Goal: Task Accomplishment & Management: Manage account settings

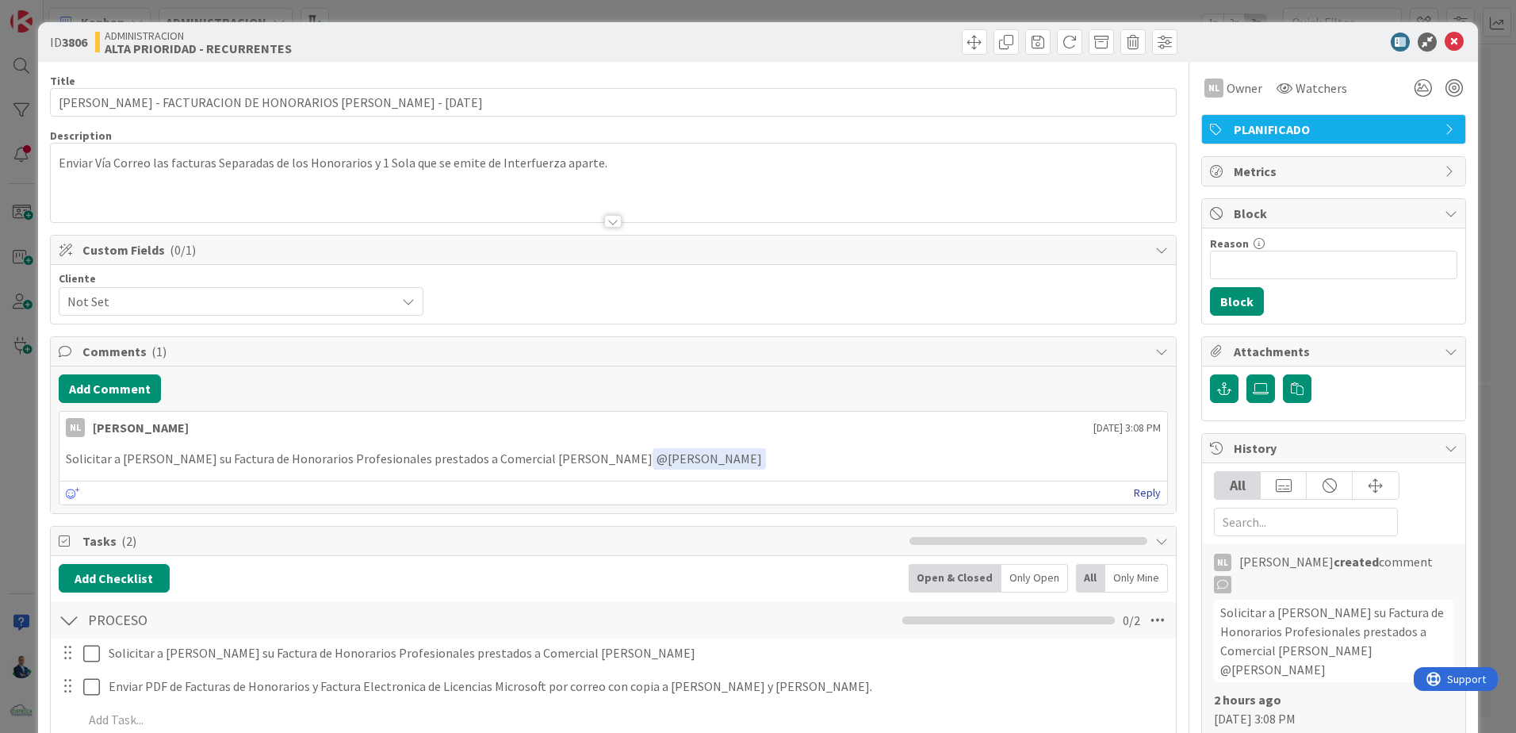
click at [1134, 492] on link "Reply" at bounding box center [1147, 493] width 27 height 20
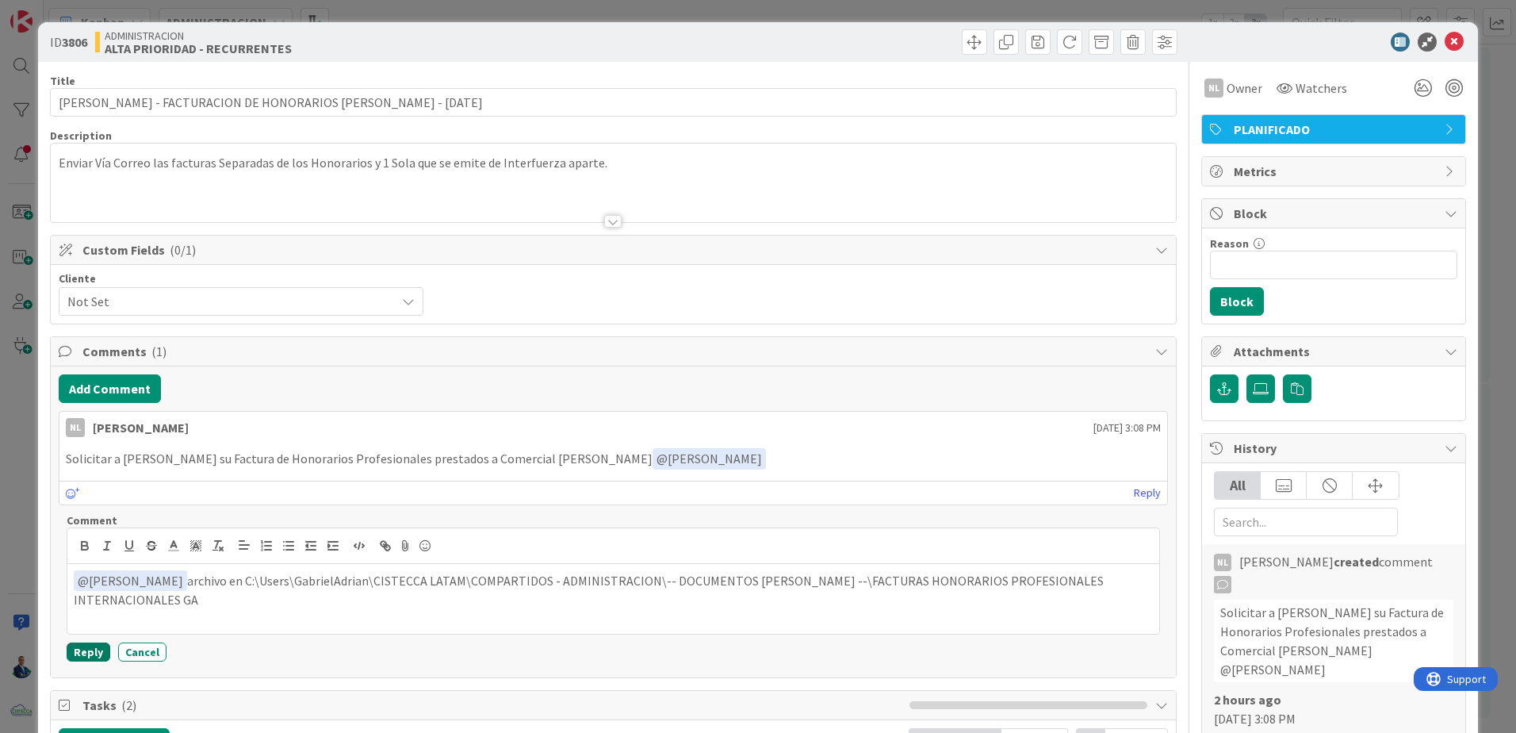
click at [101, 658] on button "Reply" at bounding box center [89, 651] width 44 height 19
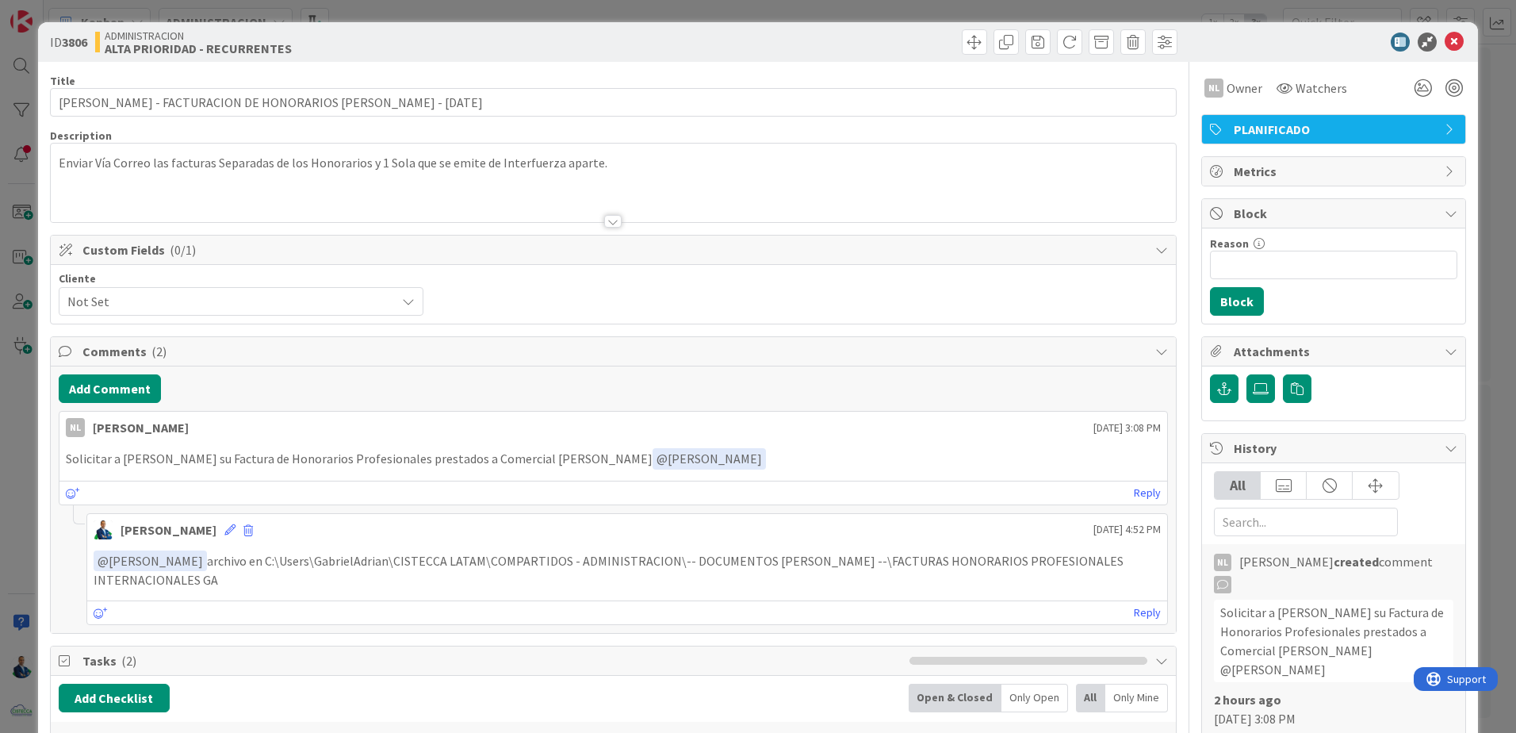
click at [1479, 88] on div "ID 3806 ADMINISTRACION ALTA PRIORIDAD - RECURRENTES Title 59 / 128 Gabriel Adri…" at bounding box center [758, 366] width 1516 height 733
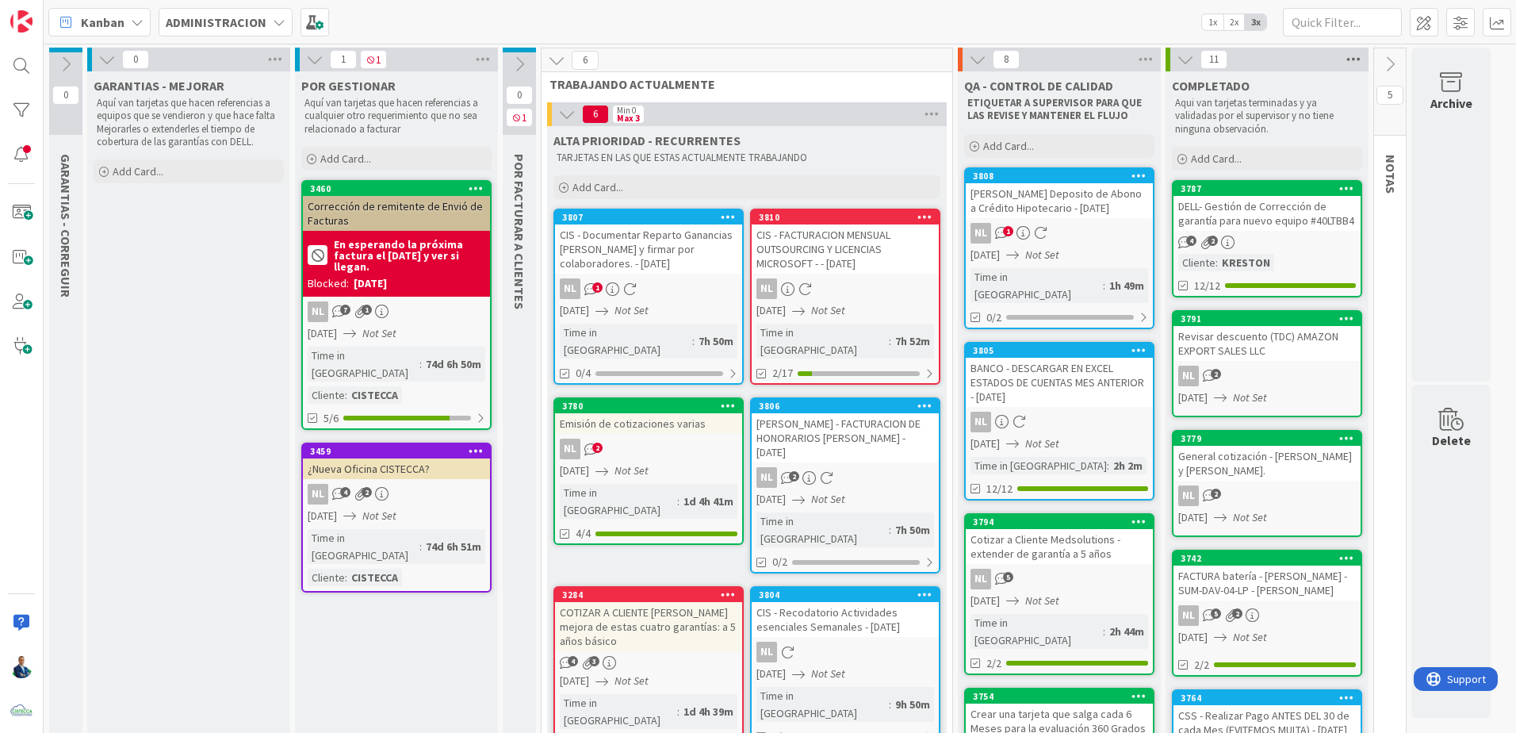
click at [1348, 51] on icon at bounding box center [1353, 60] width 21 height 24
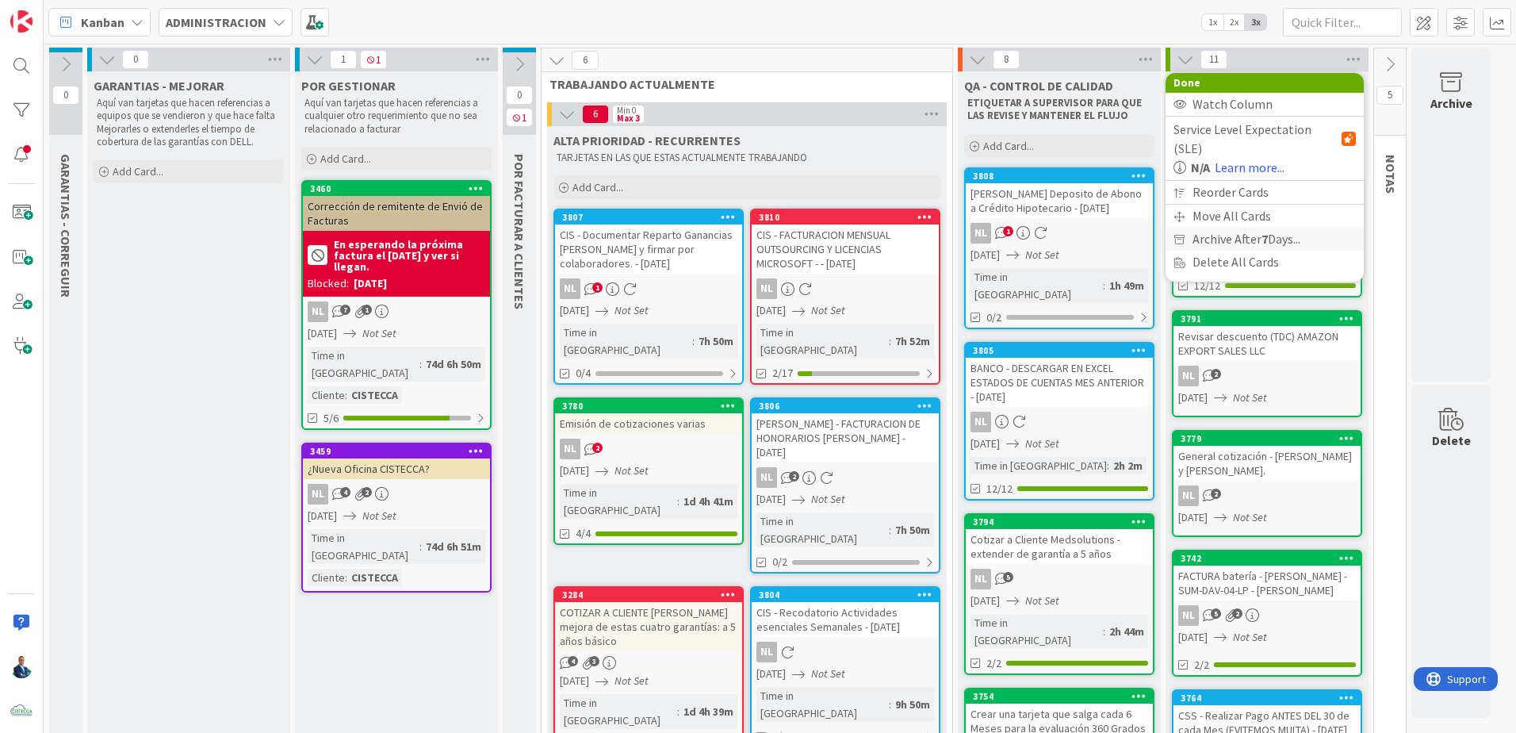
click at [1248, 228] on span "Archive After 7 Days..." at bounding box center [1247, 239] width 108 height 23
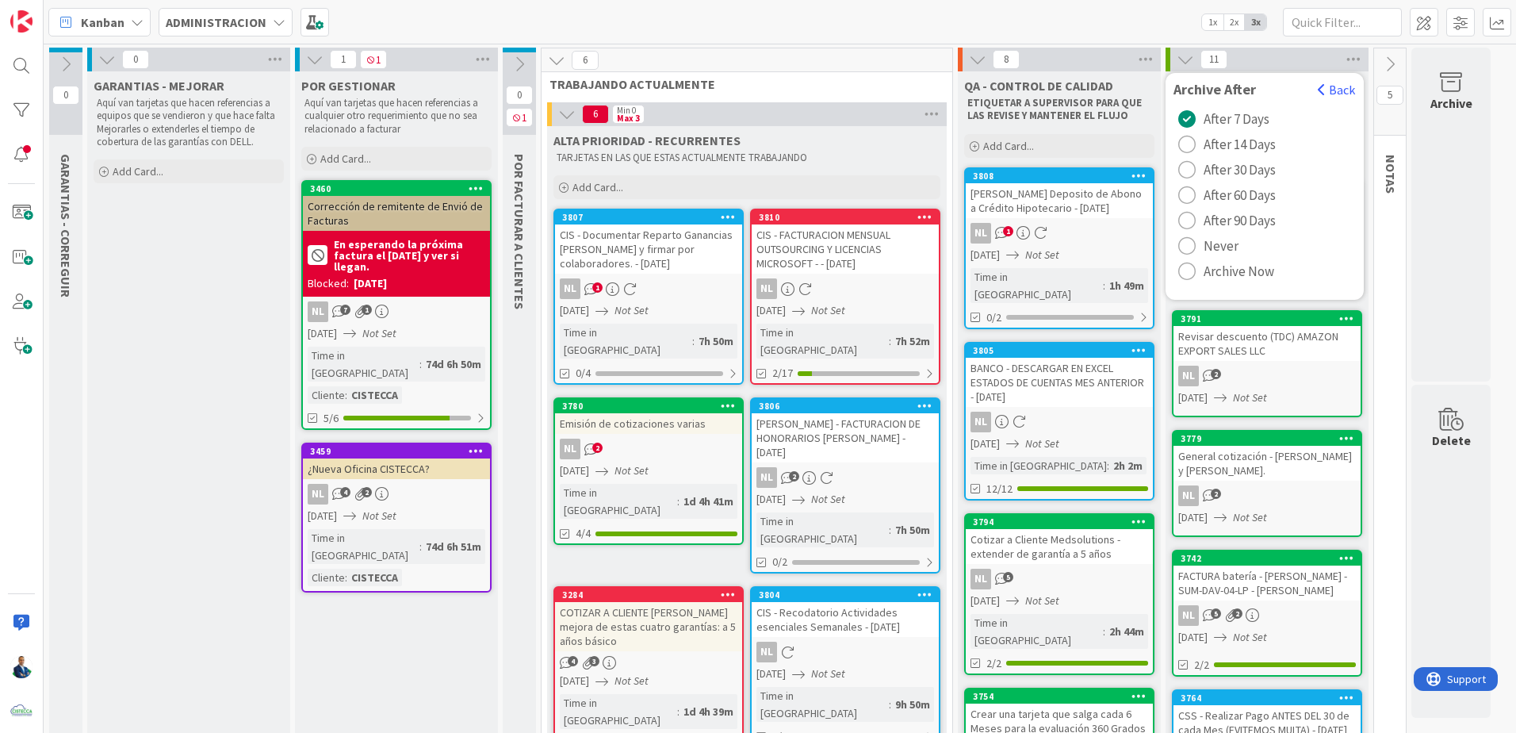
click at [1231, 277] on span "Archive Now" at bounding box center [1239, 271] width 71 height 24
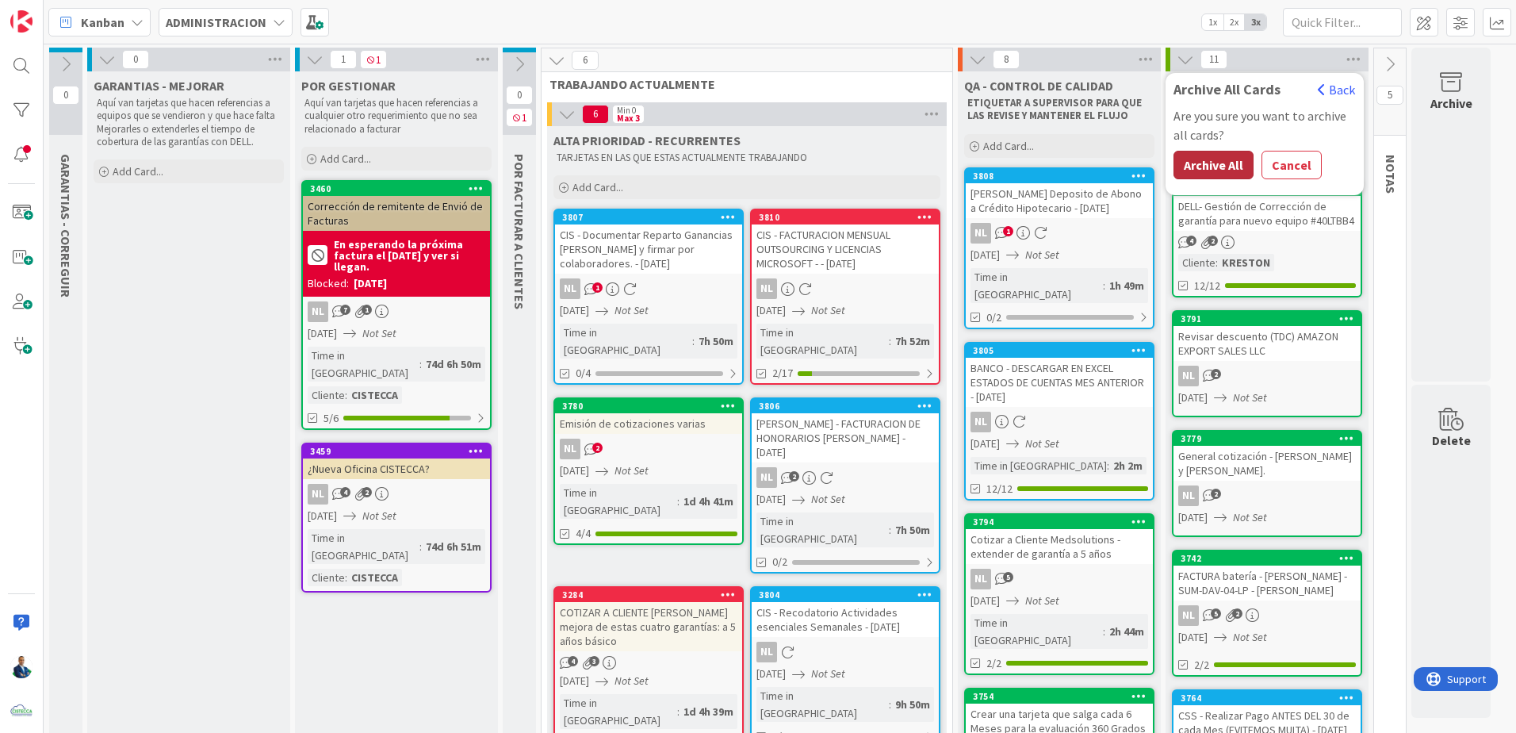
click at [1231, 163] on button "Archive All" at bounding box center [1214, 165] width 80 height 29
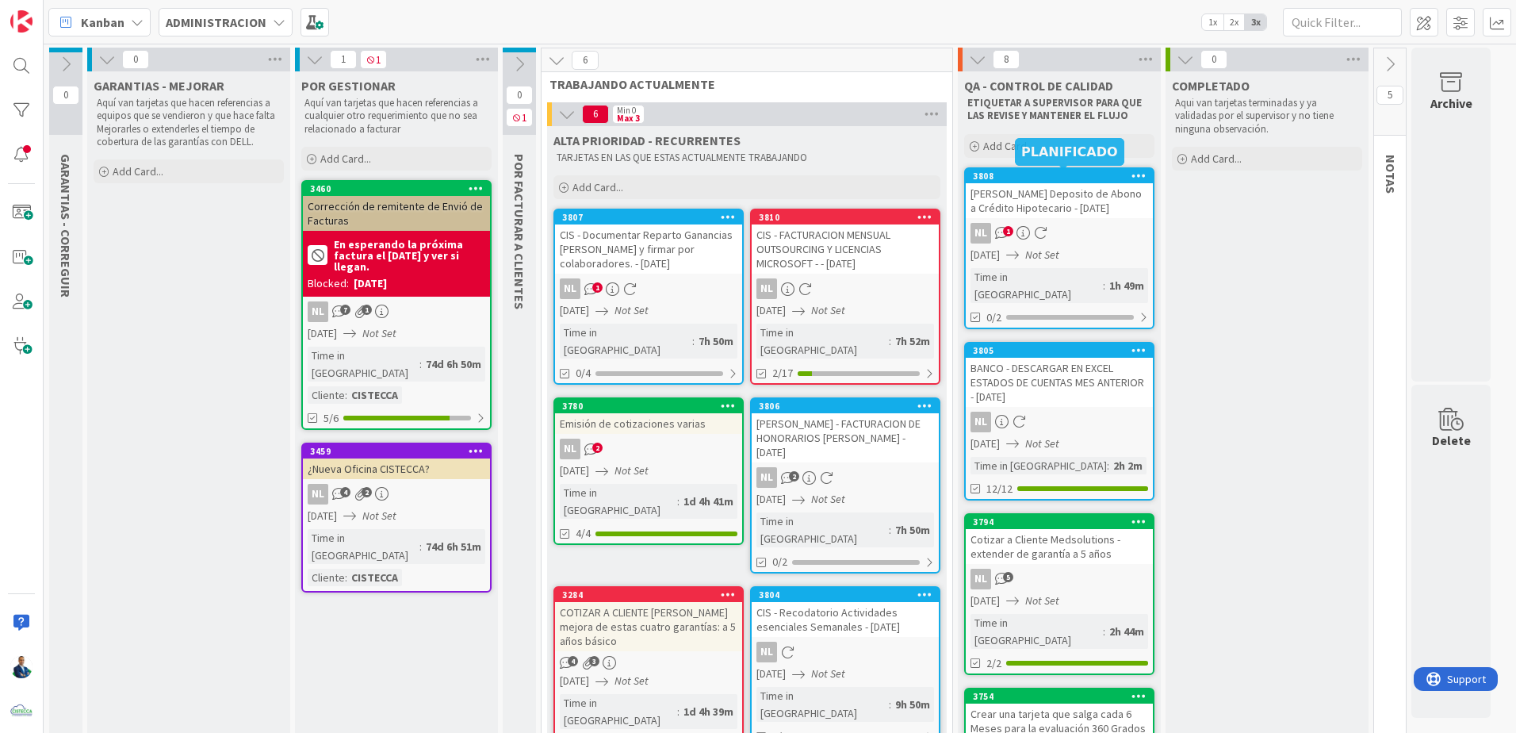
click at [1082, 170] on div "3808" at bounding box center [1063, 175] width 180 height 11
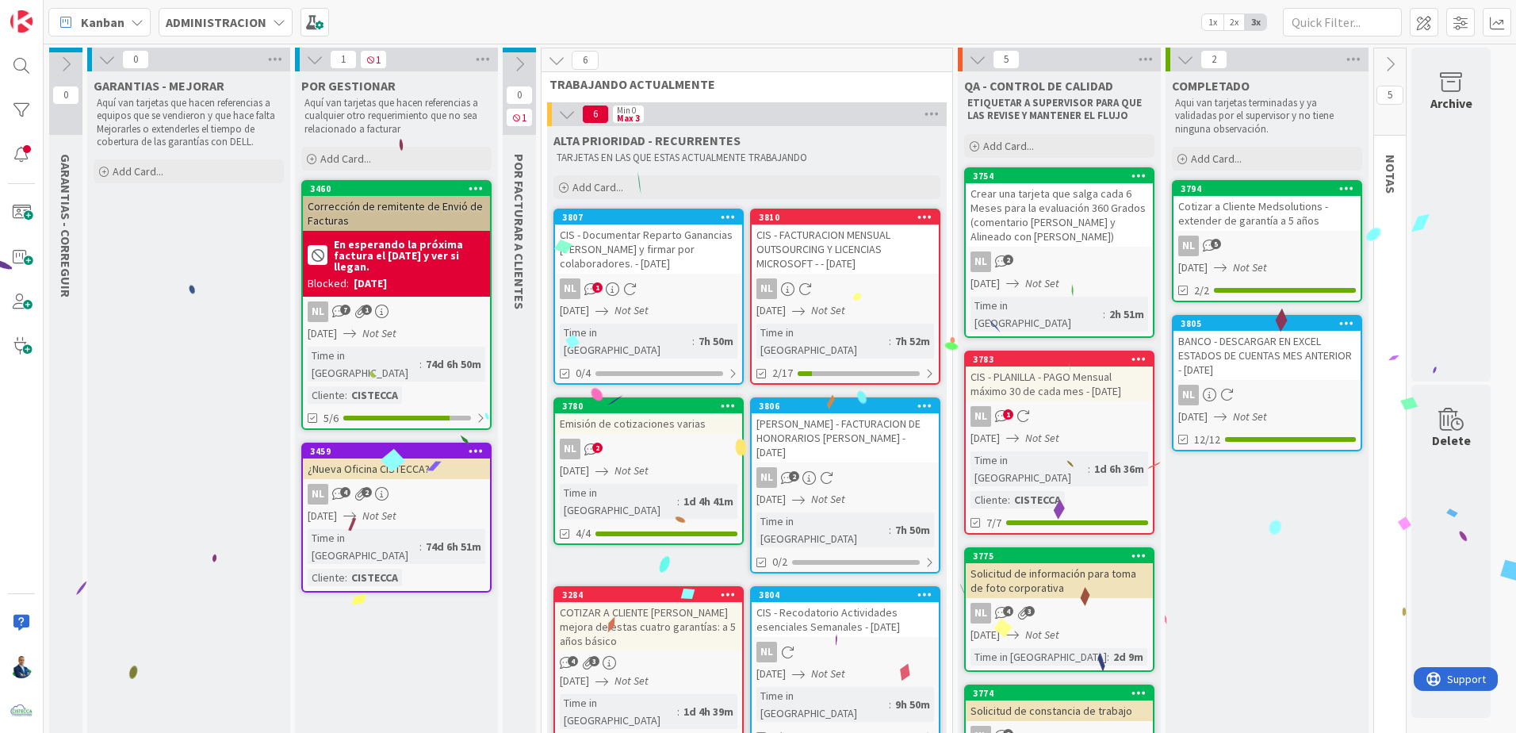
click at [1067, 213] on div "Crear una tarjeta que salga cada 6 Meses para la evaluación 360 Grados (comenta…" at bounding box center [1059, 214] width 187 height 63
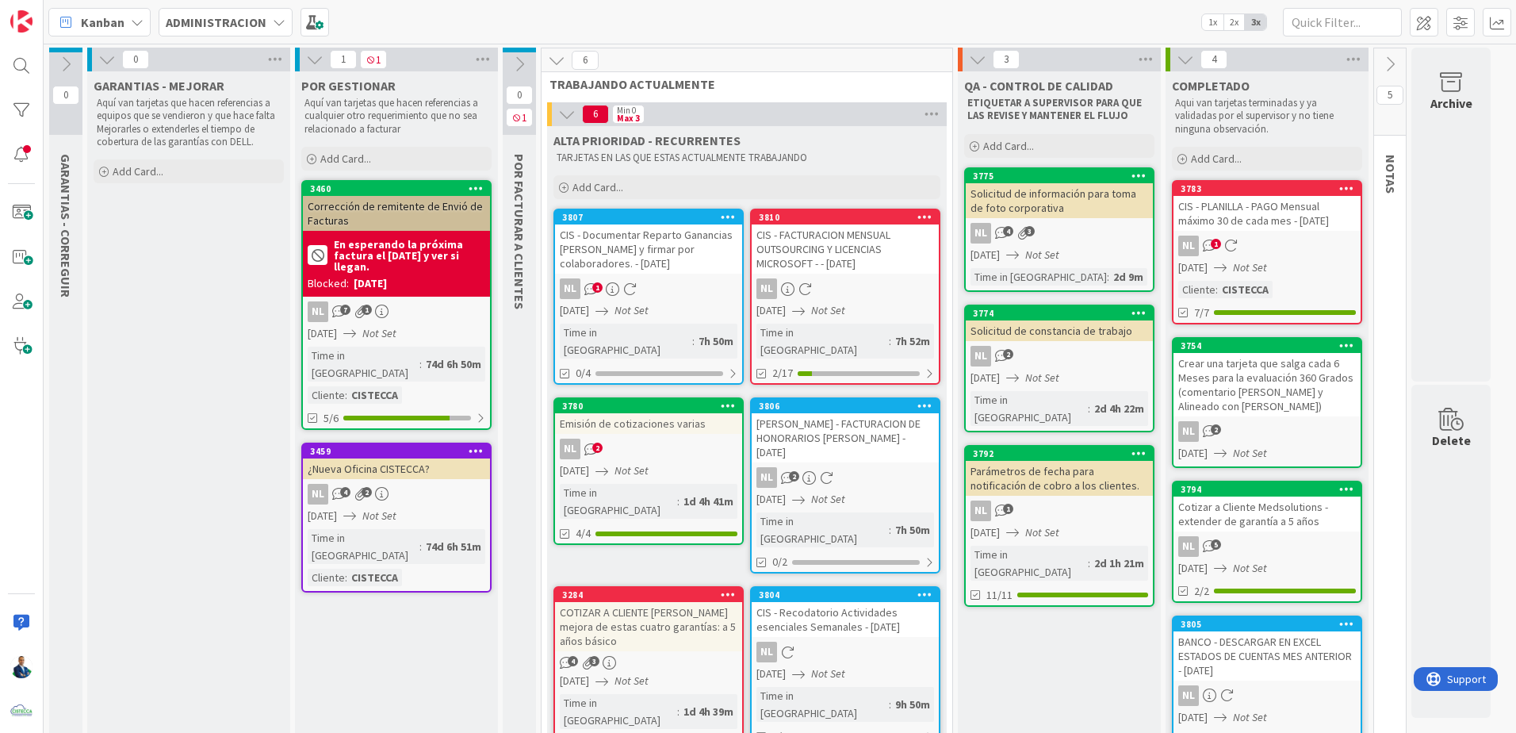
click at [1074, 322] on div "Solicitud de constancia de trabajo" at bounding box center [1059, 330] width 187 height 21
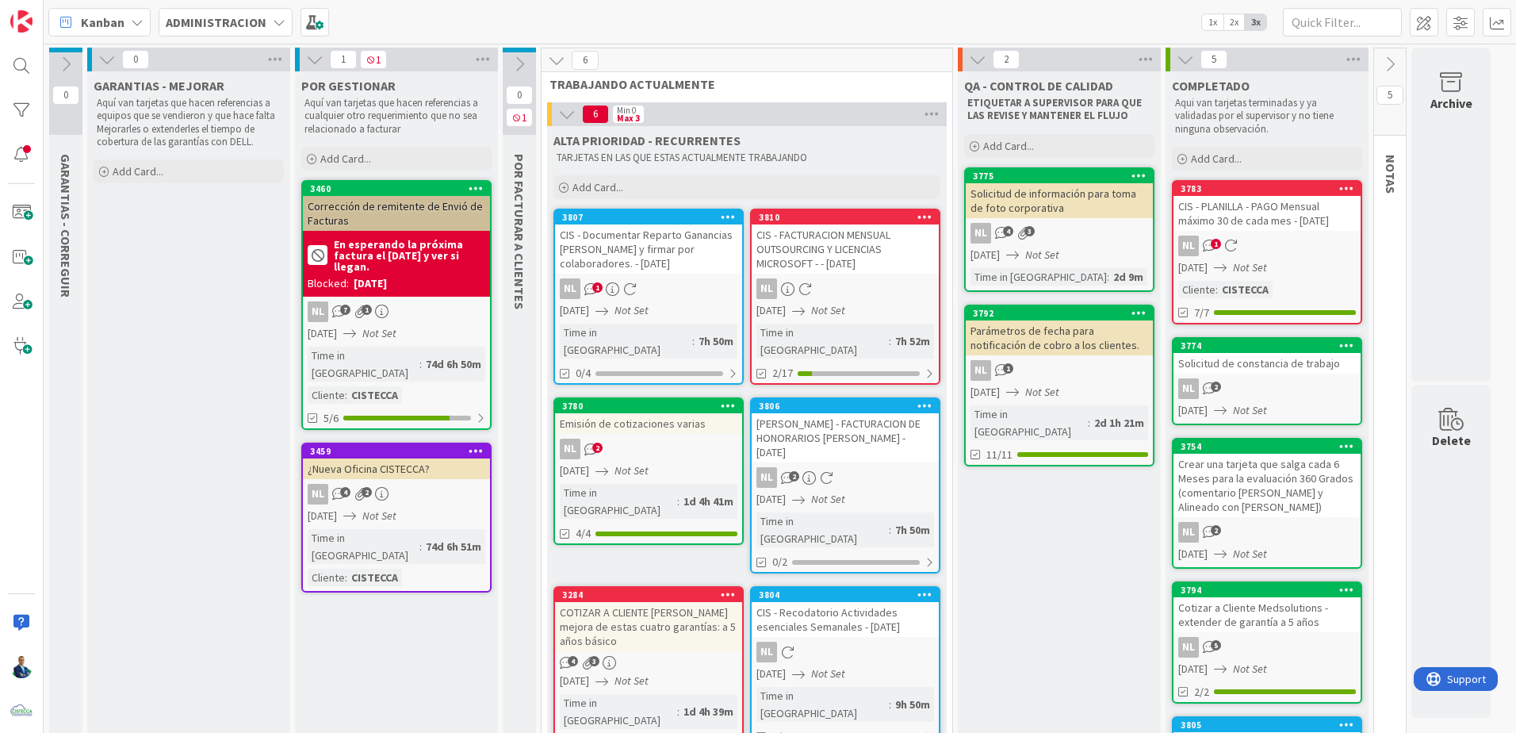
click at [1077, 327] on div "Parámetros de fecha para notificación de cobro a los clientes." at bounding box center [1059, 337] width 187 height 35
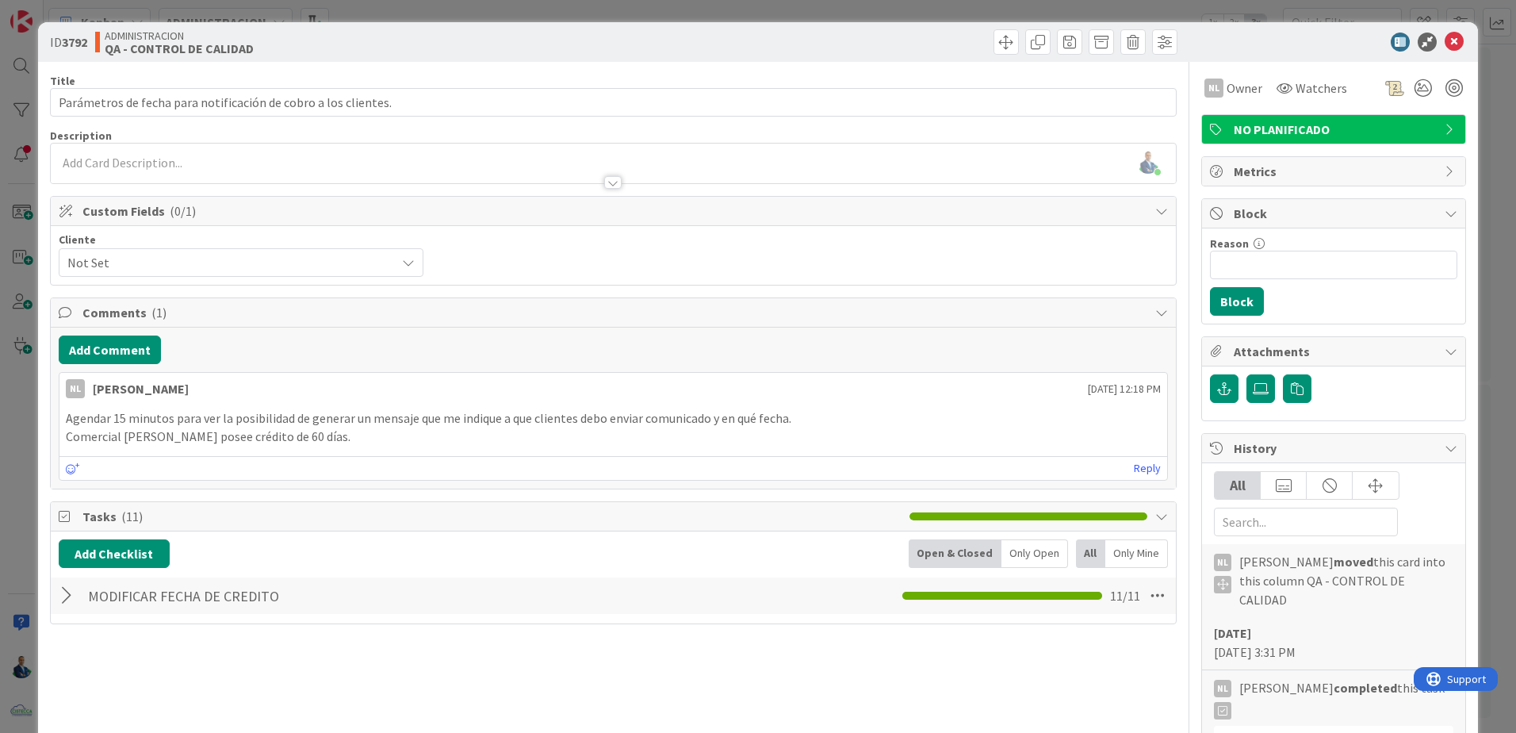
click at [70, 593] on div at bounding box center [69, 595] width 21 height 29
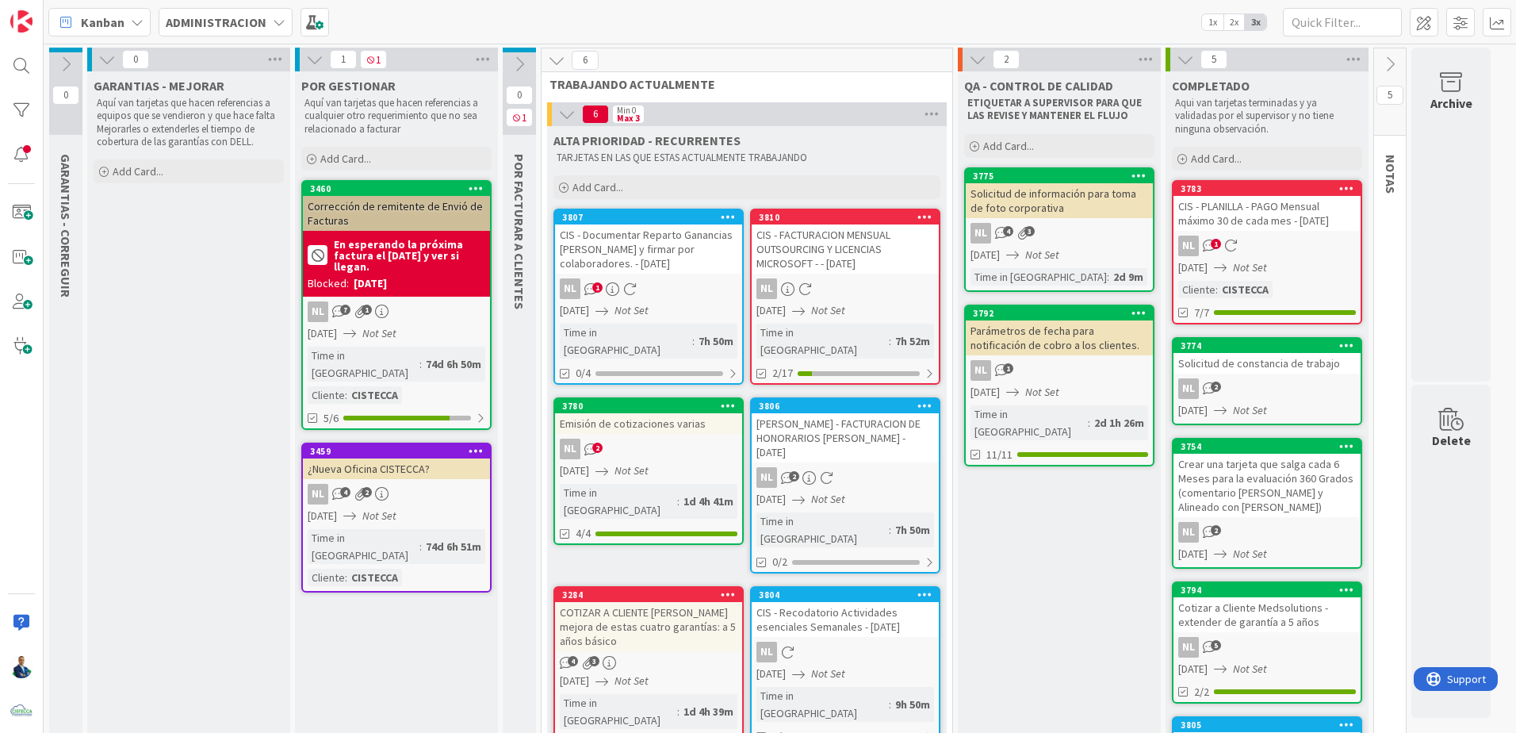
click at [1093, 188] on div "Solicitud de información para toma de foto corporativa" at bounding box center [1059, 200] width 187 height 35
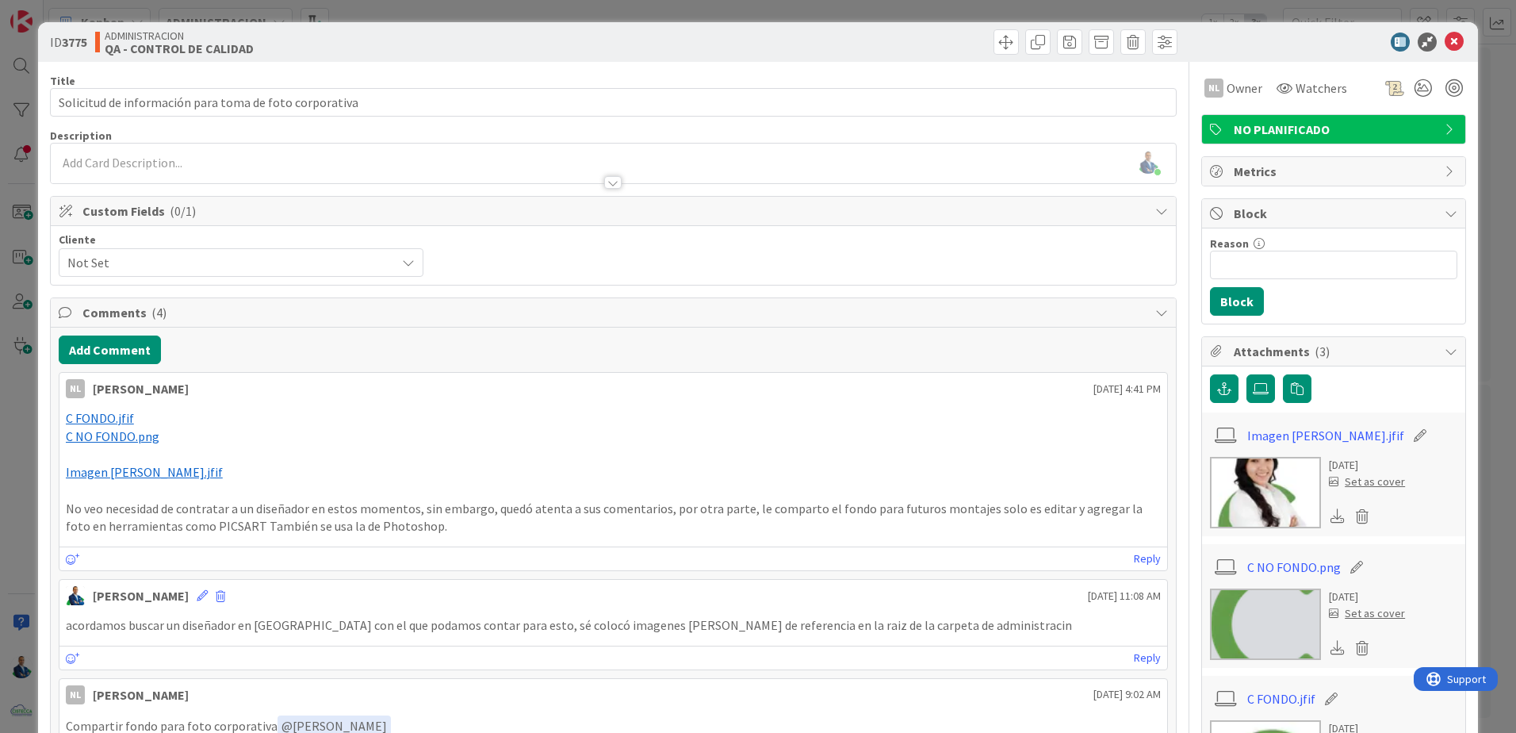
click at [111, 421] on span "C FONDO.jfif" at bounding box center [100, 418] width 68 height 16
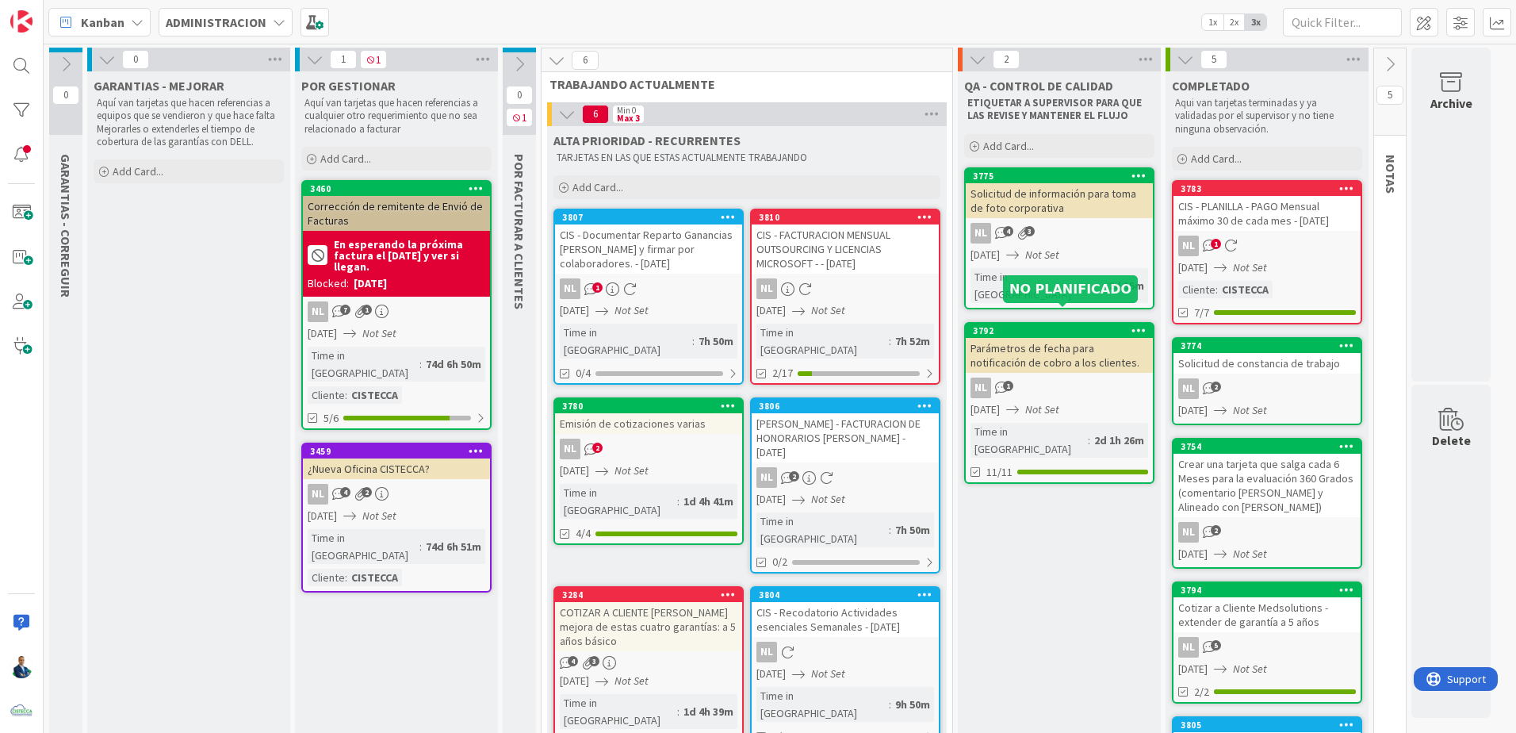
click at [1120, 233] on div "NL 4 3" at bounding box center [1059, 233] width 187 height 21
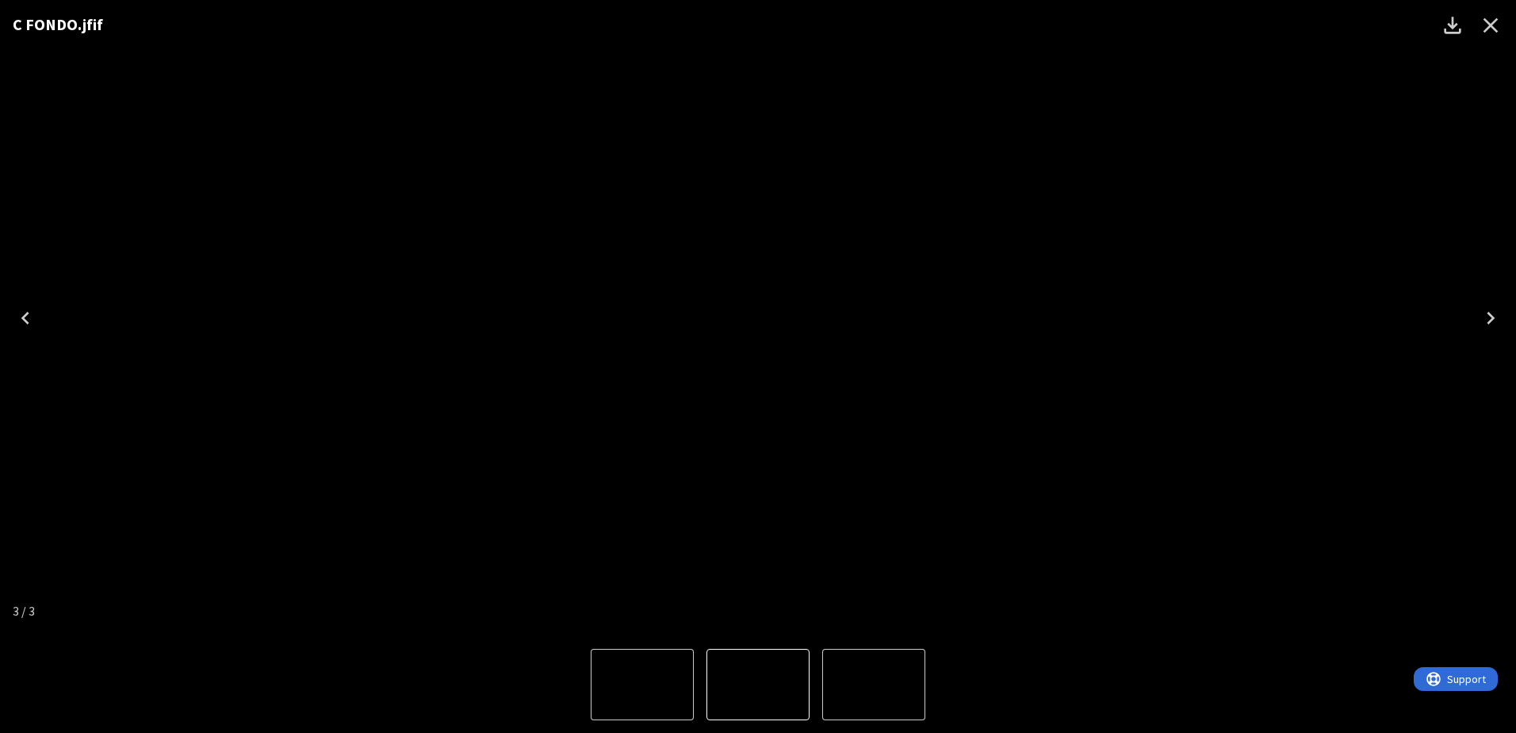
click at [874, 684] on img "1 of 3" at bounding box center [874, 684] width 0 height 0
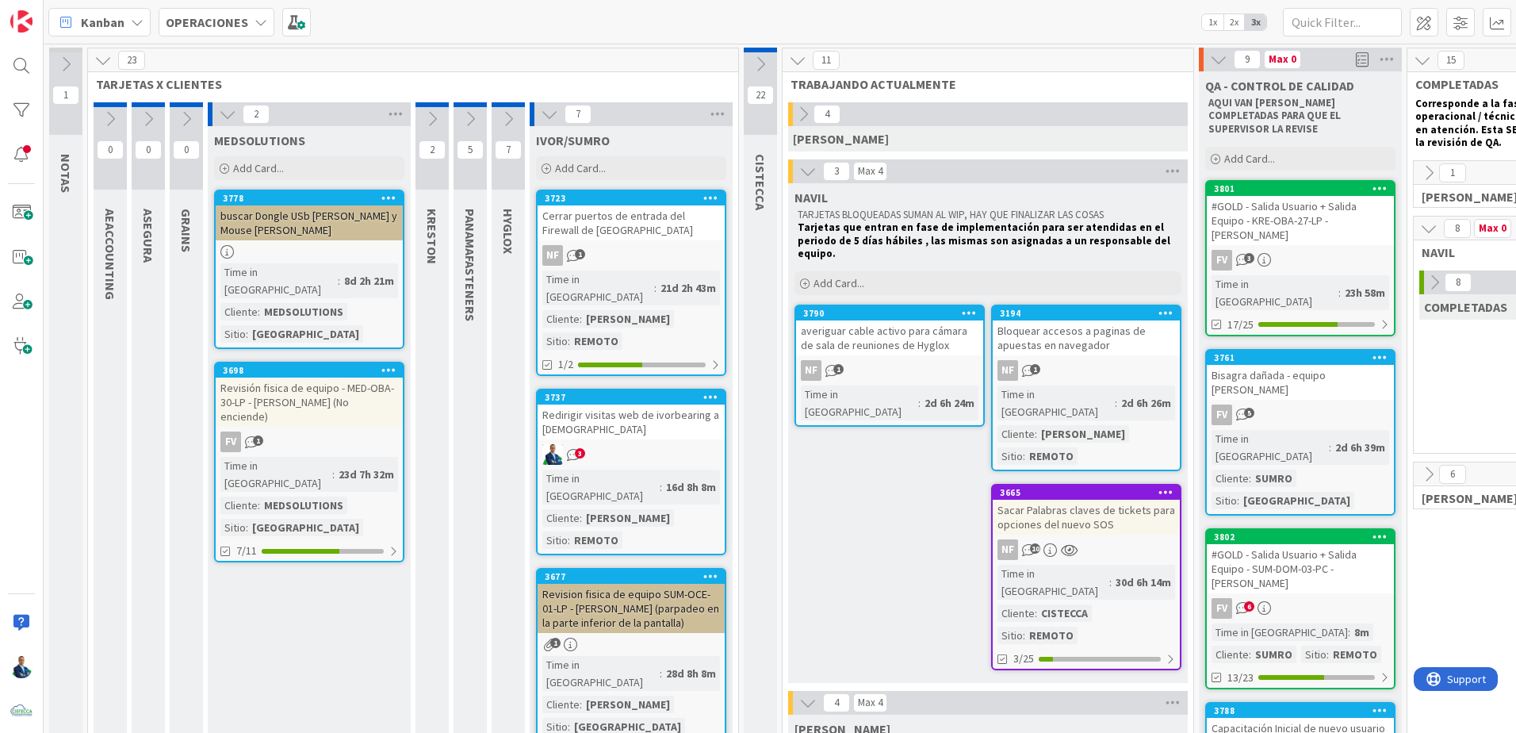
click at [223, 29] on b "OPERACIONES" at bounding box center [207, 22] width 82 height 16
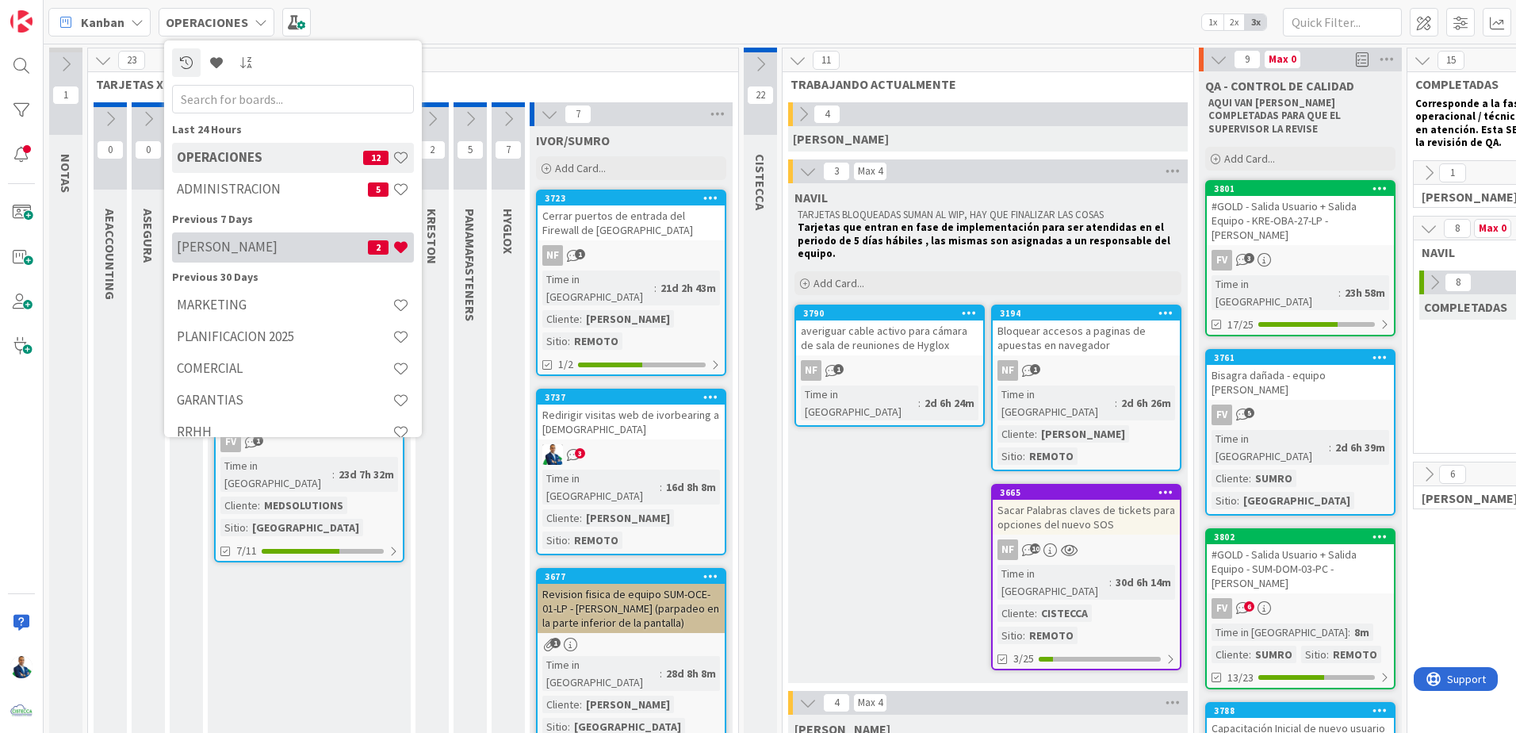
click at [243, 253] on h4 "GABRIEL" at bounding box center [272, 247] width 191 height 16
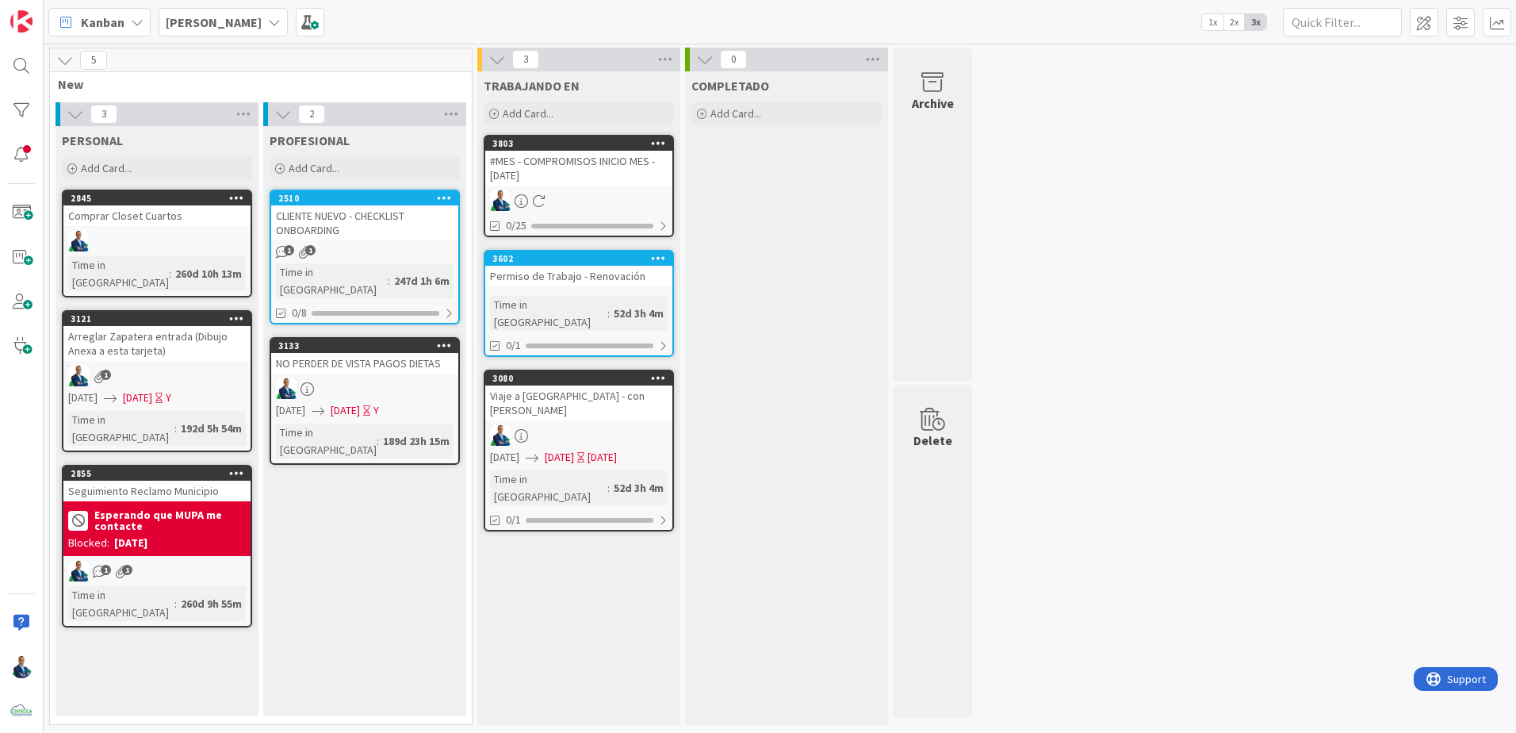
click at [588, 154] on div "#MES - COMPROMISOS INICIO MES - 01/10/2025" at bounding box center [578, 168] width 187 height 35
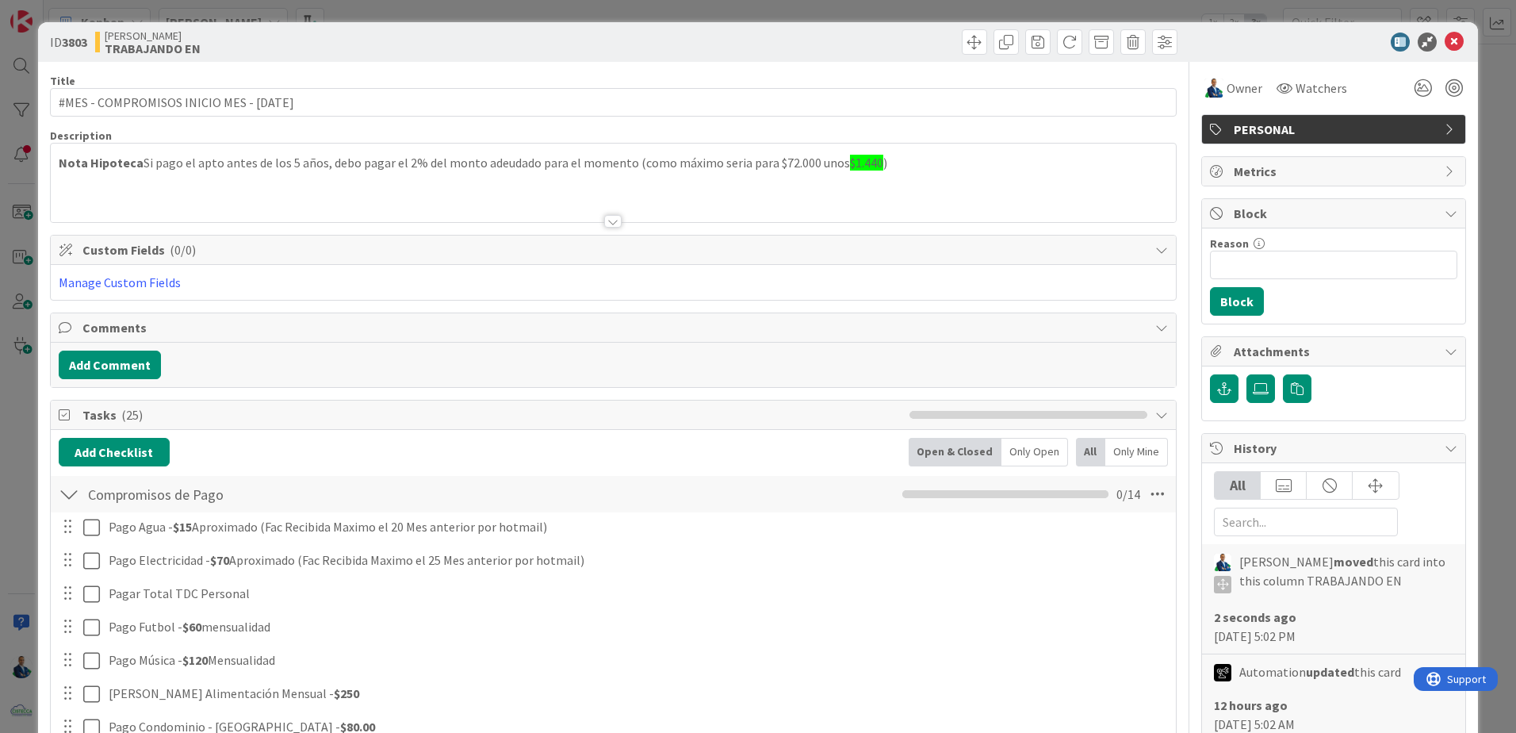
click at [752, 124] on div "ID 3803 GABRIEL TRABAJANDO EN Title 42 / 128 #MES - COMPROMISOS INICIO MES - 01…" at bounding box center [758, 366] width 1516 height 733
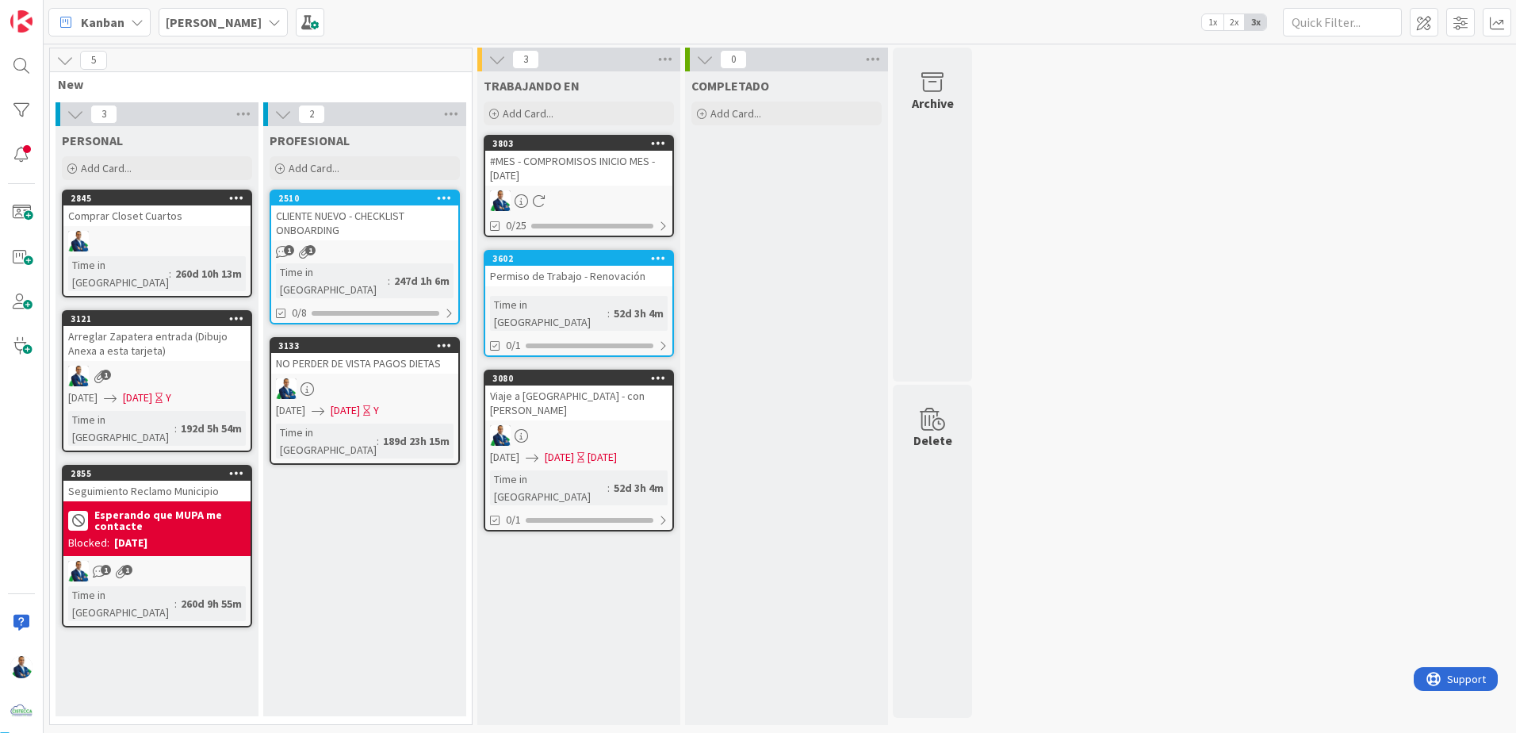
click at [592, 281] on div "Permiso de Trabajo - Renovación" at bounding box center [578, 276] width 187 height 21
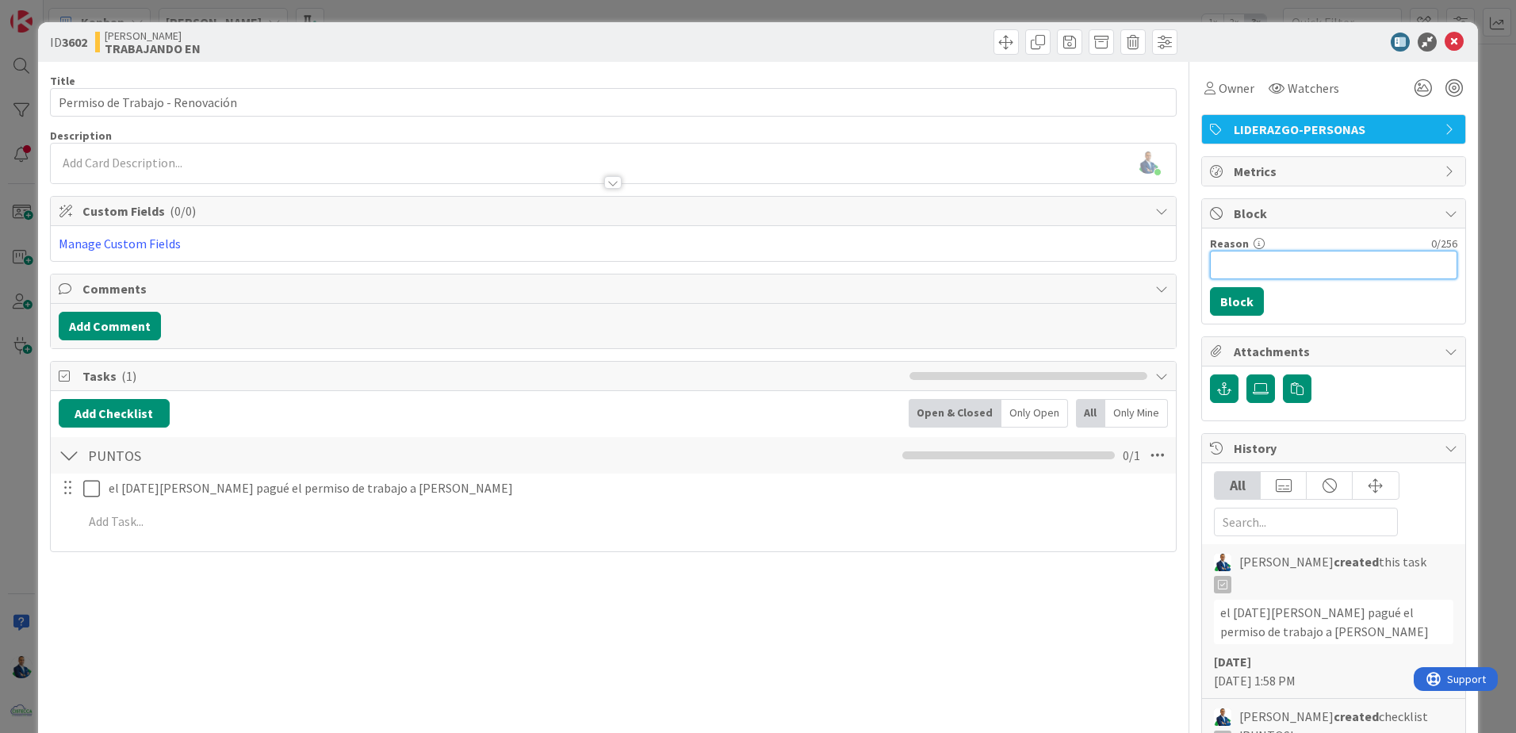
click at [752, 257] on input "Reason" at bounding box center [1333, 265] width 247 height 29
type input "Esperando por Gracielli"
click at [752, 303] on button "Block" at bounding box center [1237, 301] width 54 height 29
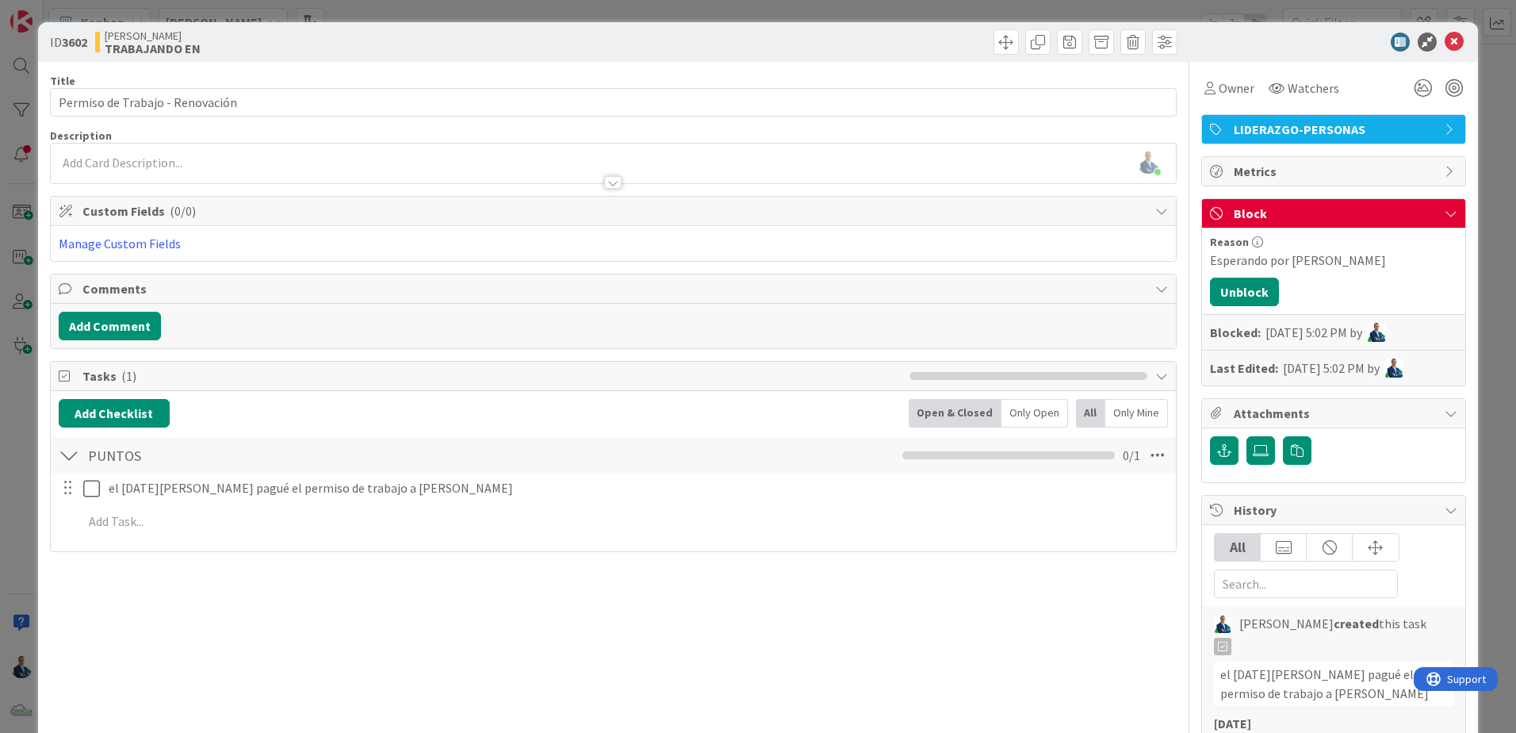
click at [752, 239] on div "ID 3602 GABRIEL TRABAJANDO EN Title 31 / 128 Permiso de Trabajo - Renovación De…" at bounding box center [758, 366] width 1516 height 733
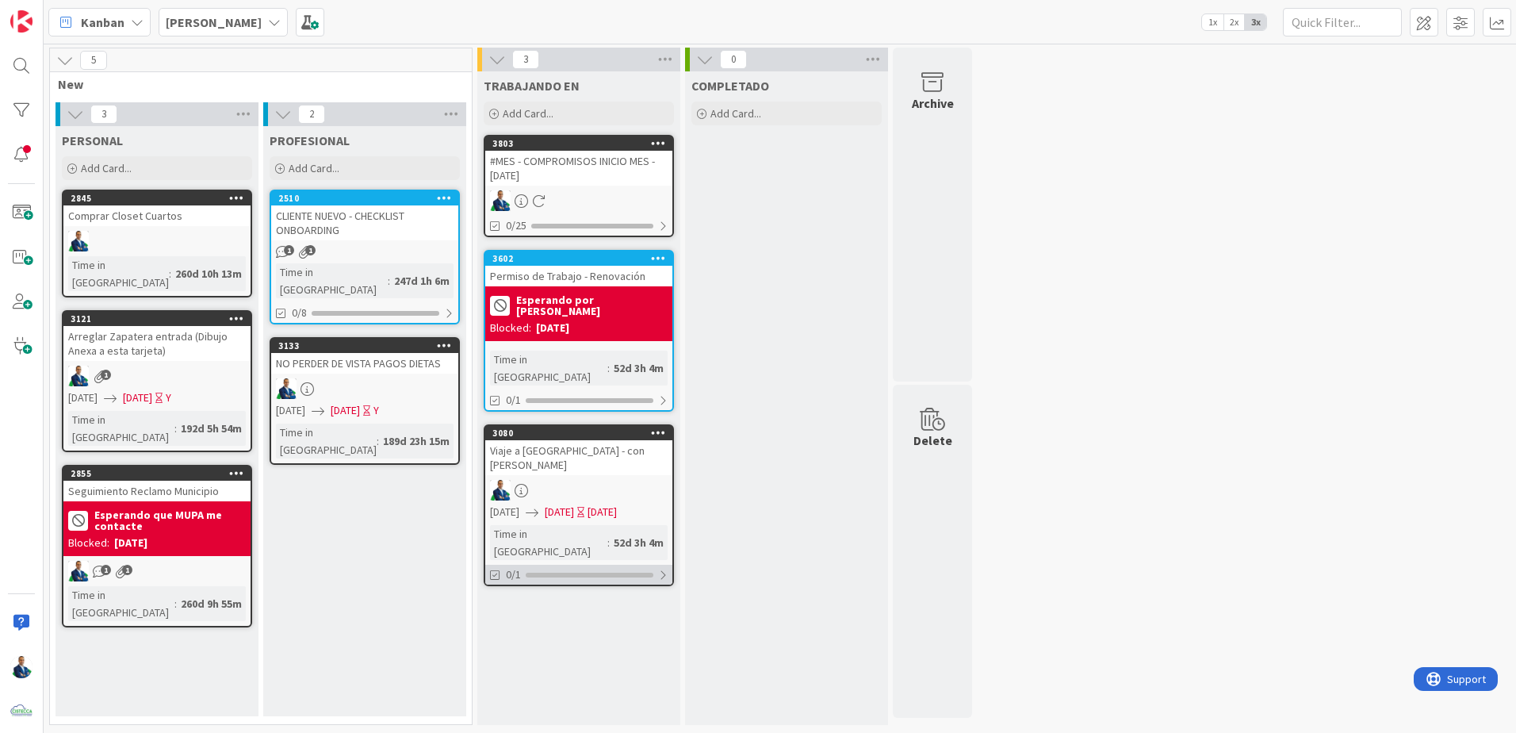
click at [588, 565] on div "0/1" at bounding box center [578, 575] width 187 height 20
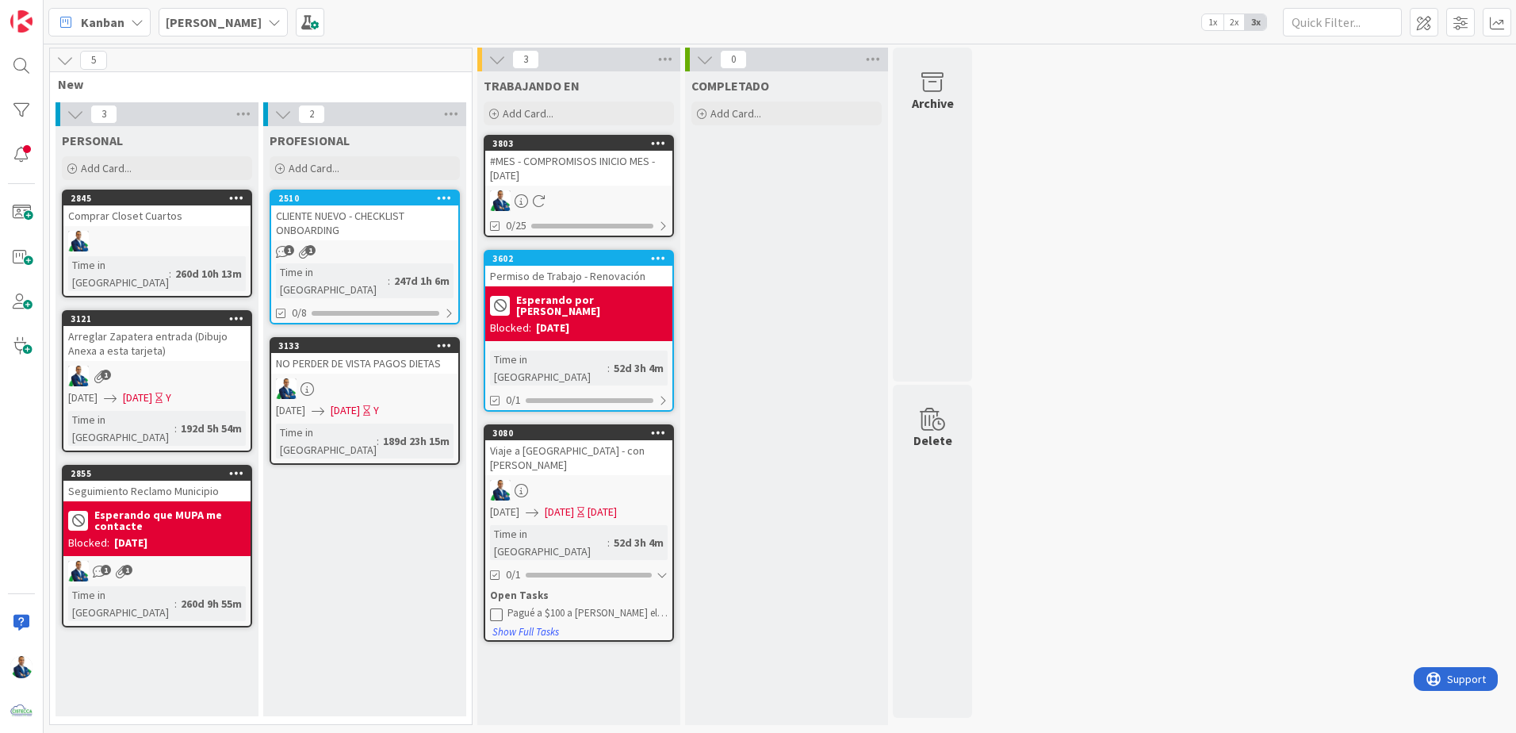
click at [586, 480] on div at bounding box center [578, 490] width 187 height 21
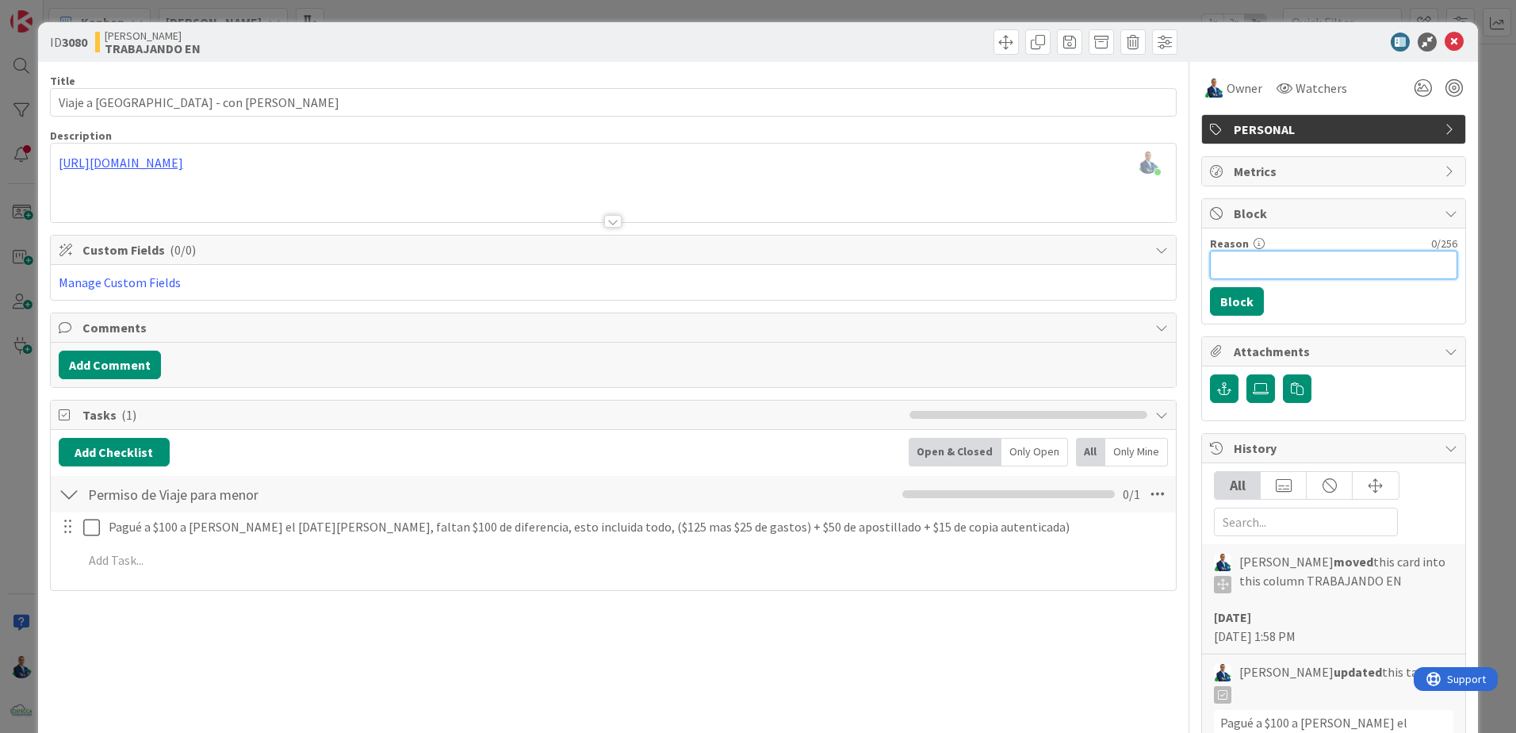
click at [752, 255] on input "Reason" at bounding box center [1333, 265] width 247 height 29
type input "S"
type input "Debo comprar pasaje"
click at [752, 294] on button "Block" at bounding box center [1237, 301] width 54 height 29
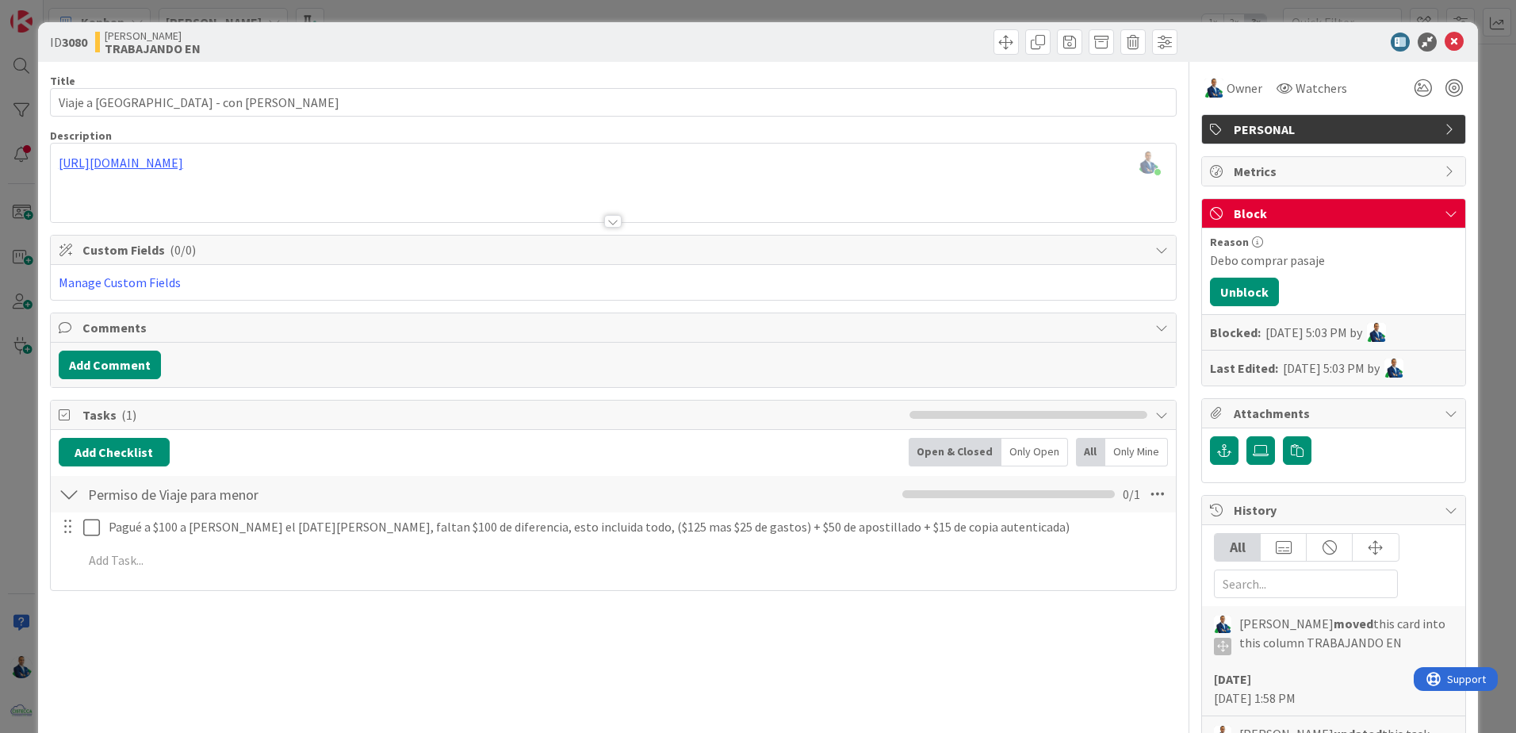
click at [752, 197] on div "ID 3080 GABRIEL TRABAJANDO EN Title 27 / 128 Viaje a EEUU - con Mathias Descrip…" at bounding box center [758, 366] width 1516 height 733
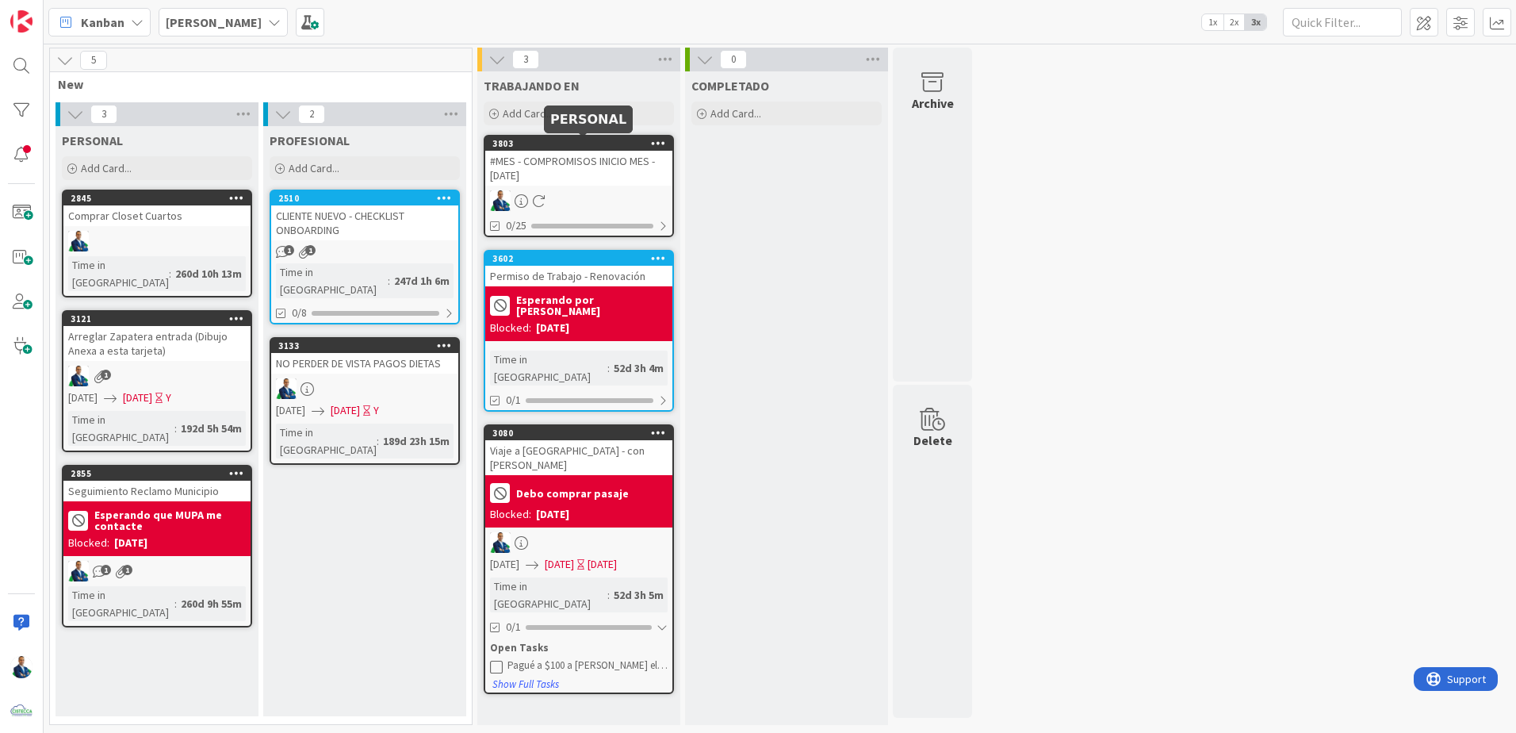
click at [582, 162] on div "#MES - COMPROMISOS INICIO MES - 01/10/2025" at bounding box center [578, 168] width 187 height 35
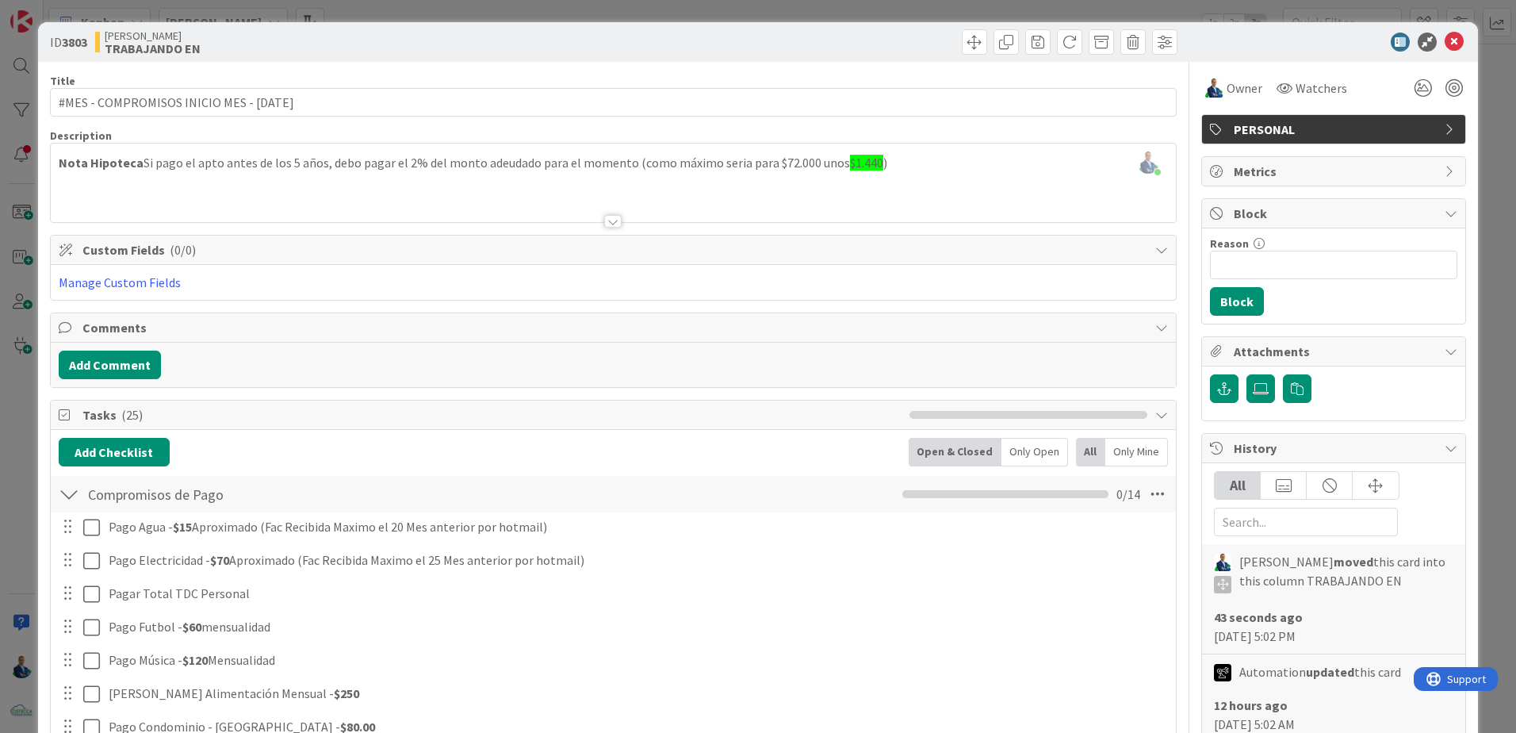
scroll to position [79, 0]
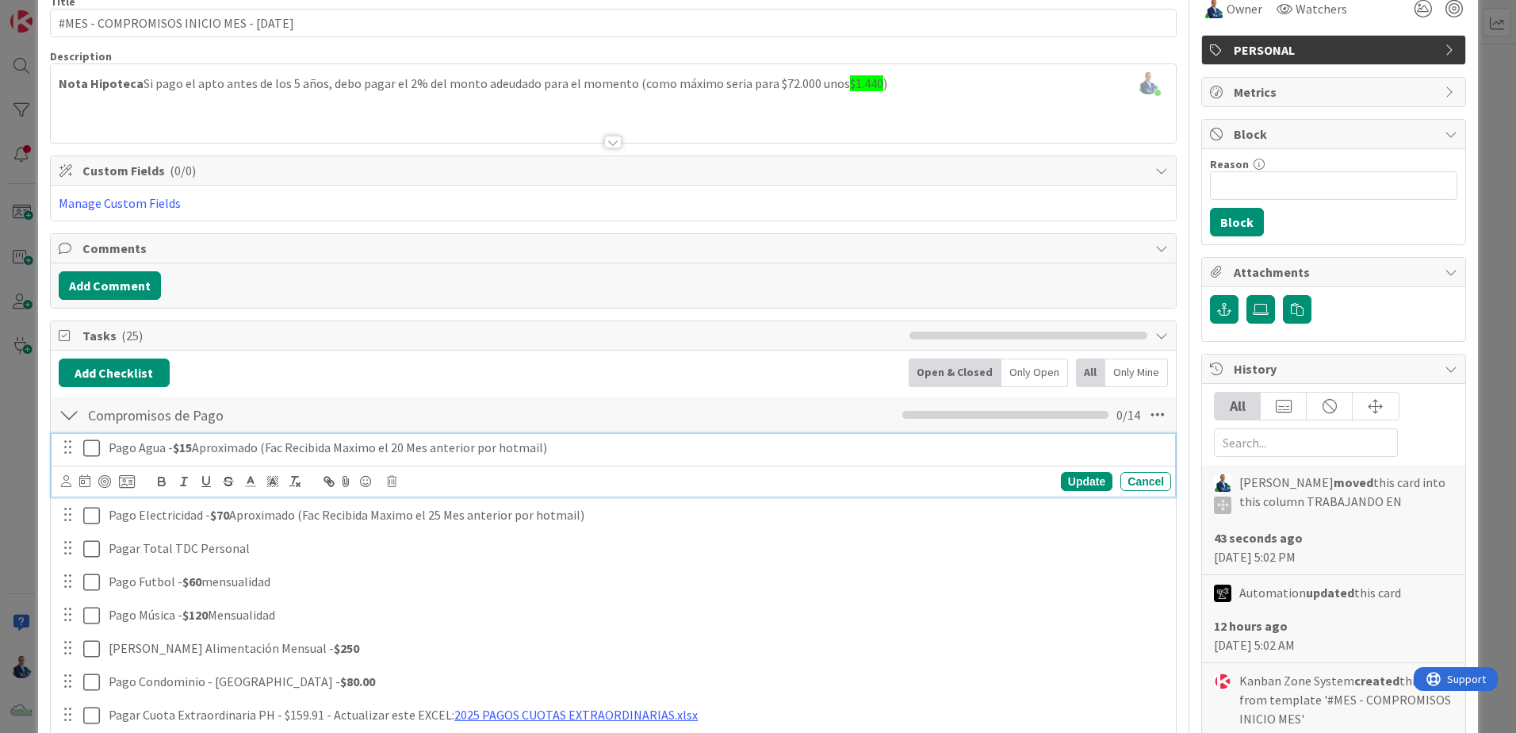
click at [91, 454] on icon at bounding box center [91, 447] width 17 height 19
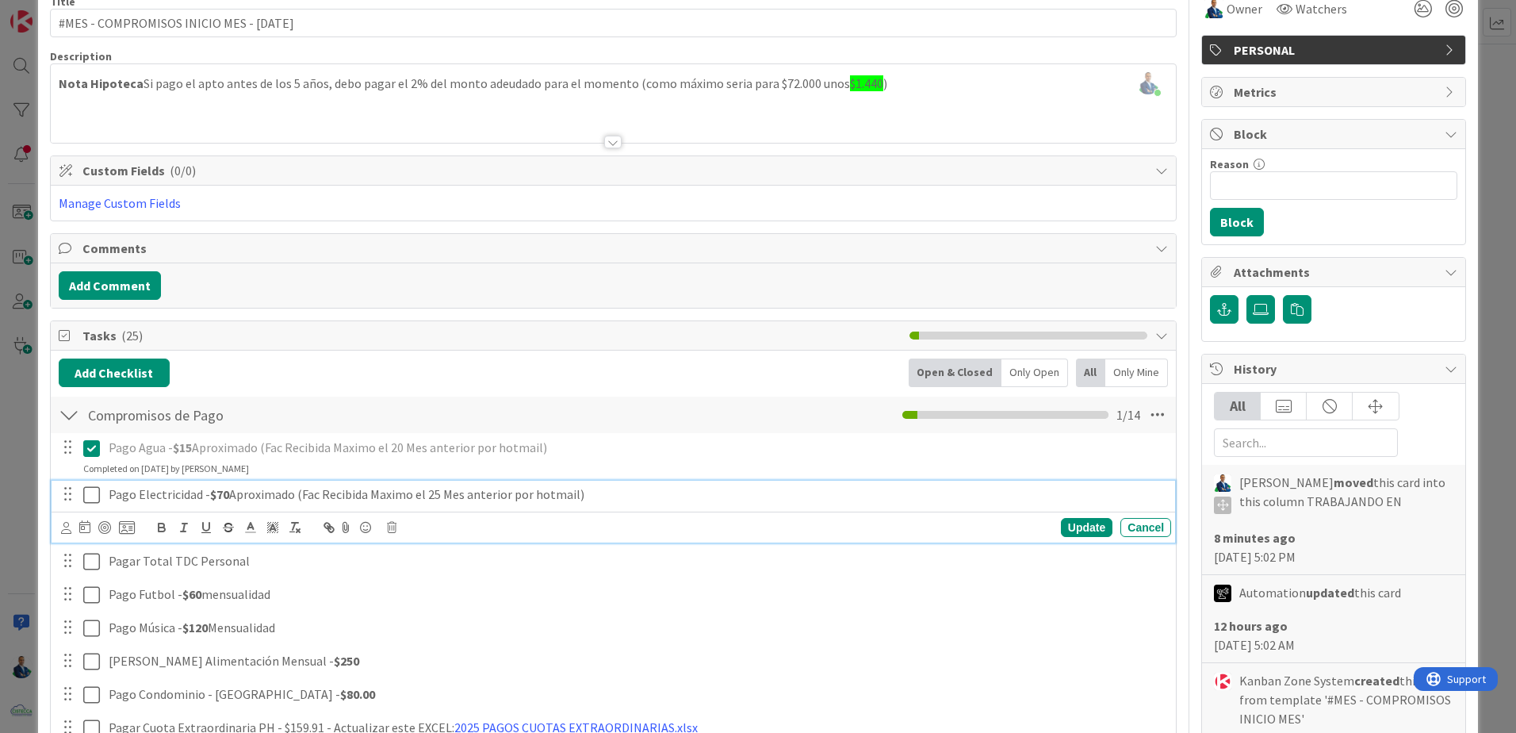
click at [95, 490] on icon at bounding box center [91, 494] width 17 height 19
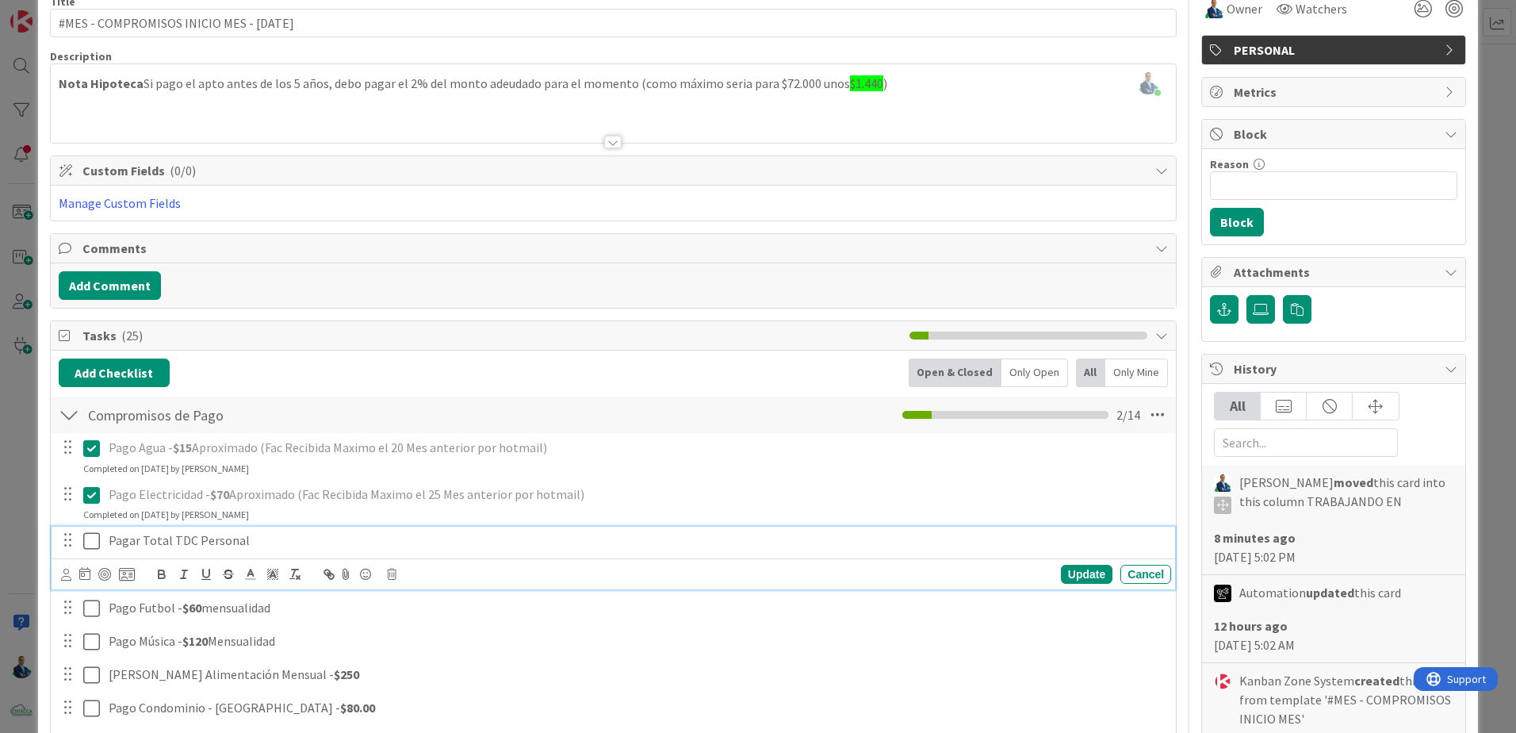
click at [94, 541] on icon at bounding box center [91, 540] width 17 height 19
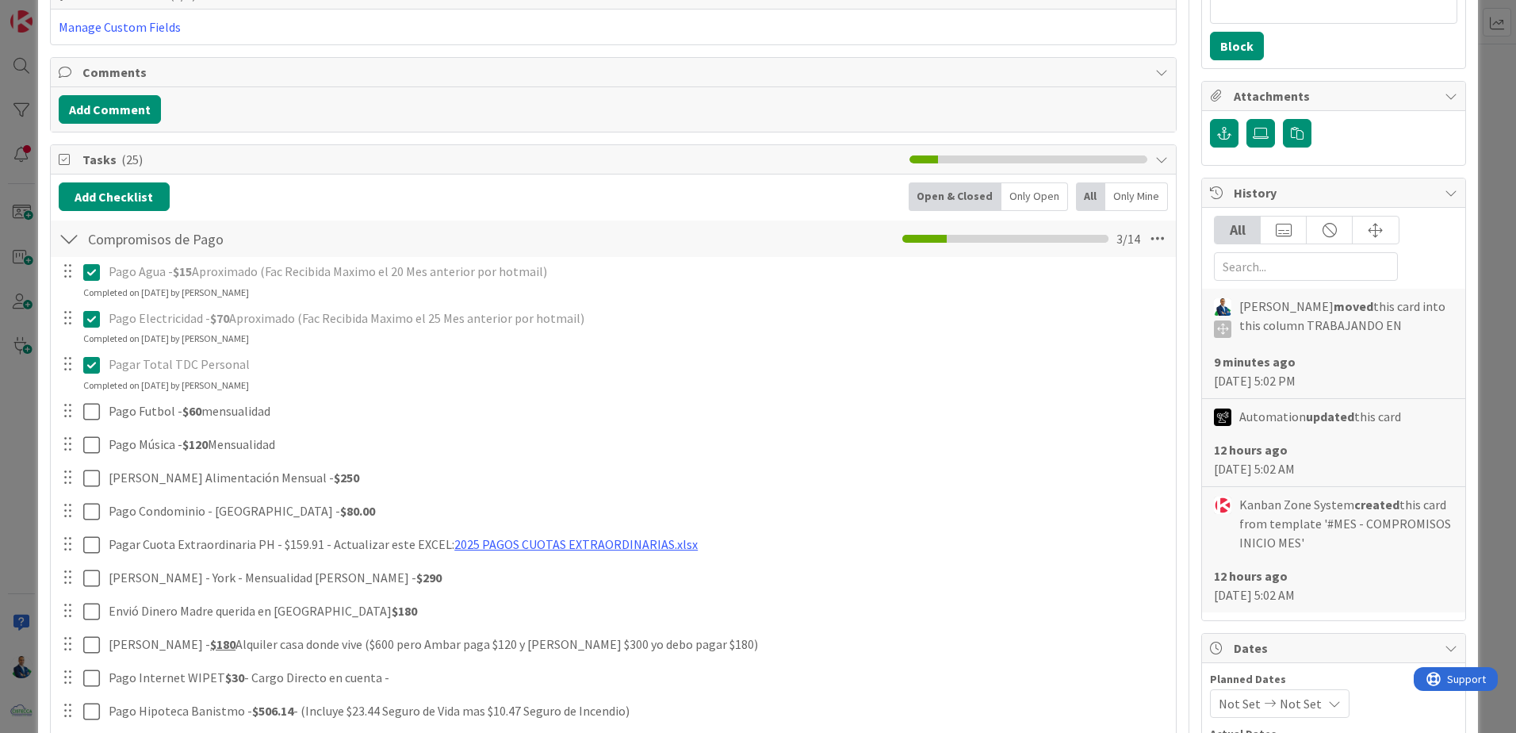
scroll to position [317, 0]
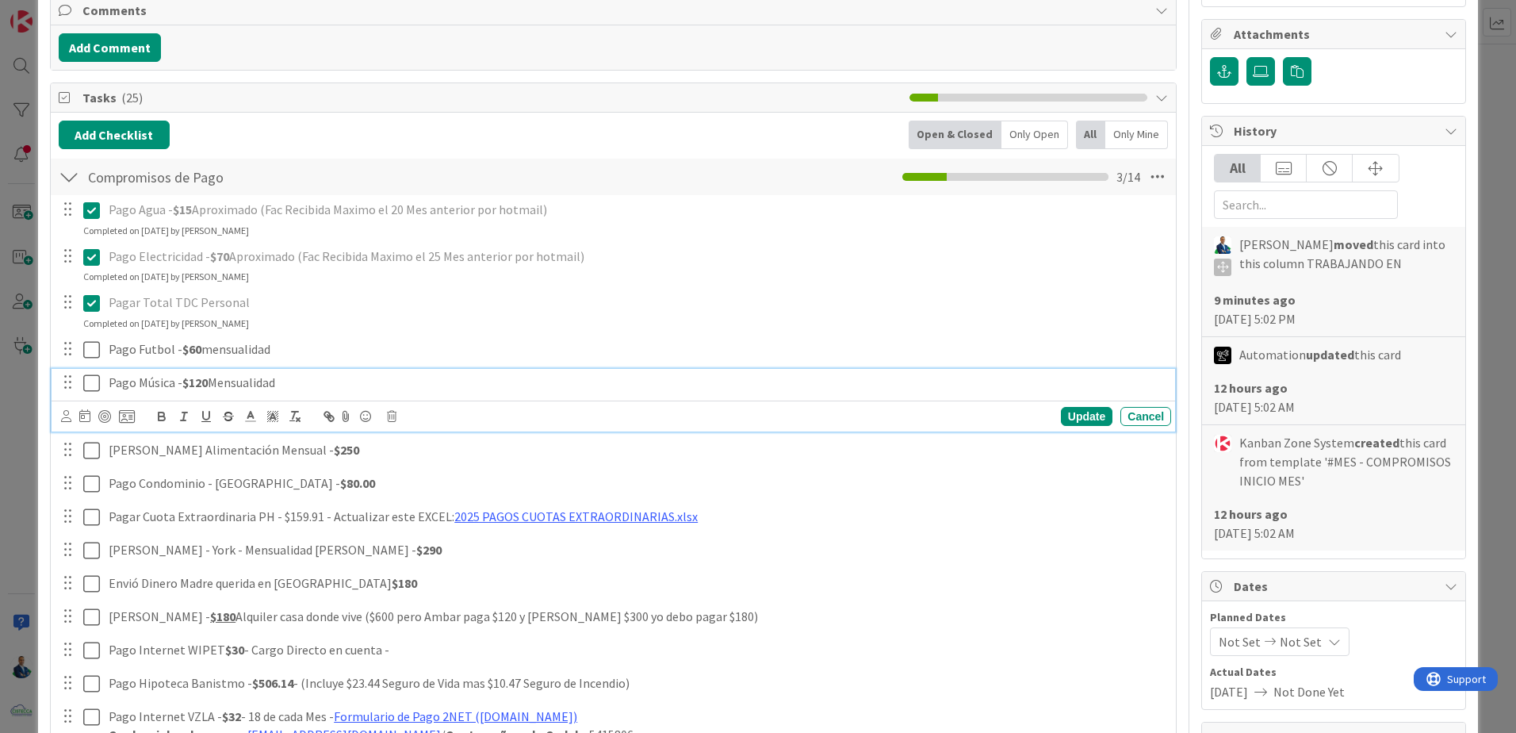
click at [98, 381] on icon at bounding box center [91, 382] width 17 height 19
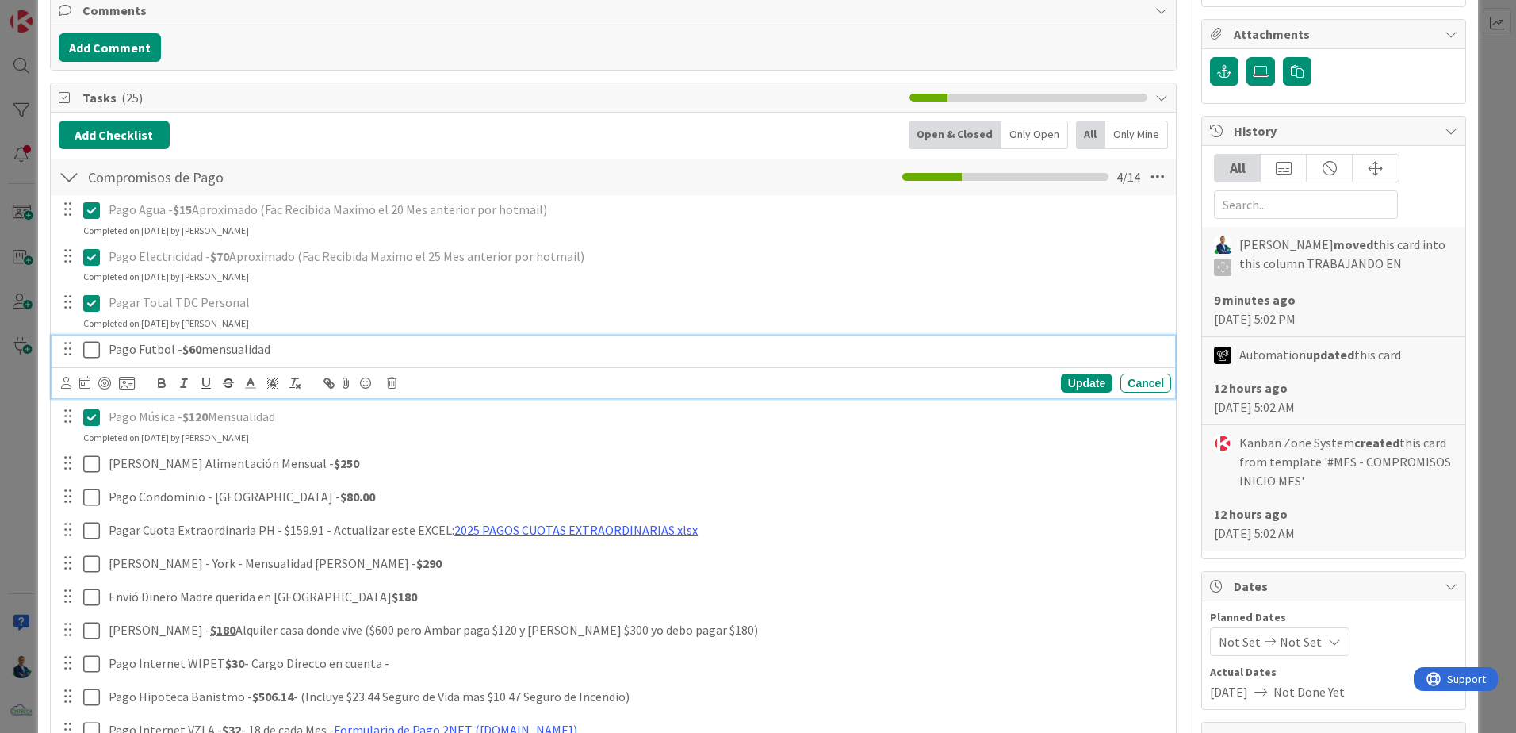
click at [91, 351] on icon at bounding box center [91, 349] width 17 height 19
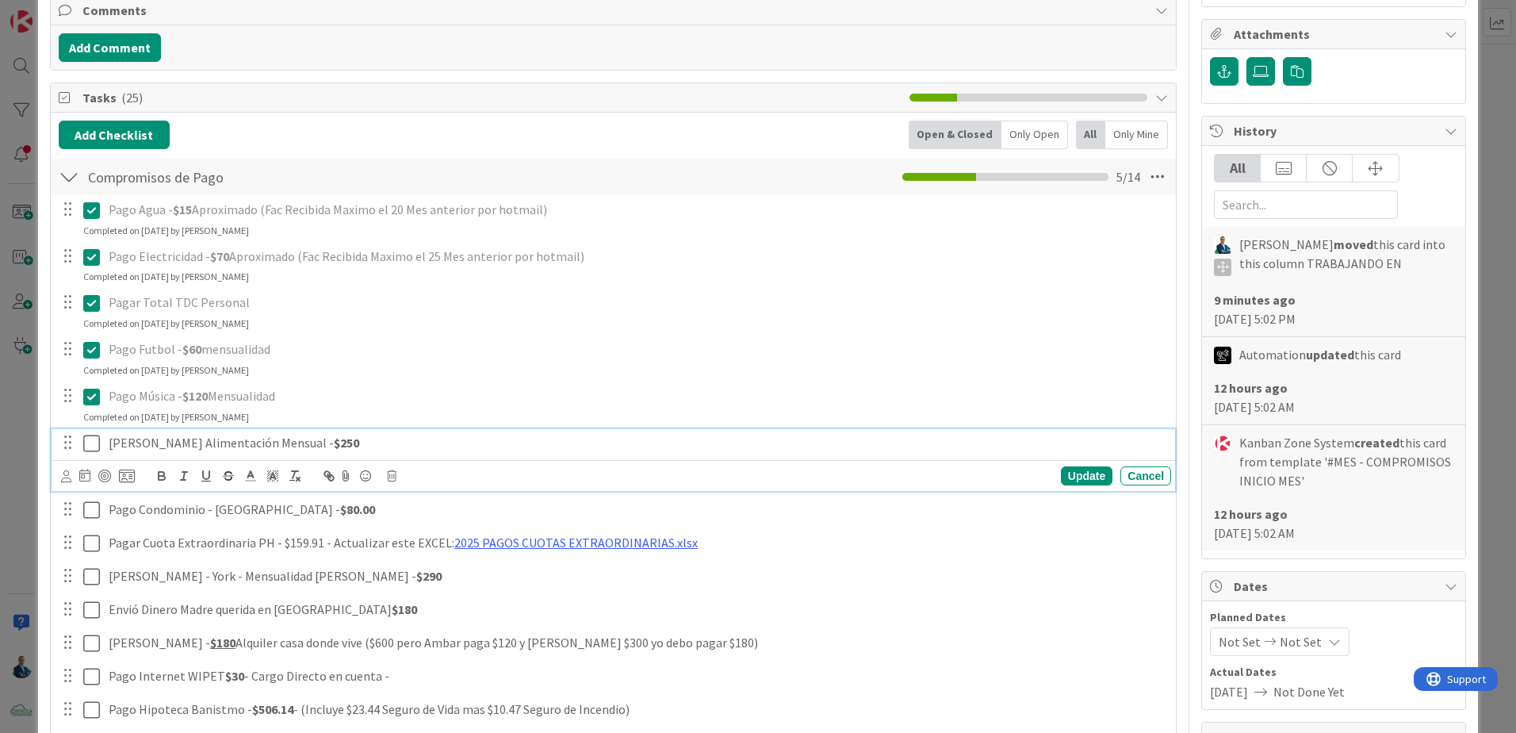
click at [101, 444] on button at bounding box center [92, 443] width 19 height 25
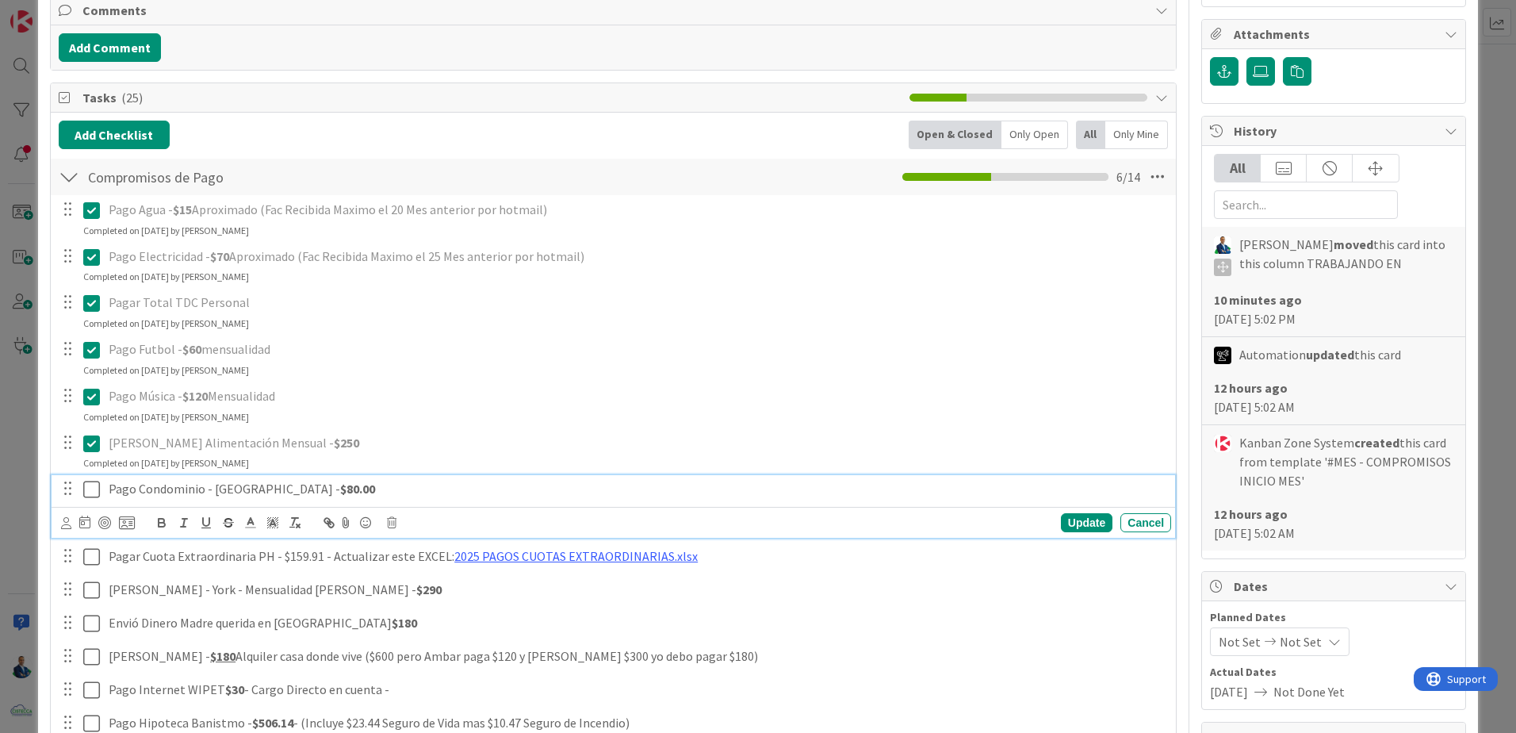
click at [102, 490] on div "Pago Condominio - Plaza Valencia - $80.00" at bounding box center [636, 489] width 1069 height 28
click at [93, 490] on icon at bounding box center [91, 489] width 17 height 19
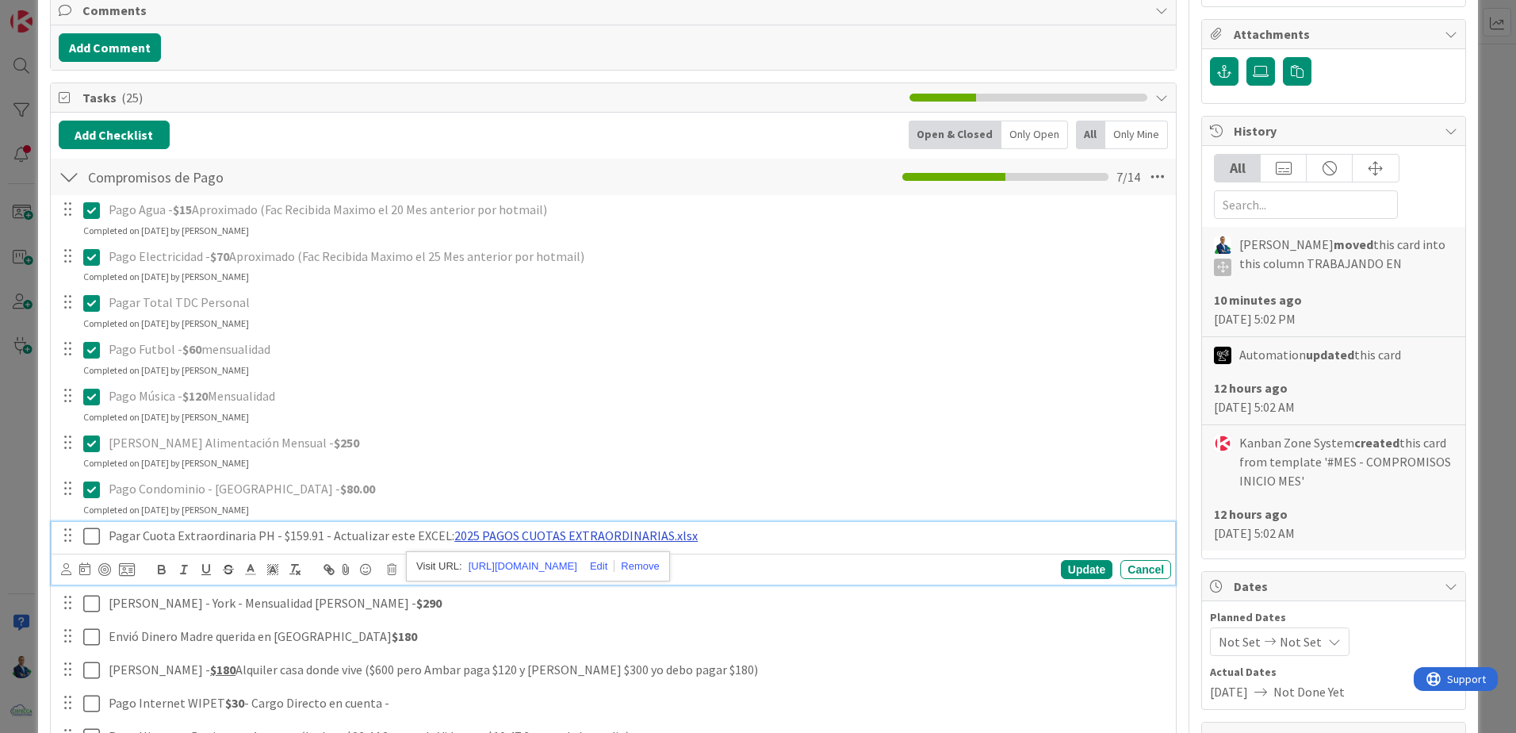
click at [546, 536] on link "2025 PAGOS CUOTAS EXTRAORDINARIAS.xlsx" at bounding box center [575, 535] width 243 height 16
click at [568, 561] on link "https://cistecca-my.sharepoint.com/:x:/r/personal/gadrian_cistecca_com/_layouts…" at bounding box center [523, 566] width 109 height 21
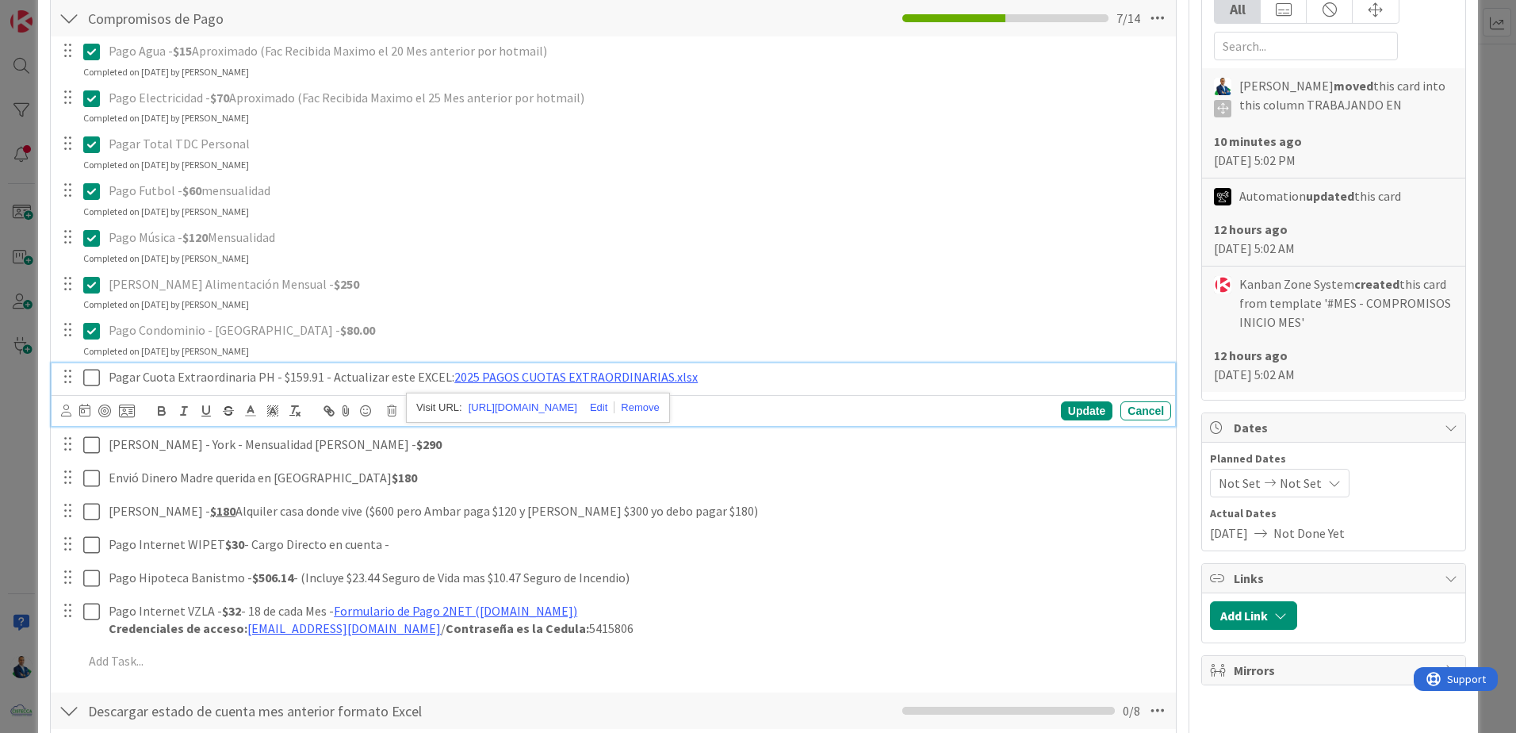
click at [94, 382] on icon at bounding box center [91, 377] width 17 height 19
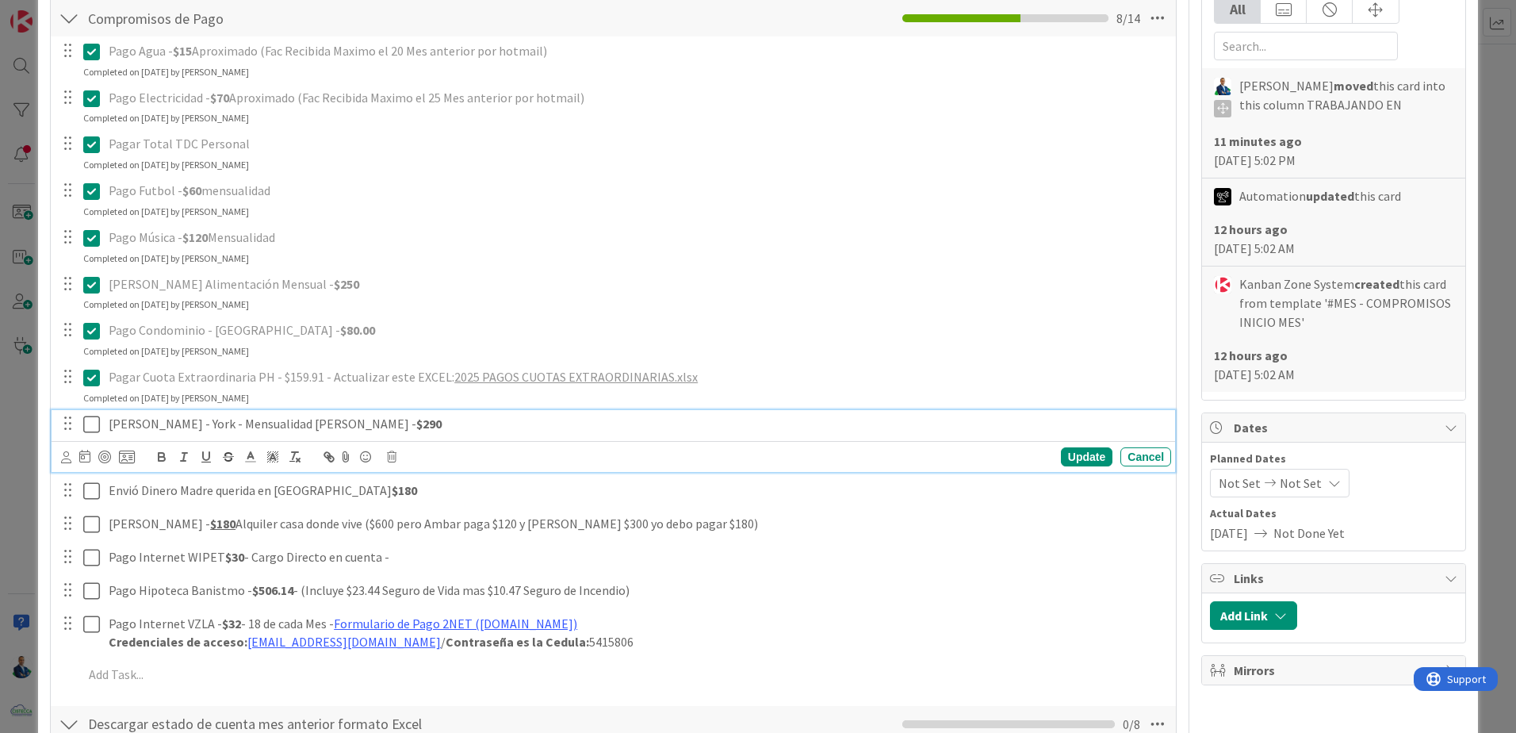
click at [90, 423] on icon at bounding box center [91, 424] width 17 height 19
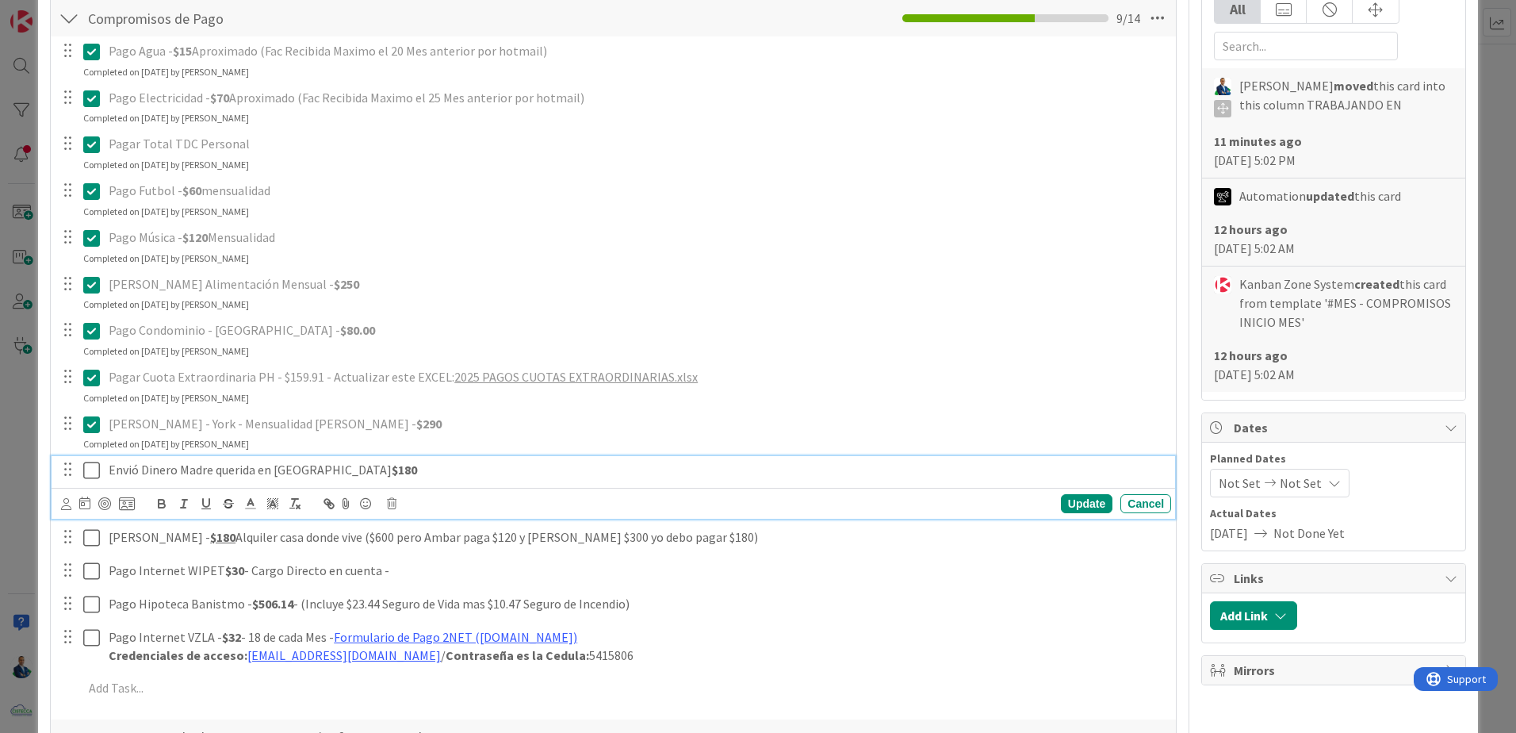
click at [94, 473] on icon at bounding box center [91, 470] width 17 height 19
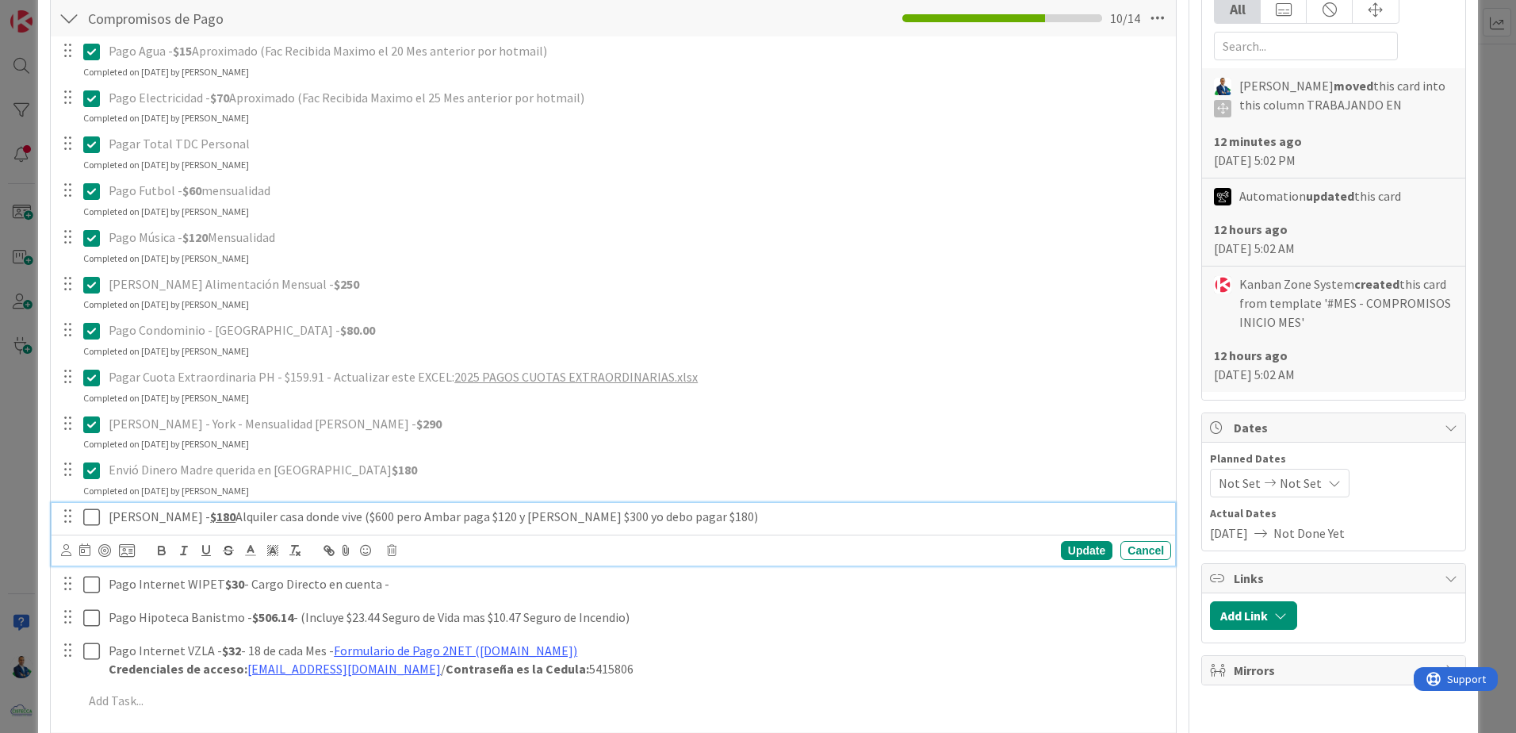
click at [89, 523] on icon at bounding box center [91, 516] width 17 height 19
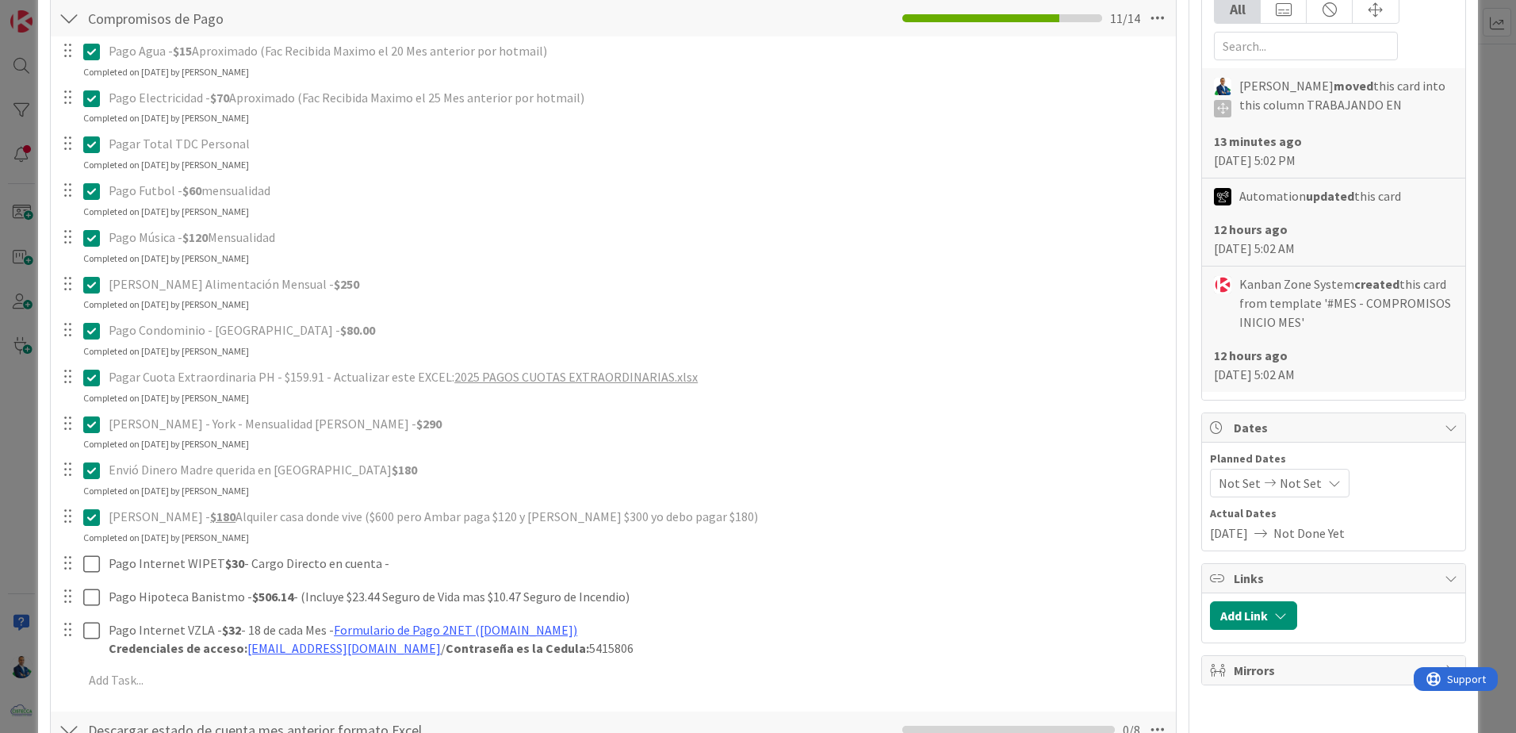
click at [752, 139] on div "ID 3803 GABRIEL TRABAJANDO EN Title 42 / 128 #MES - COMPROMISOS INICIO MES - 01…" at bounding box center [758, 366] width 1516 height 733
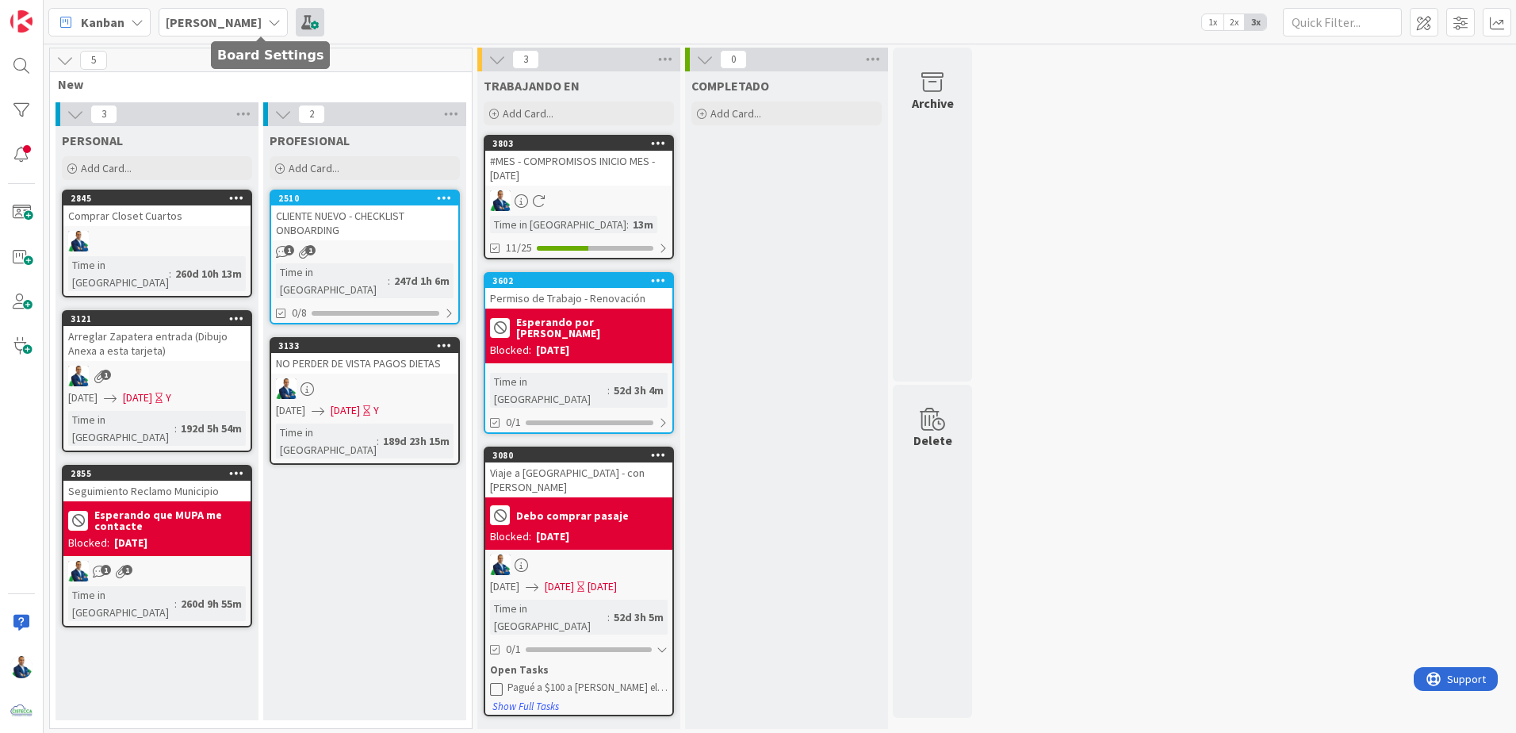
click at [296, 22] on span at bounding box center [310, 22] width 29 height 29
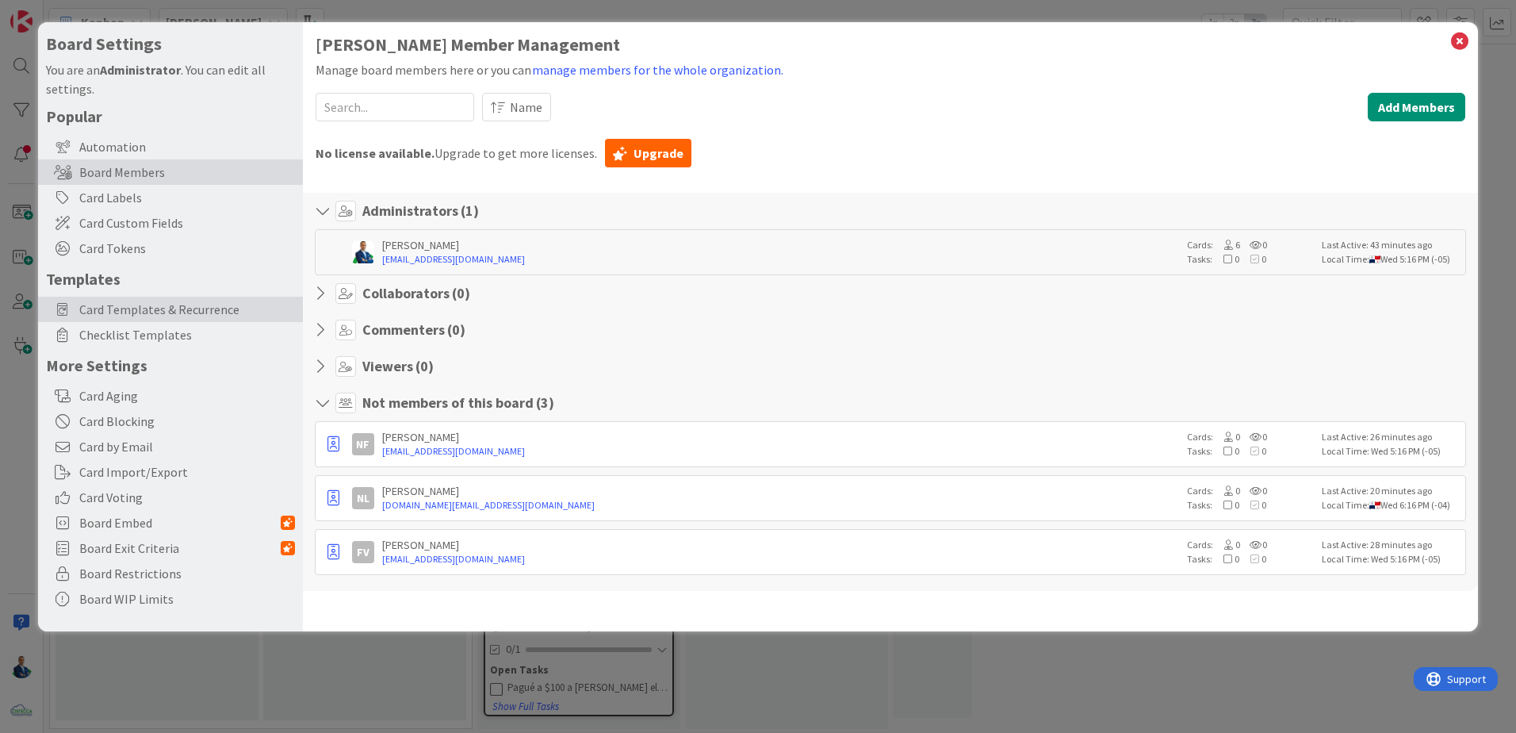
click at [151, 320] on div "Card Templates & Recurrence" at bounding box center [170, 309] width 265 height 25
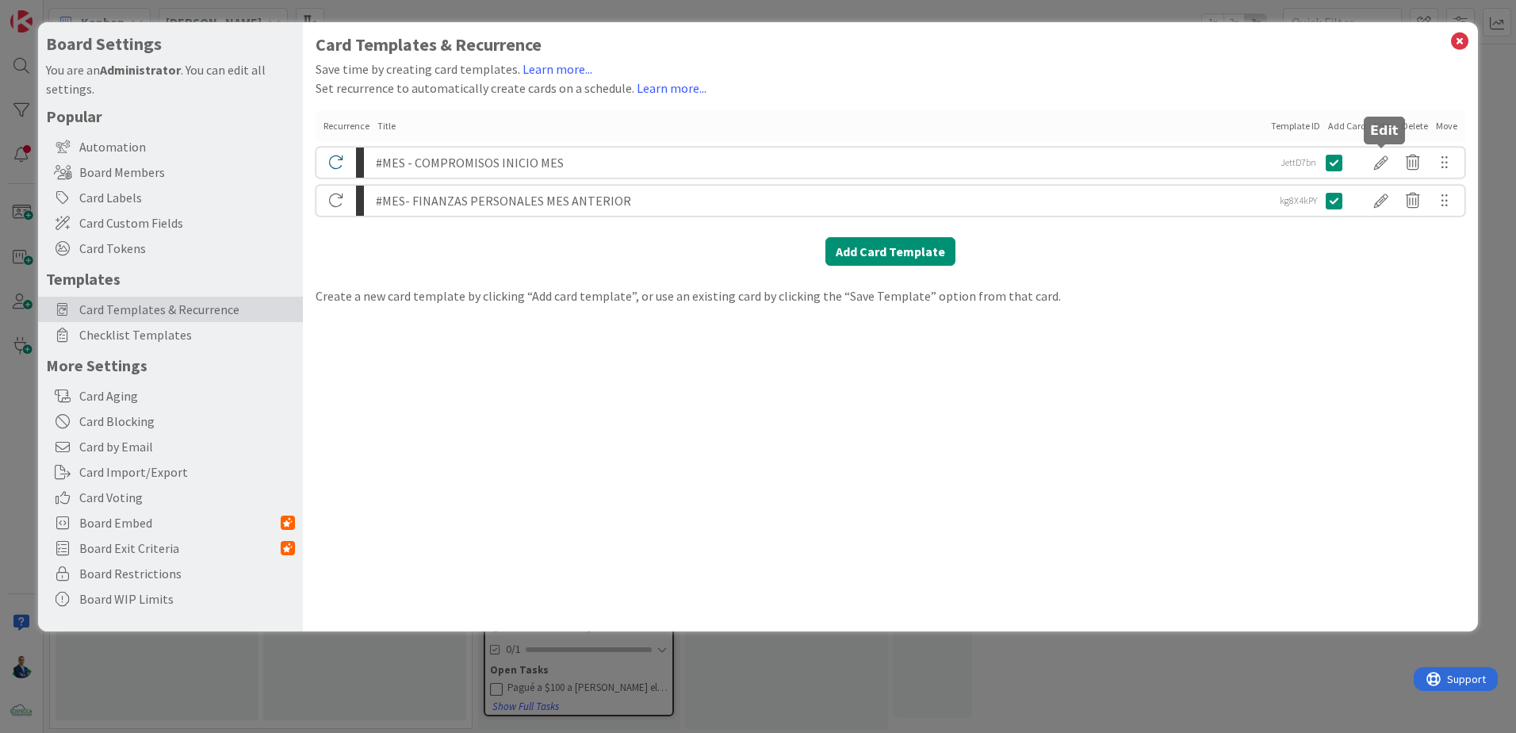
click at [752, 166] on div at bounding box center [1381, 162] width 32 height 27
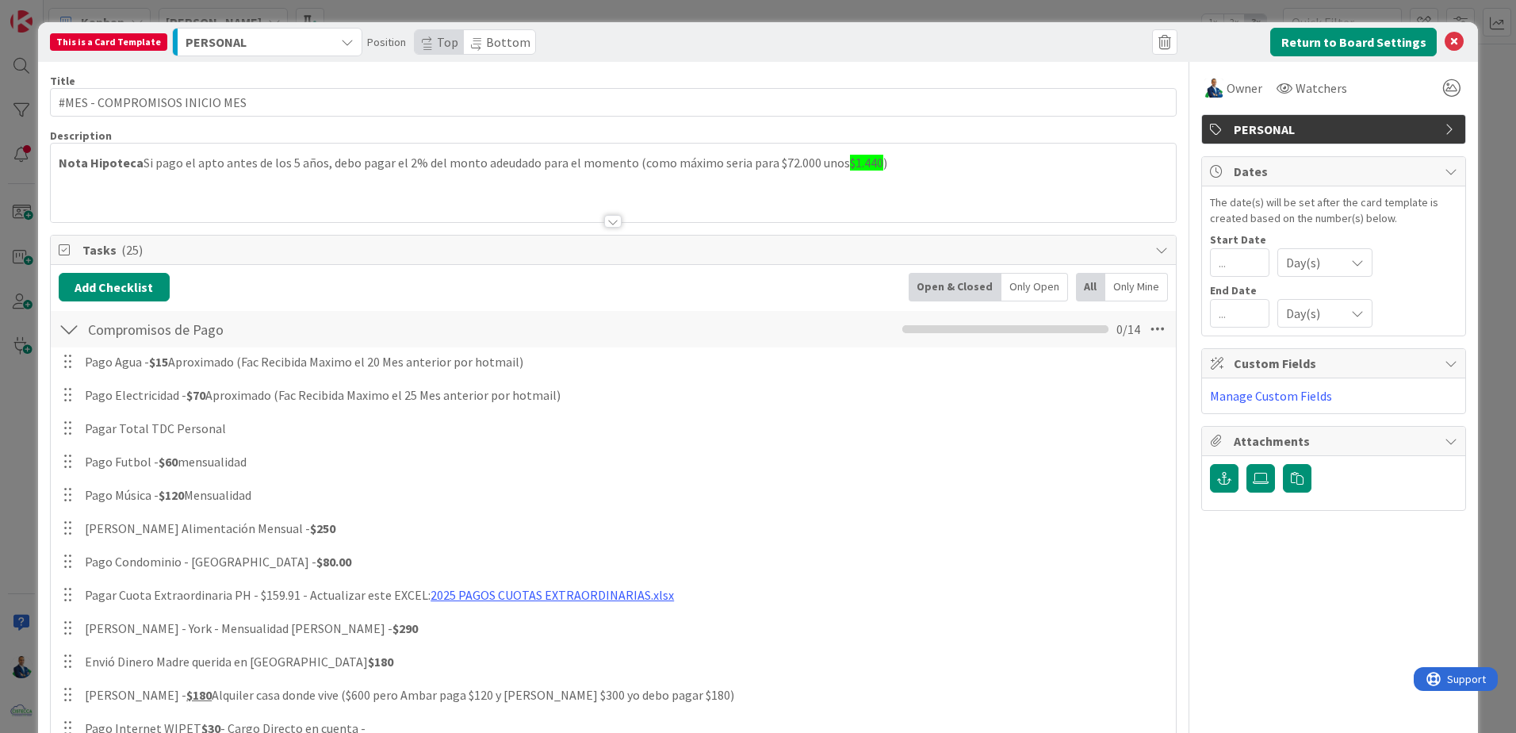
scroll to position [317, 0]
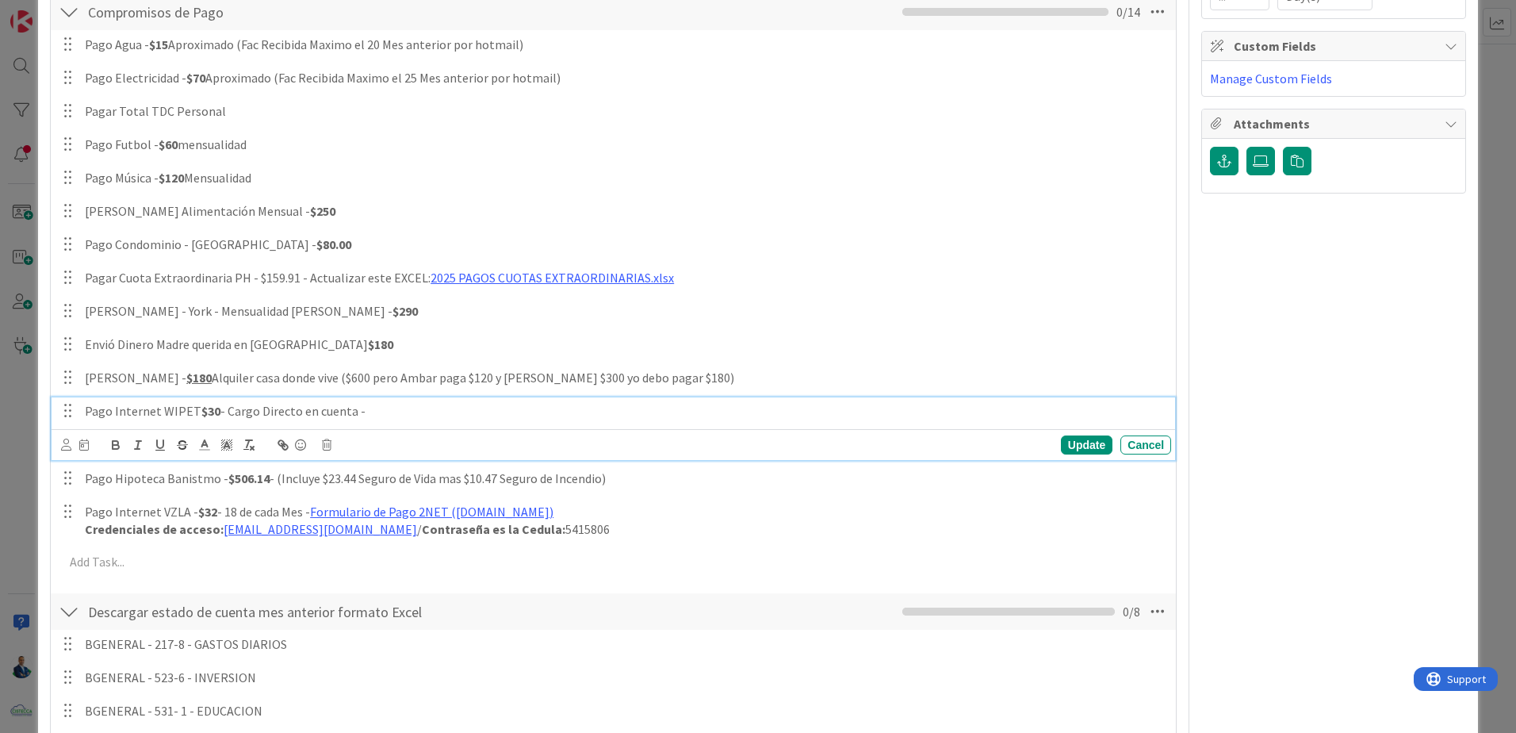
click at [243, 403] on p "Pago Internet WIPET $30 - Cargo Directo en cuenta -" at bounding box center [625, 411] width 1080 height 18
click at [330, 442] on icon at bounding box center [327, 444] width 10 height 11
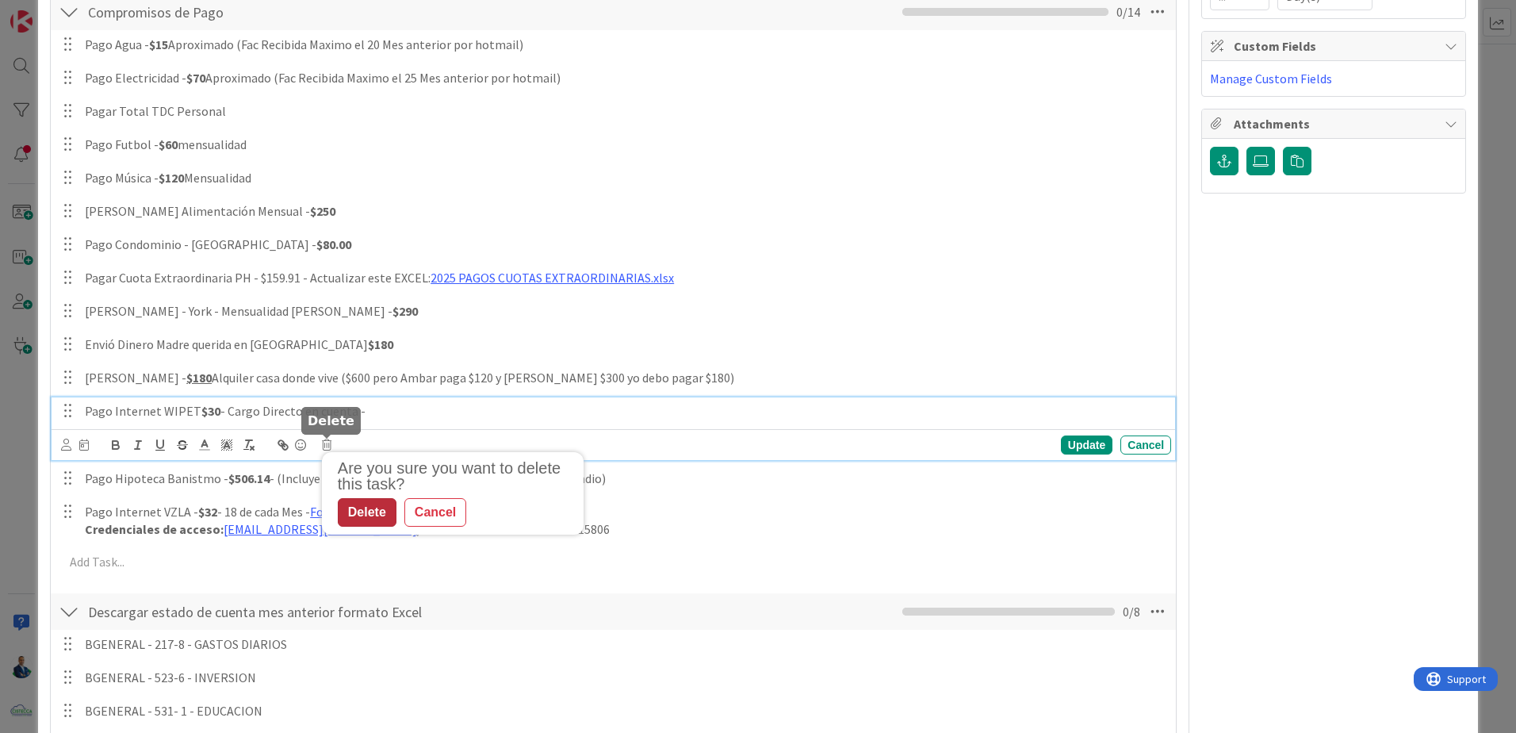
click at [362, 519] on div "Delete" at bounding box center [367, 512] width 59 height 29
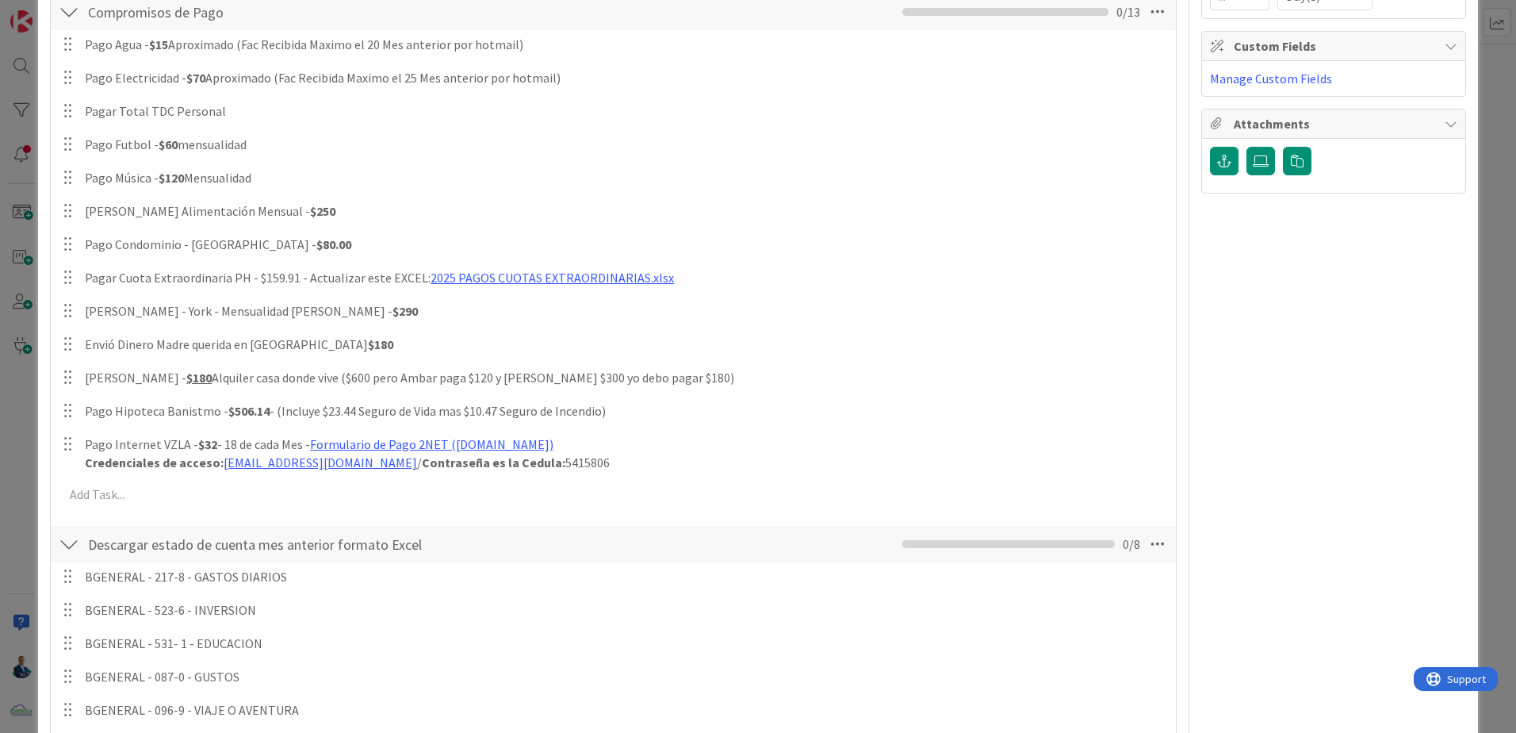
click at [752, 414] on div "This is a Card Template PERSONAL Position Top Bottom Return to Board Settings T…" at bounding box center [758, 366] width 1516 height 733
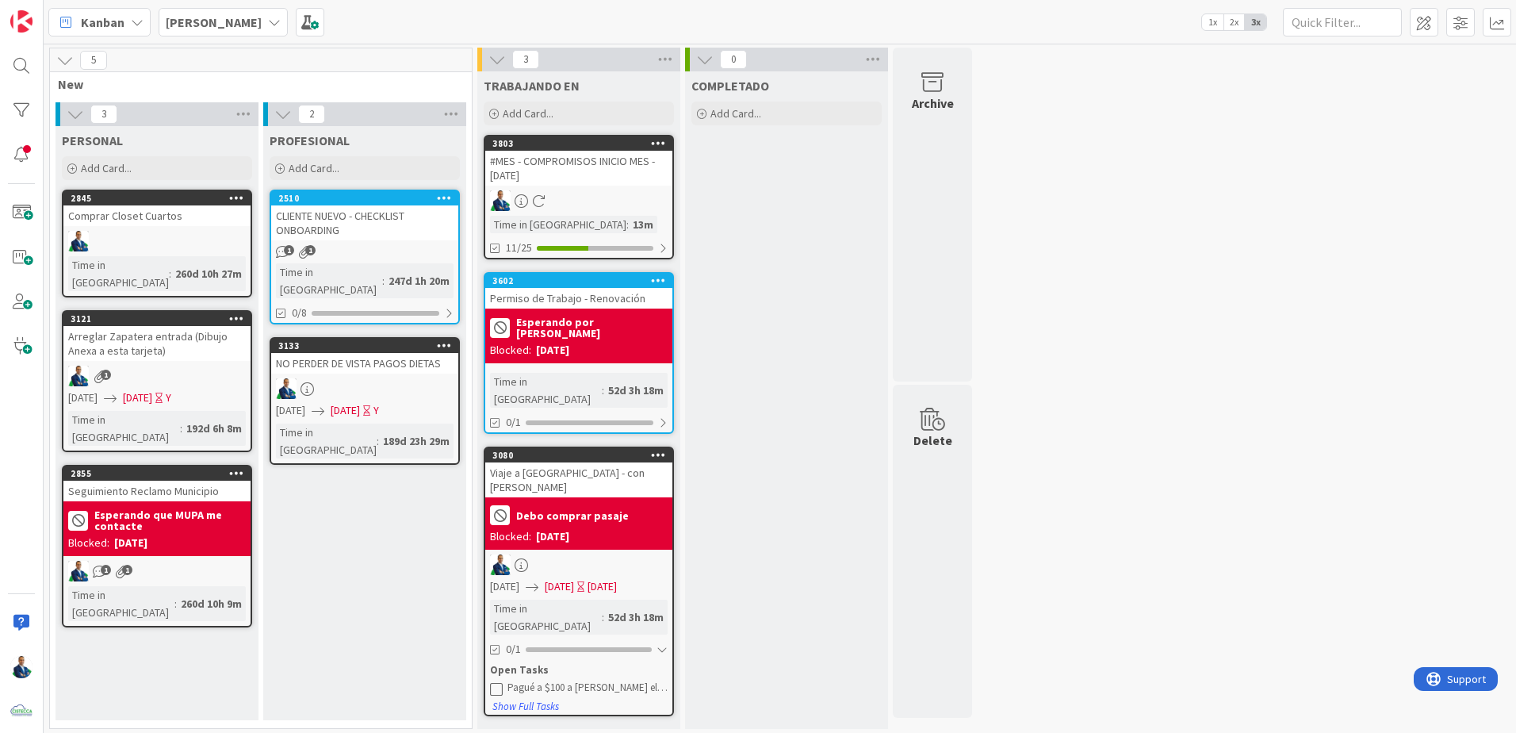
click at [559, 209] on div at bounding box center [578, 200] width 187 height 21
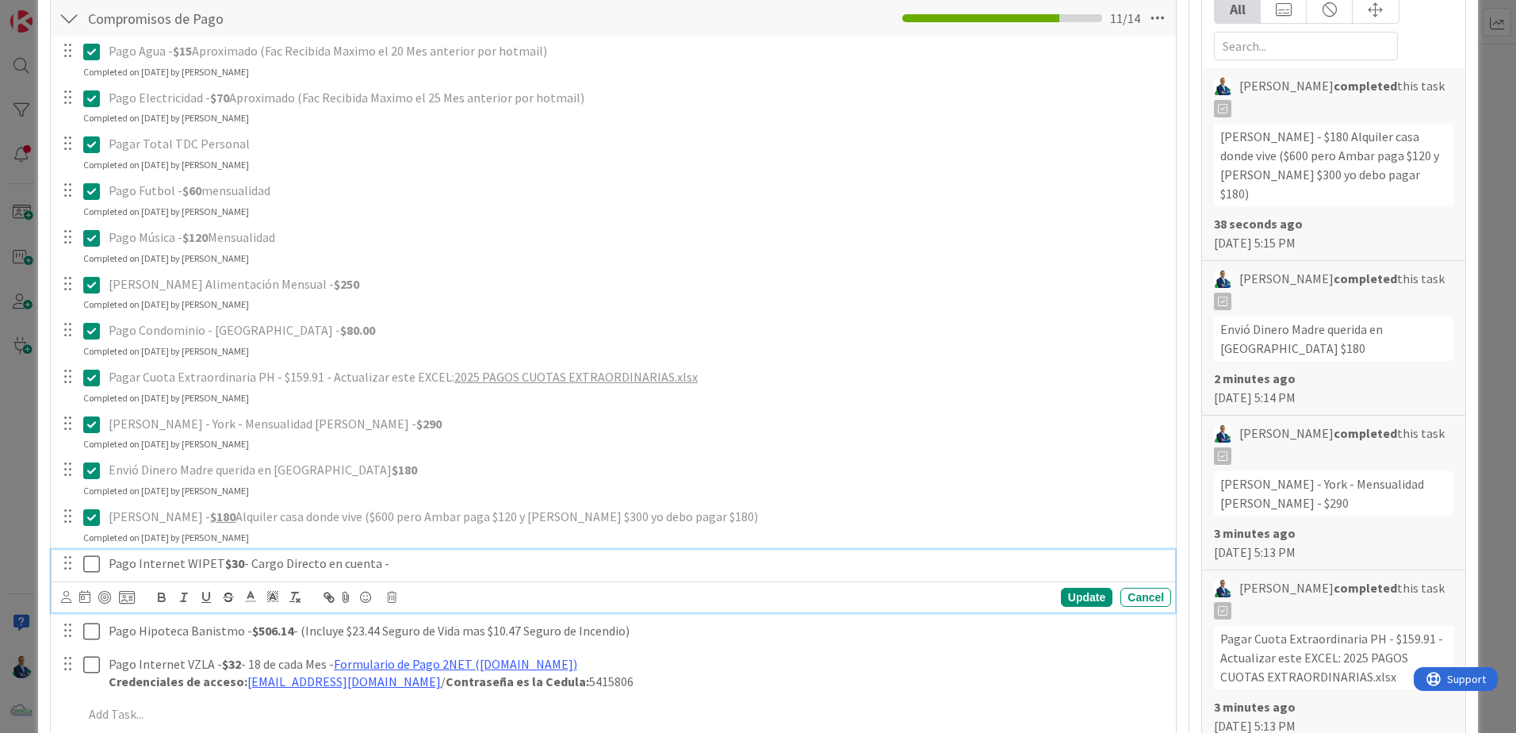
click at [395, 569] on p "Pago Internet WIPET $30 - Cargo Directo en cuenta -" at bounding box center [637, 563] width 1056 height 18
click at [389, 592] on icon at bounding box center [392, 597] width 10 height 11
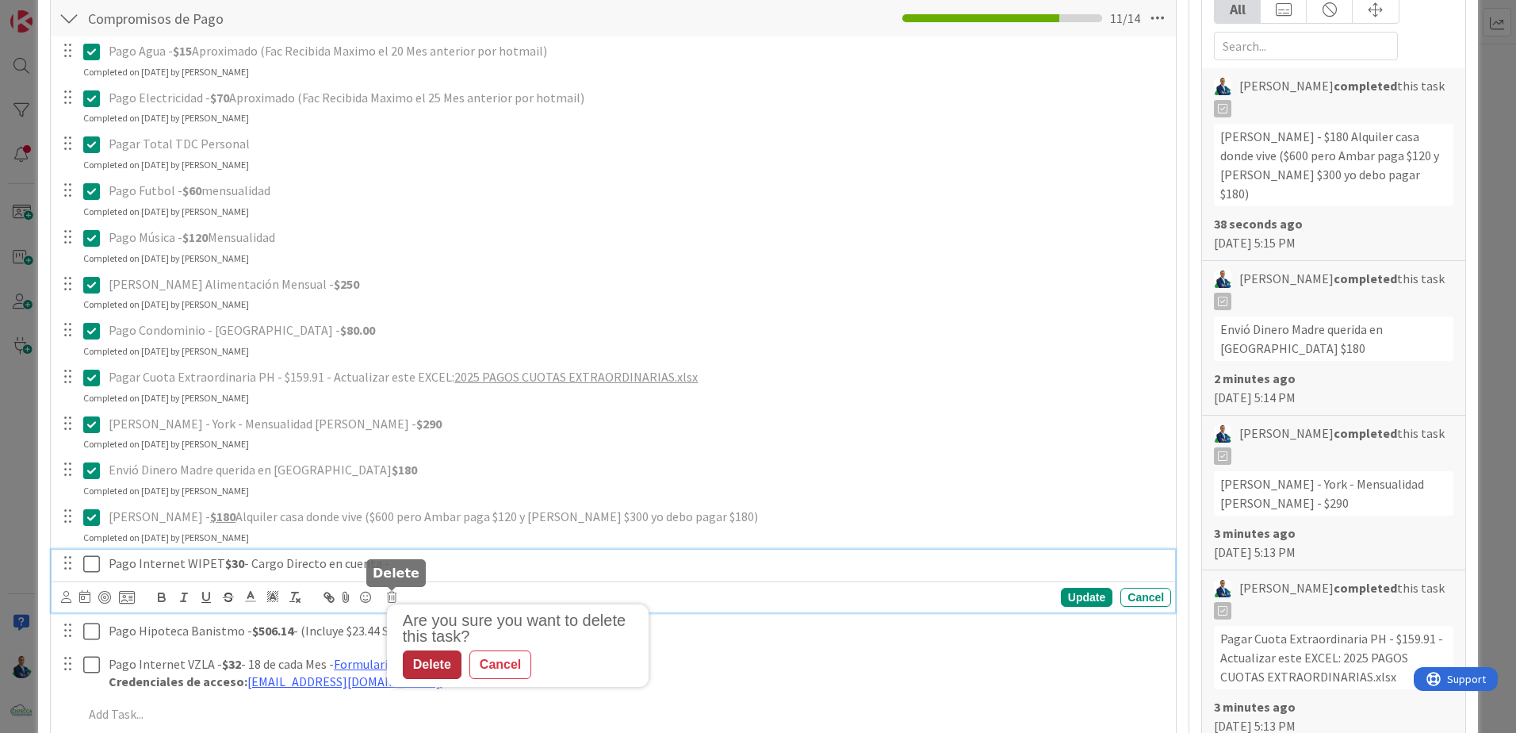
click at [437, 664] on div "Delete" at bounding box center [432, 664] width 59 height 29
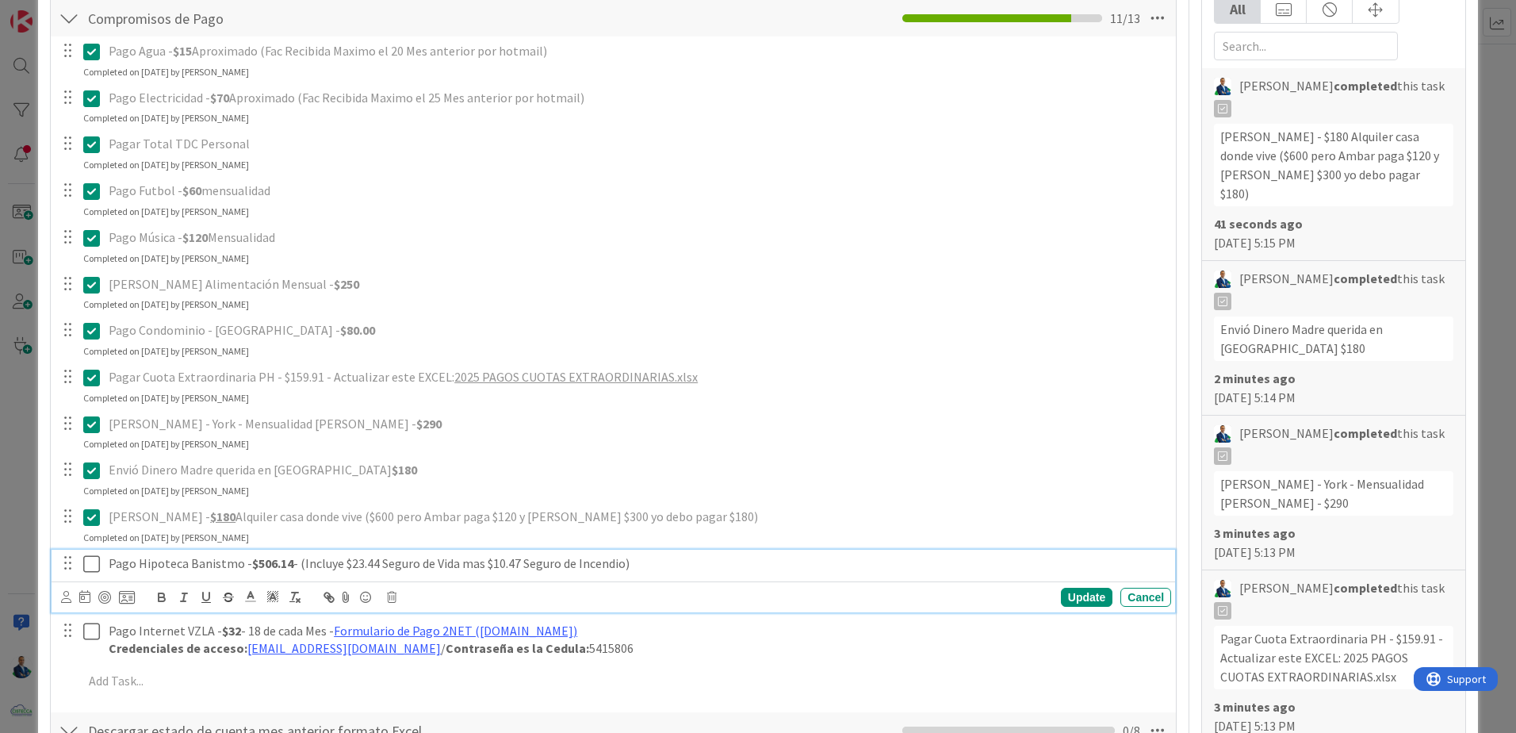
click at [85, 564] on icon at bounding box center [91, 563] width 17 height 19
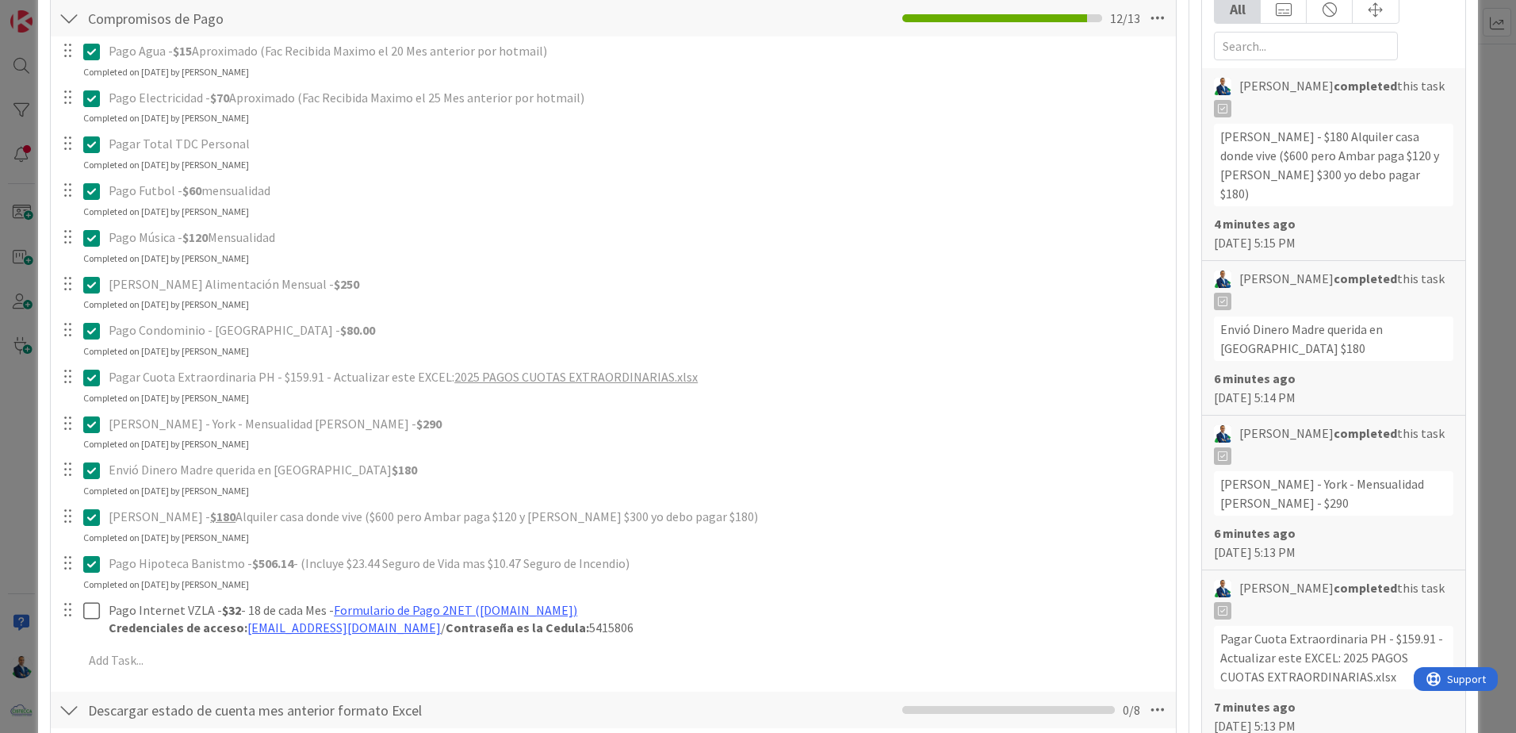
scroll to position [634, 0]
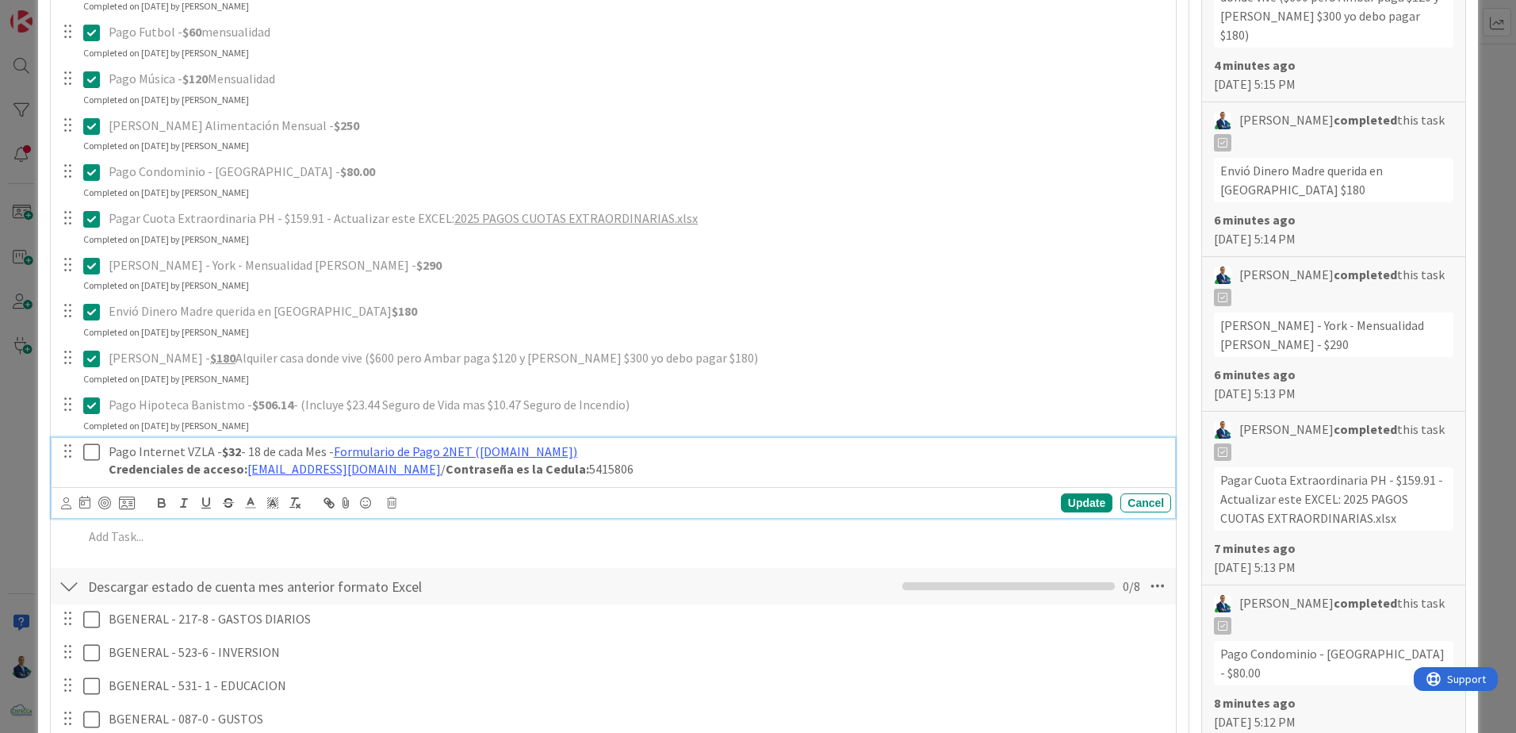
click at [93, 455] on icon at bounding box center [91, 451] width 17 height 19
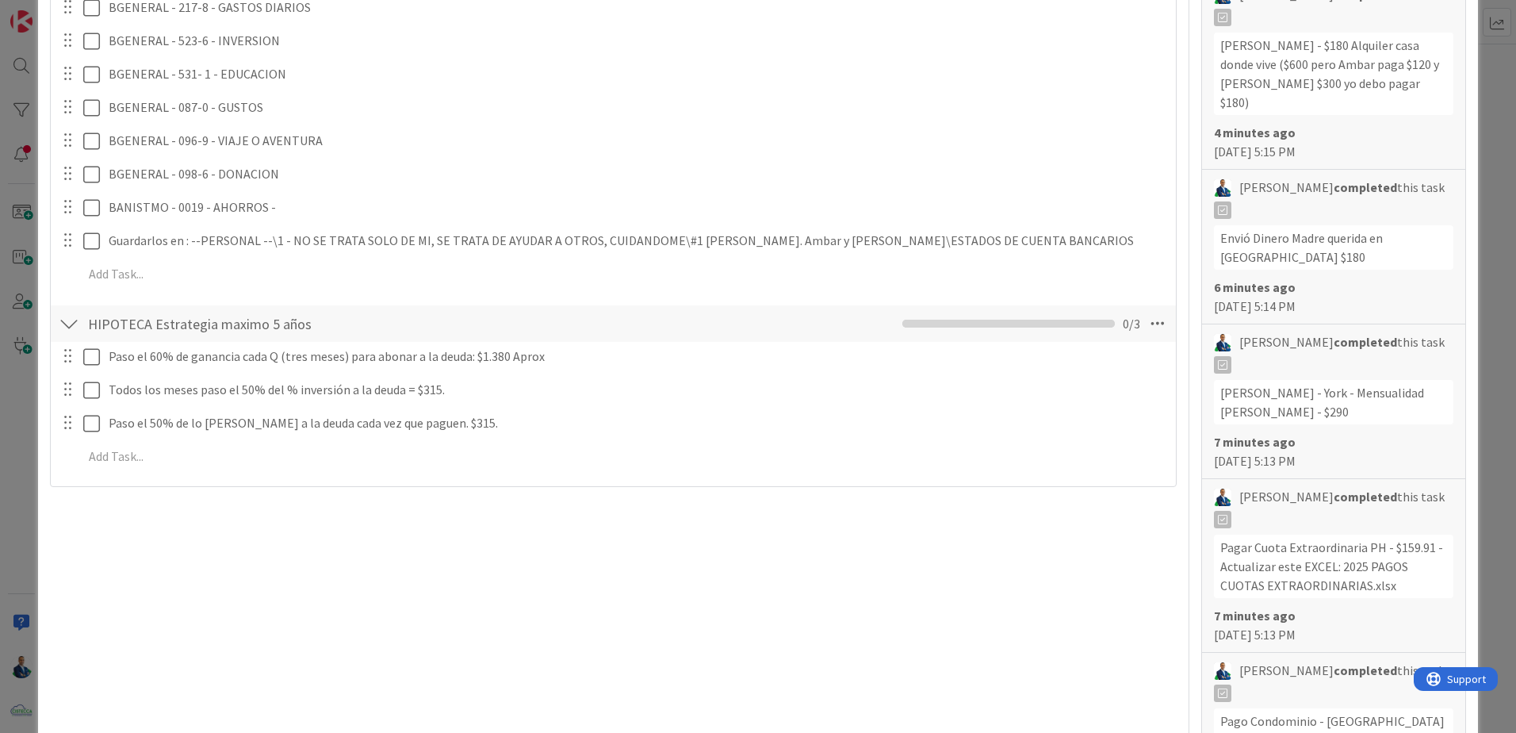
scroll to position [476, 0]
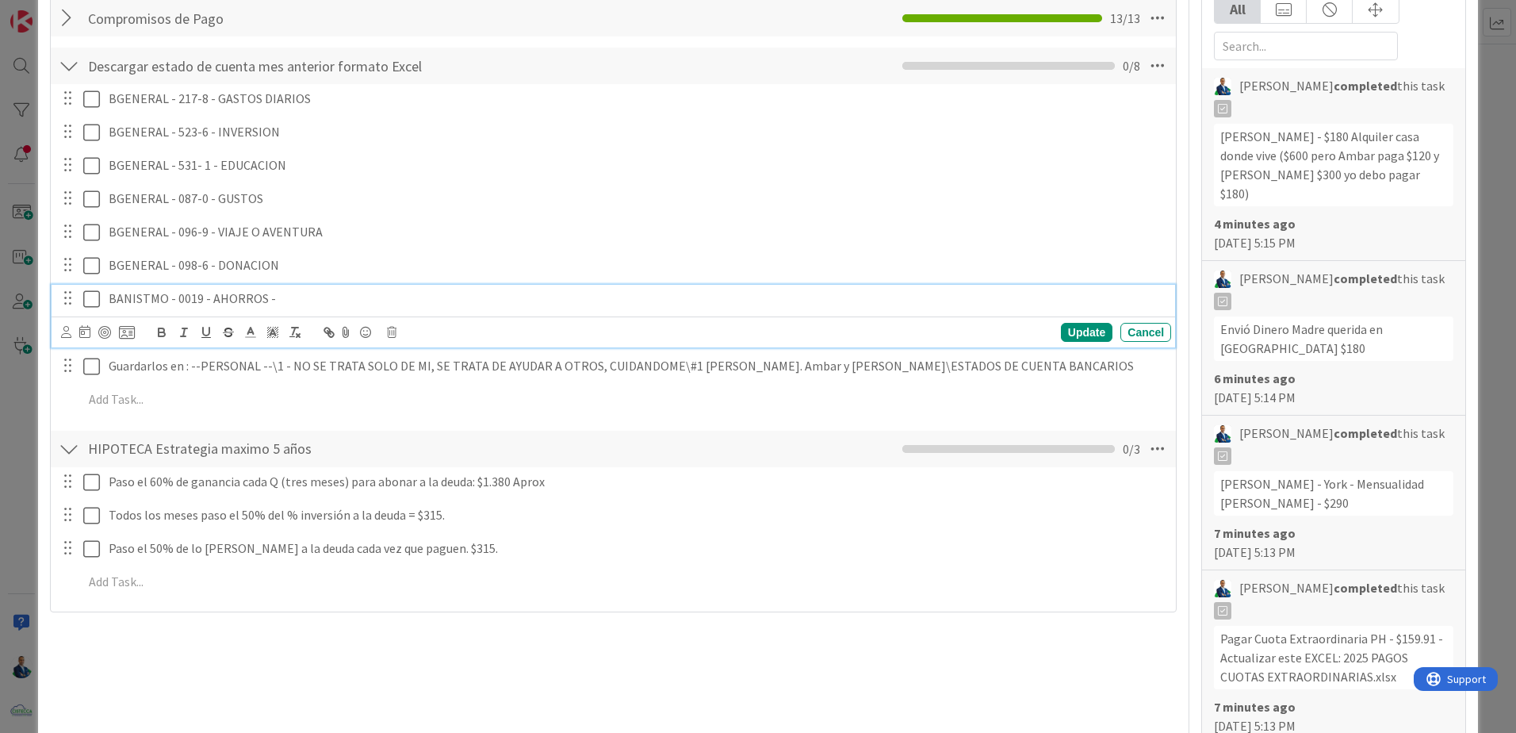
click at [88, 308] on button at bounding box center [92, 298] width 19 height 25
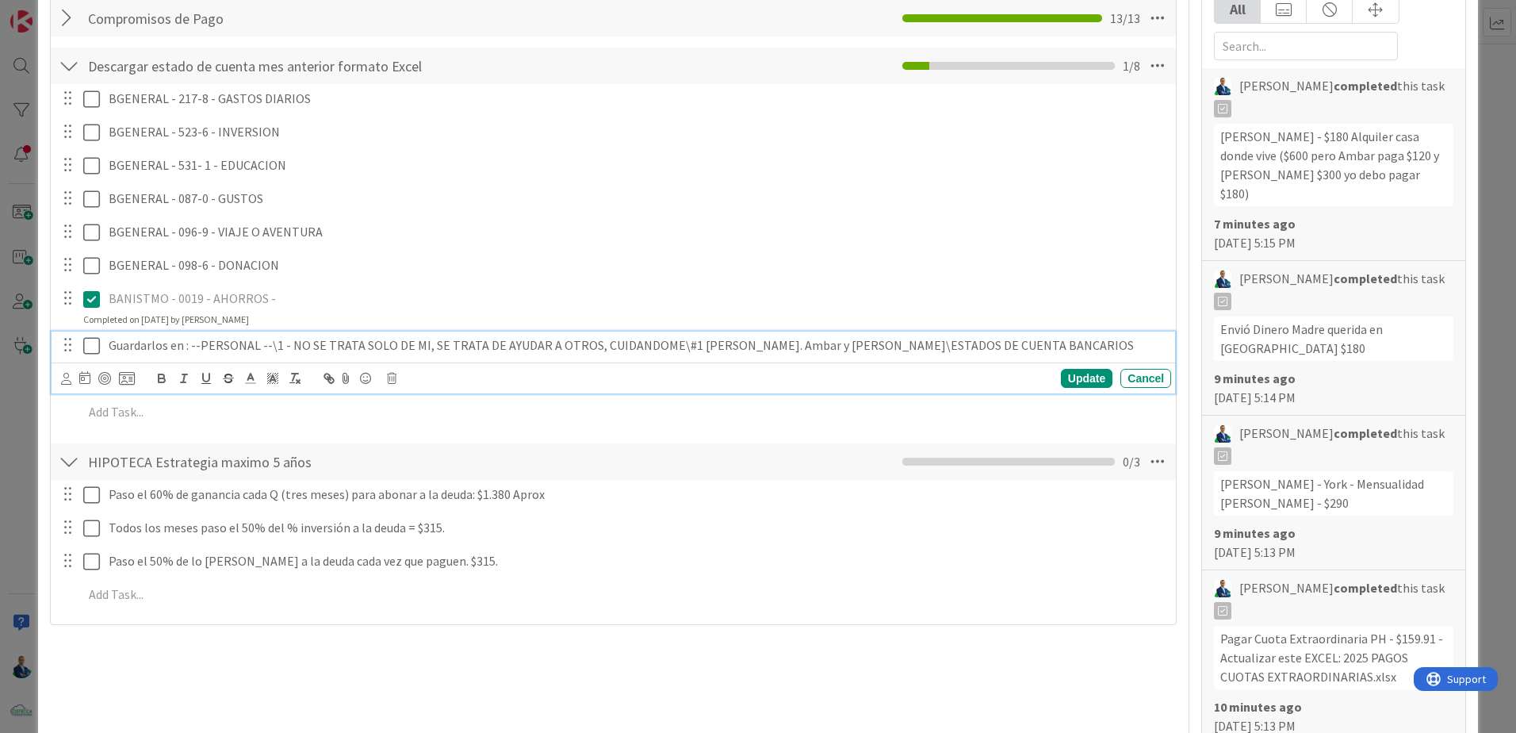
click at [92, 350] on icon at bounding box center [91, 345] width 17 height 19
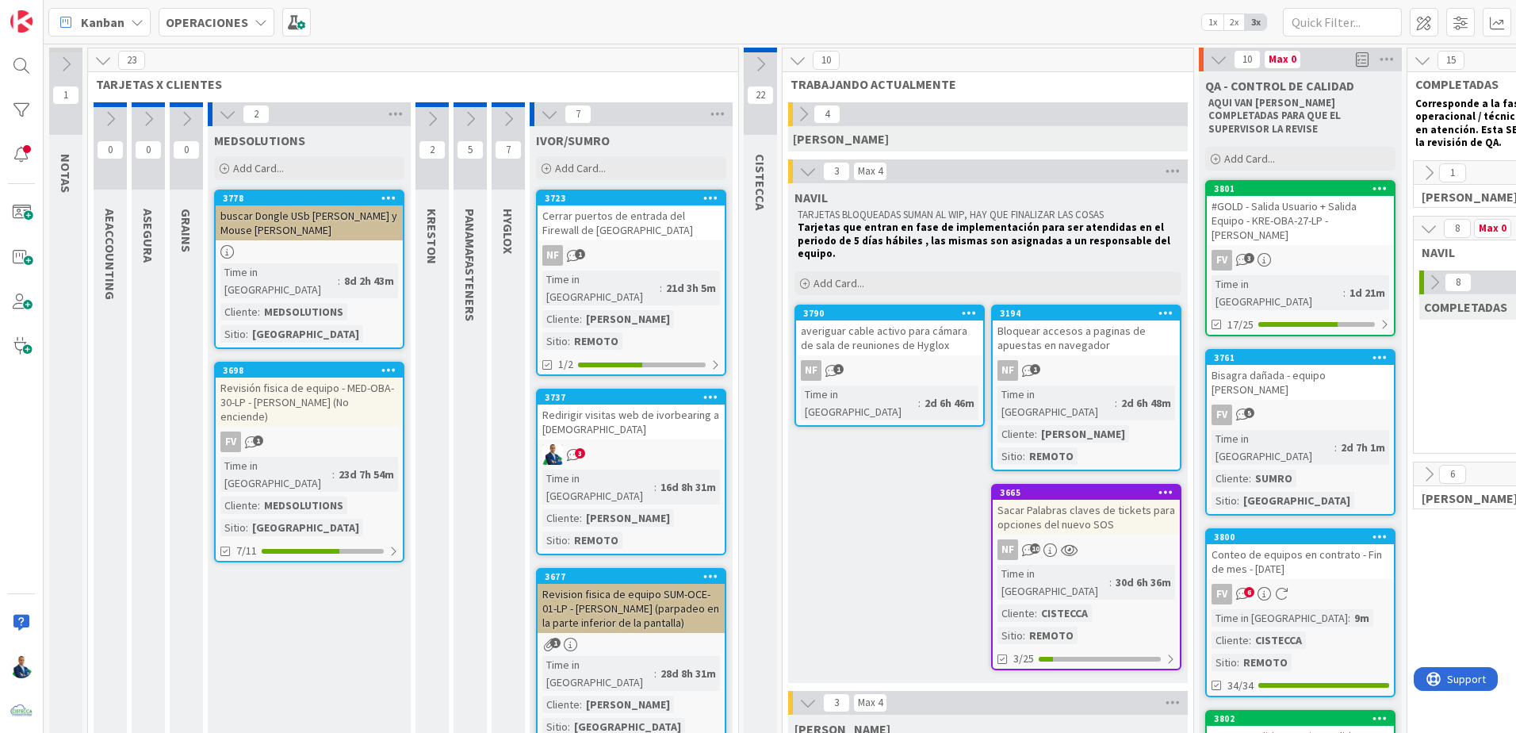
click at [225, 32] on div "OPERACIONES" at bounding box center [217, 22] width 116 height 29
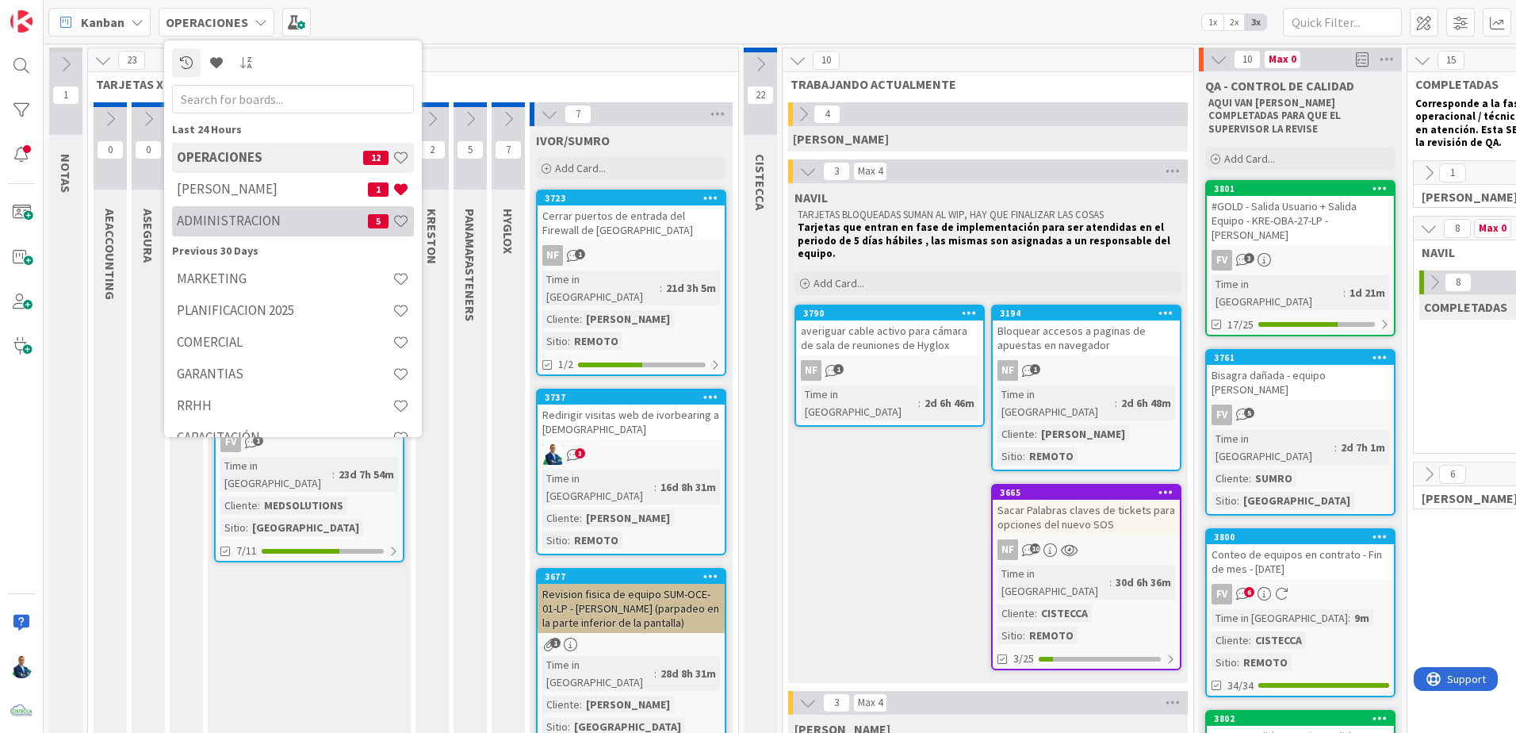
click at [247, 206] on div "ADMINISTRACION 5" at bounding box center [293, 221] width 242 height 30
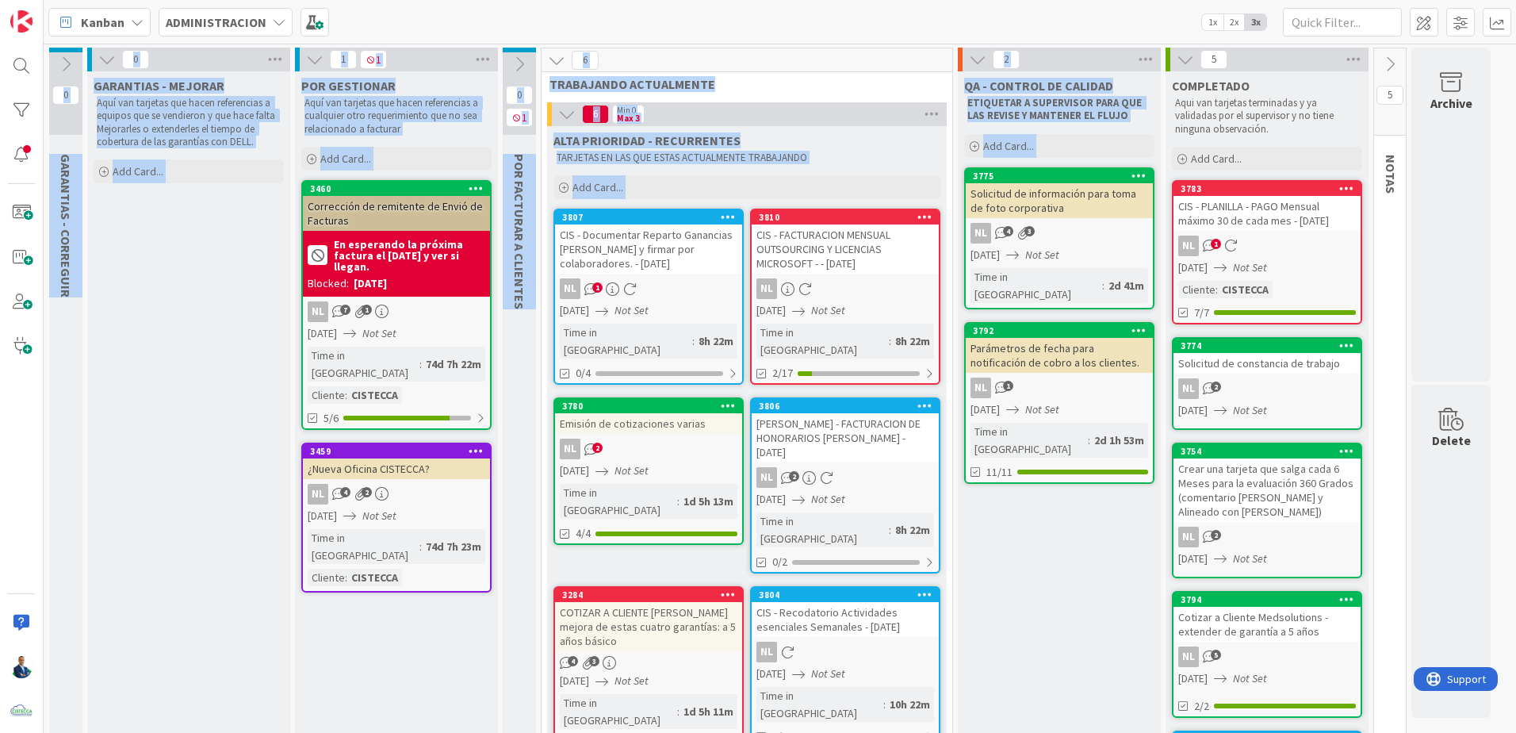
drag, startPoint x: 1092, startPoint y: 732, endPoint x: 1185, endPoint y: 735, distance: 92.8
click at [752, 726] on html "Kanban ADMINISTRACION 1x 2x 3x 0 GARANTIAS - CORREGUIR Aquí van tarjetas que ha…" at bounding box center [758, 366] width 1516 height 733
drag, startPoint x: 1185, startPoint y: 735, endPoint x: 1089, endPoint y: 650, distance: 127.5
click at [752, 653] on div "QA - CONTROL DE CALIDAD ETIQUETAR A SUPERVISOR PARA QUE LAS REVISE Y MANTENER E…" at bounding box center [1059, 477] width 203 height 813
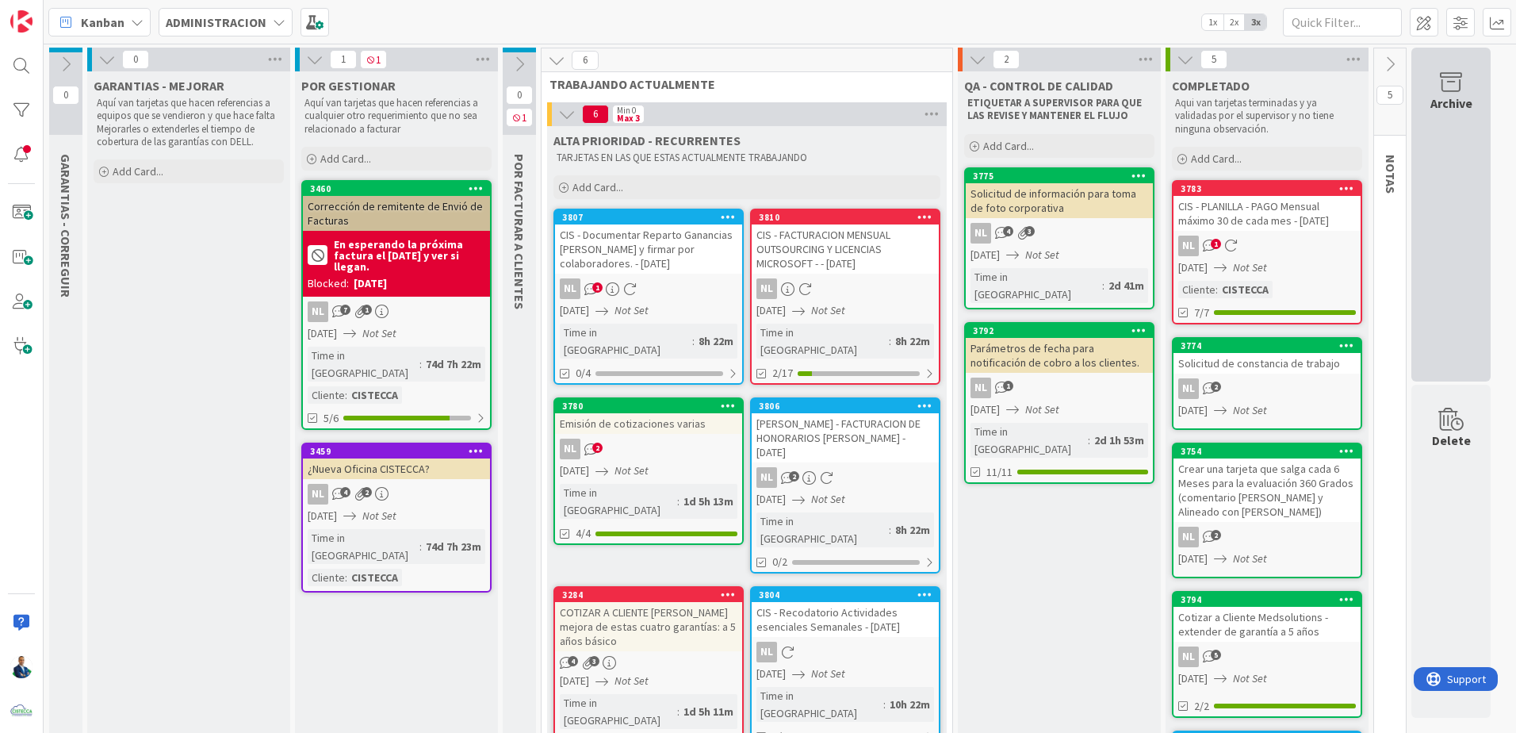
click at [752, 197] on div "Archive" at bounding box center [1450, 215] width 79 height 334
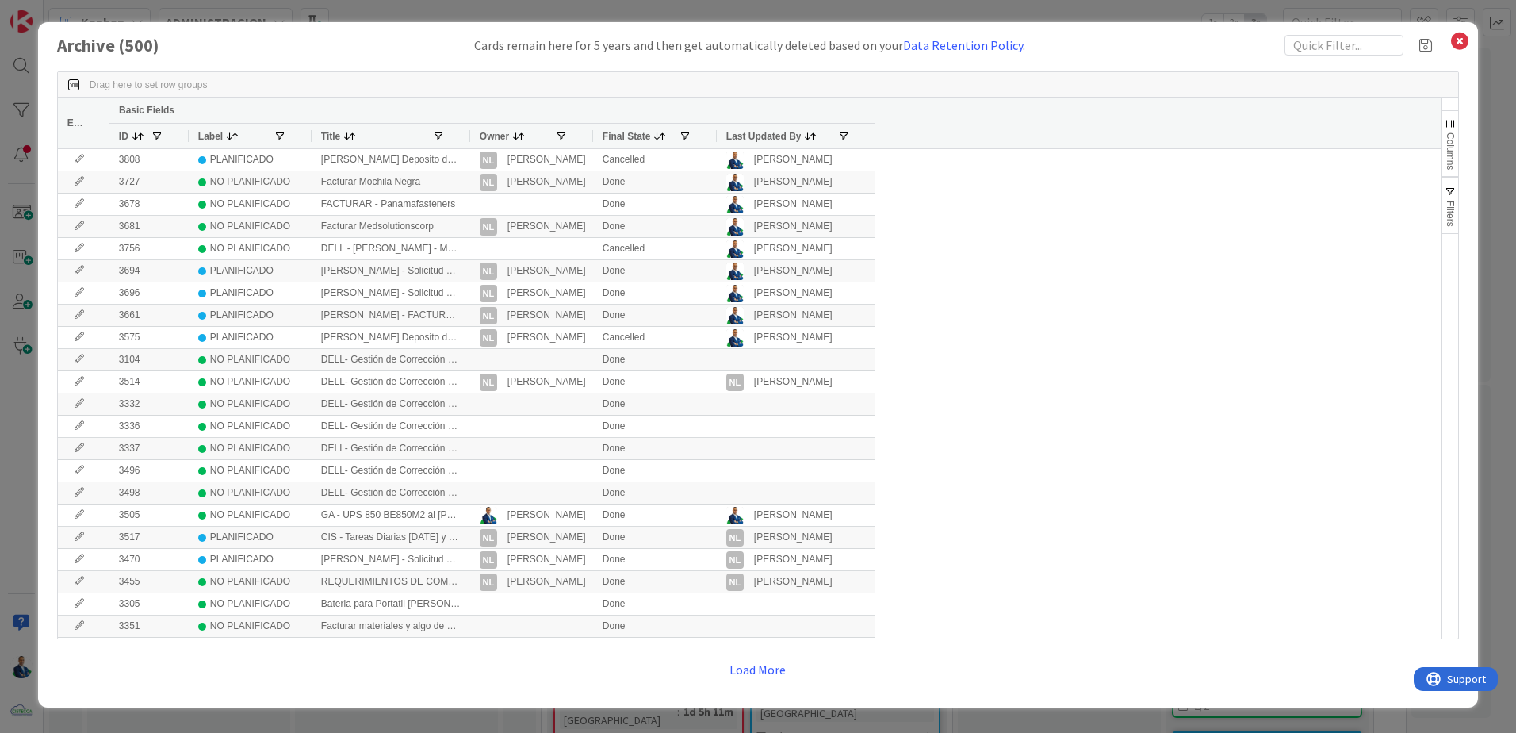
click at [752, 56] on div "Drag here to set row groups Drag here to set column labels Edit Basic Fields ID…" at bounding box center [758, 378] width 1402 height 644
click at [752, 51] on input "text" at bounding box center [1344, 45] width 119 height 21
type input "garan"
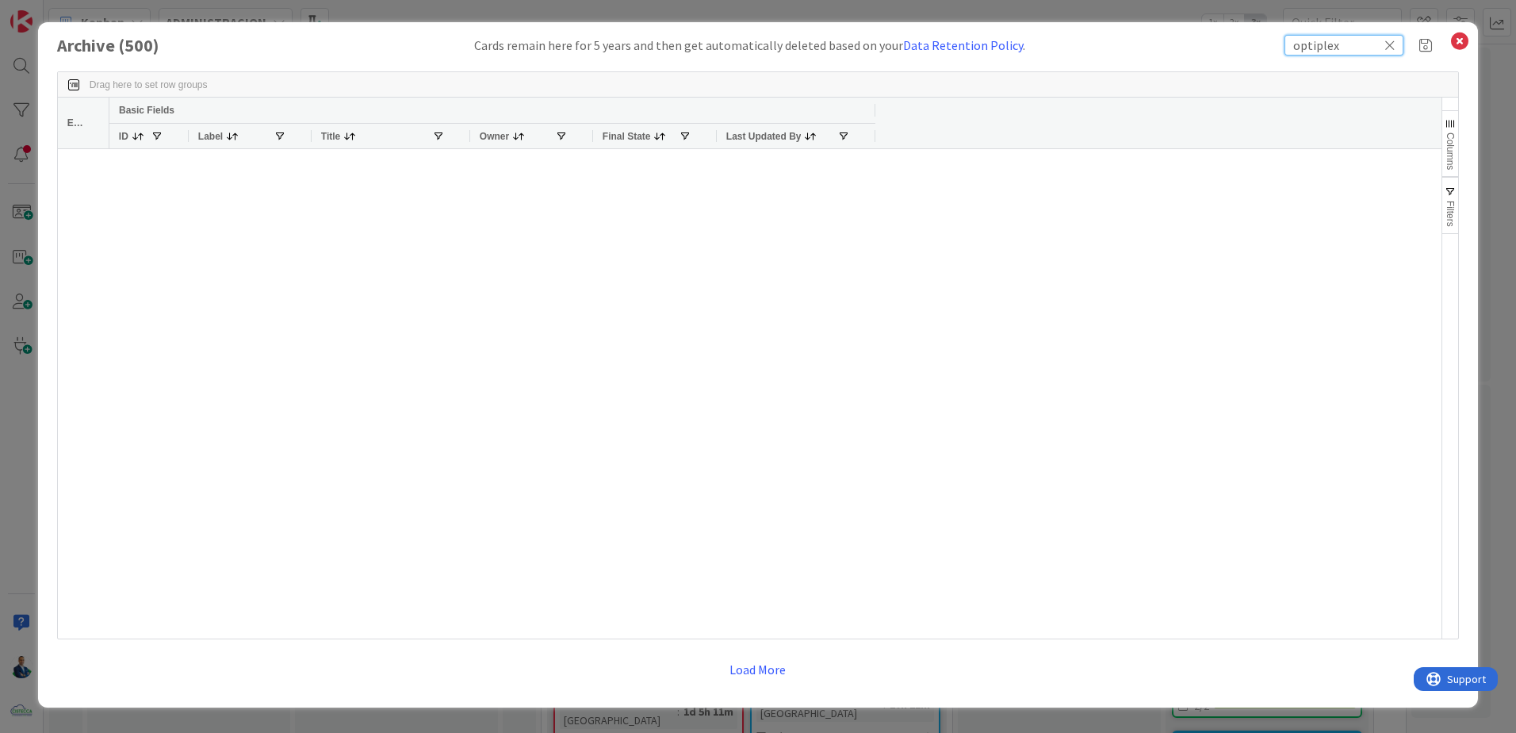
type input "optiplex"
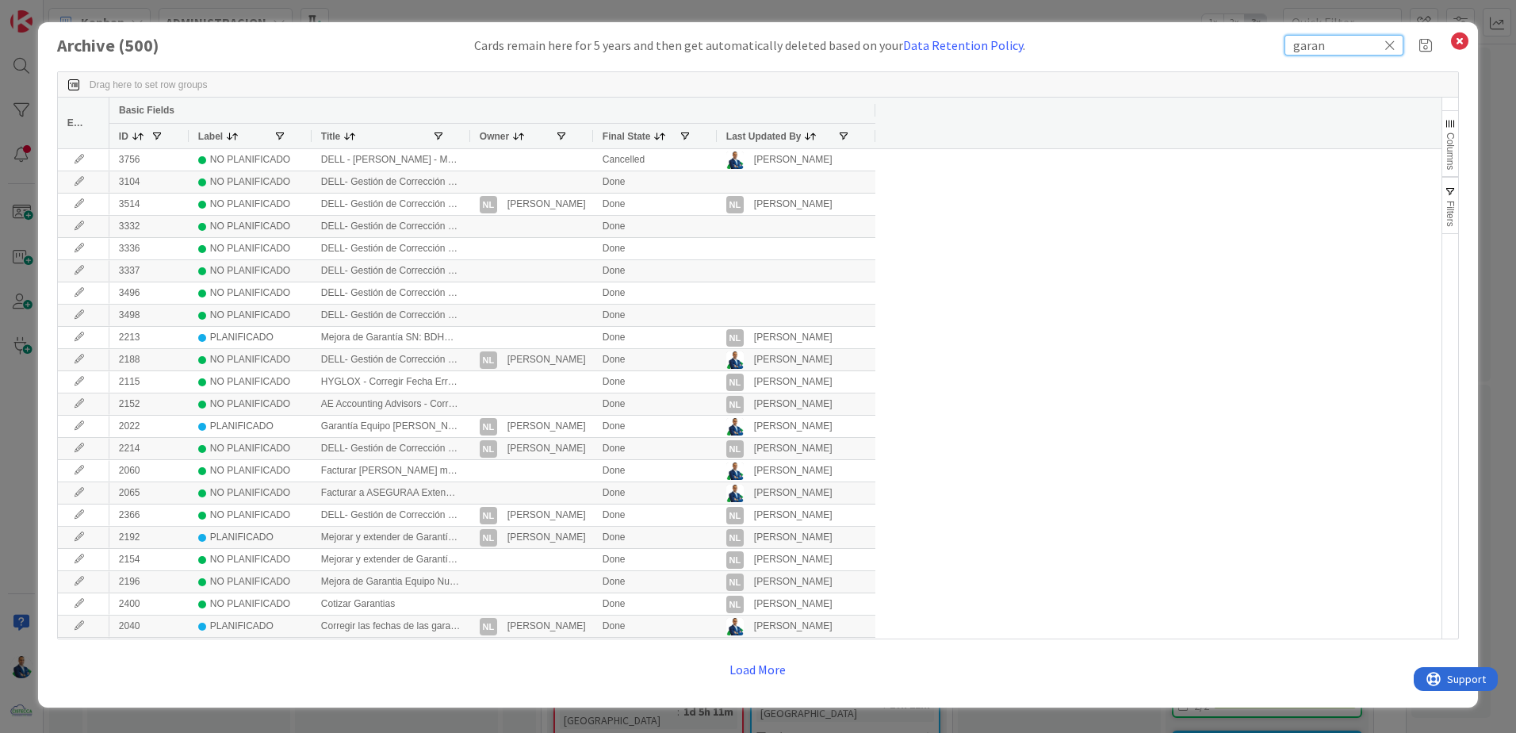
type input "garan"
drag, startPoint x: 470, startPoint y: 132, endPoint x: 529, endPoint y: 132, distance: 58.7
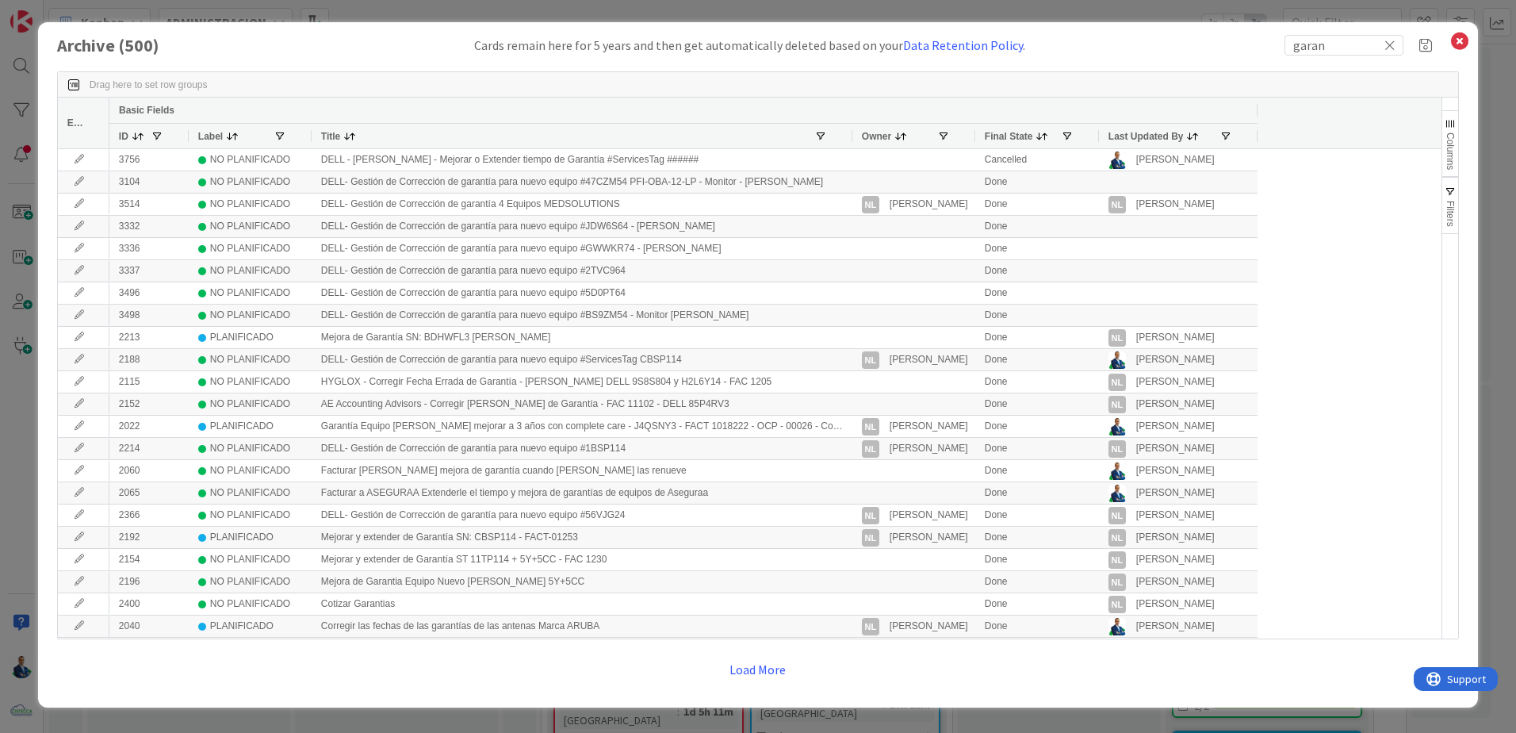
drag, startPoint x: 469, startPoint y: 132, endPoint x: 869, endPoint y: 129, distance: 399.6
click at [752, 129] on div at bounding box center [851, 136] width 6 height 25
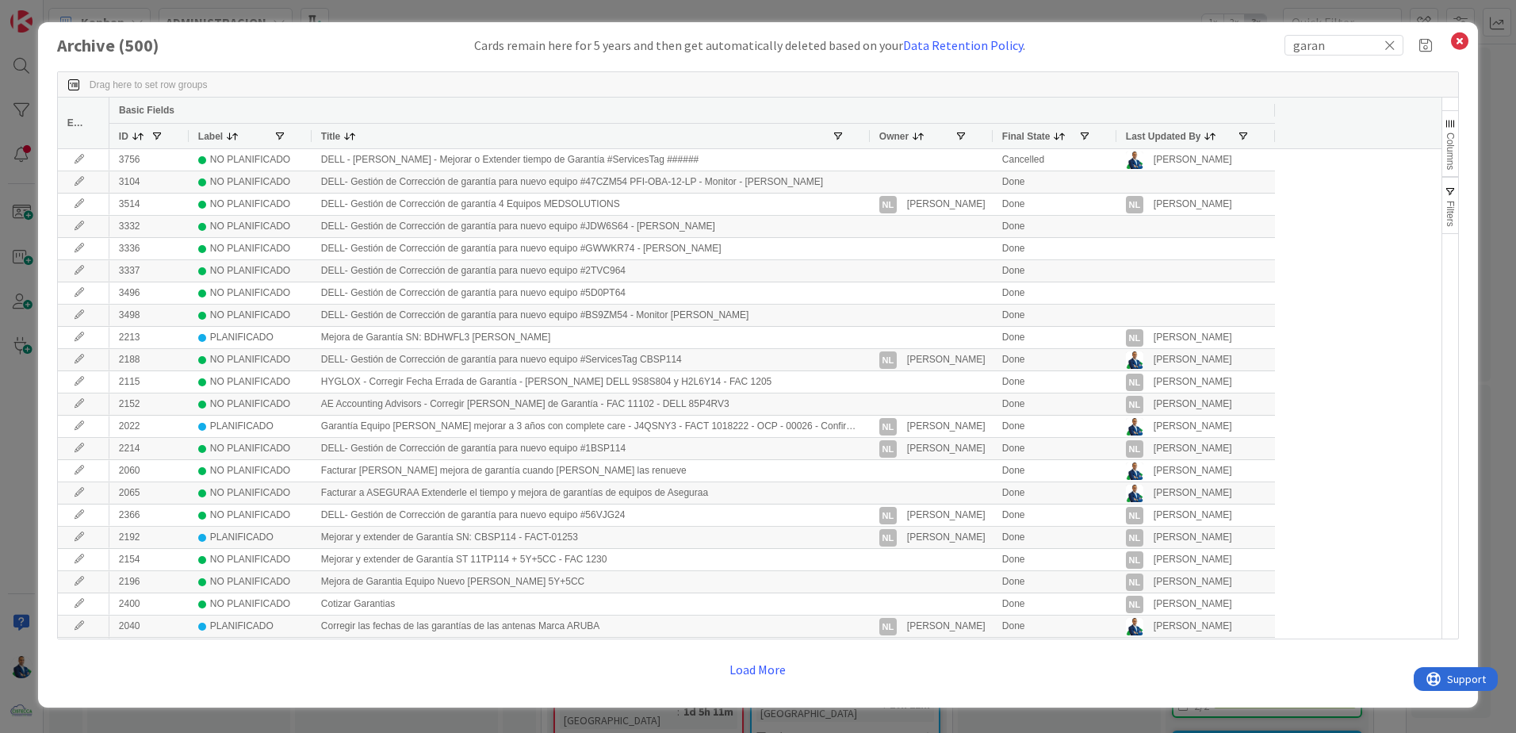
click at [752, 194] on span "button" at bounding box center [1450, 192] width 13 height 13
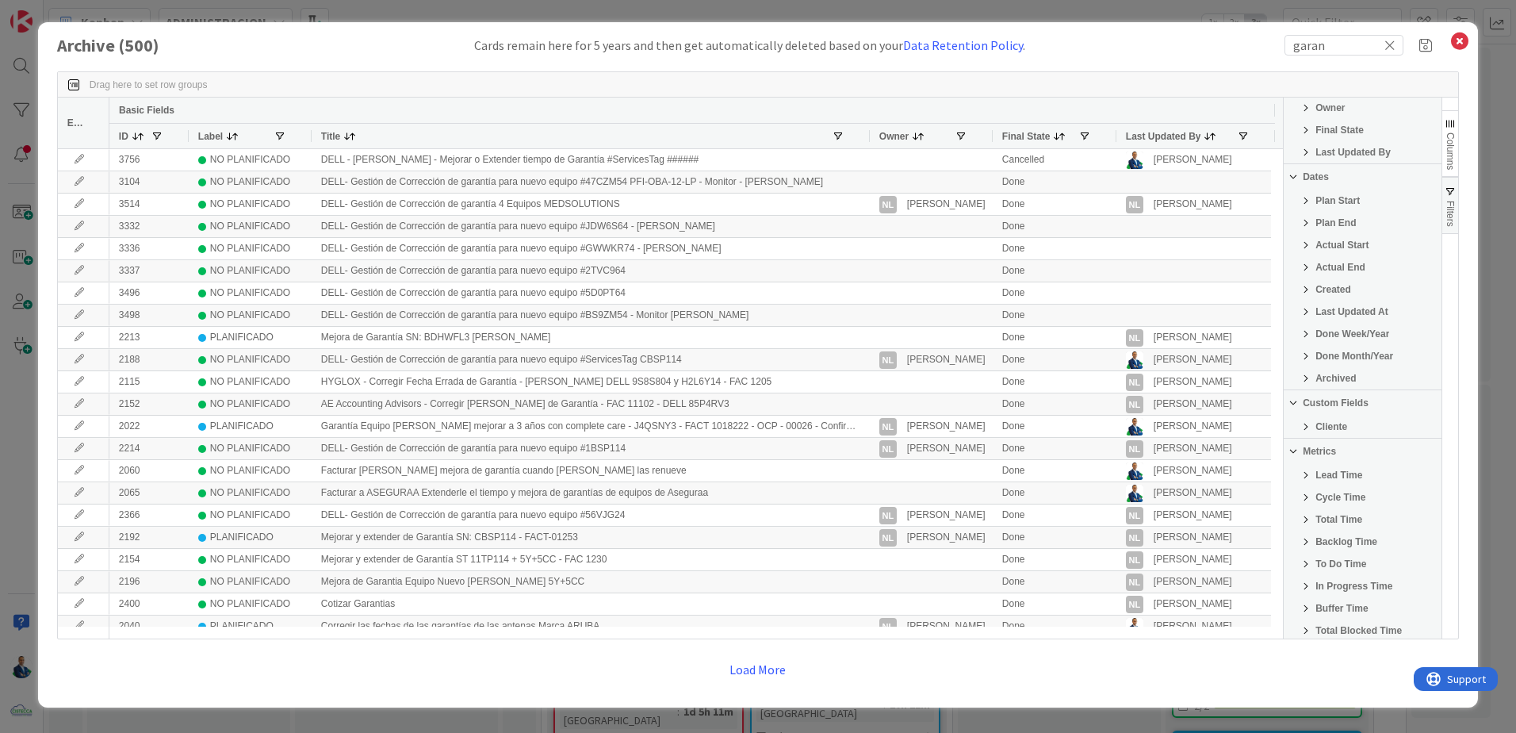
scroll to position [122, 0]
click at [752, 436] on div "Metrics" at bounding box center [1363, 447] width 158 height 25
click at [752, 427] on span "Filter List 24 Filters" at bounding box center [1306, 430] width 13 height 13
click at [752, 450] on div "Equals" at bounding box center [1363, 453] width 158 height 19
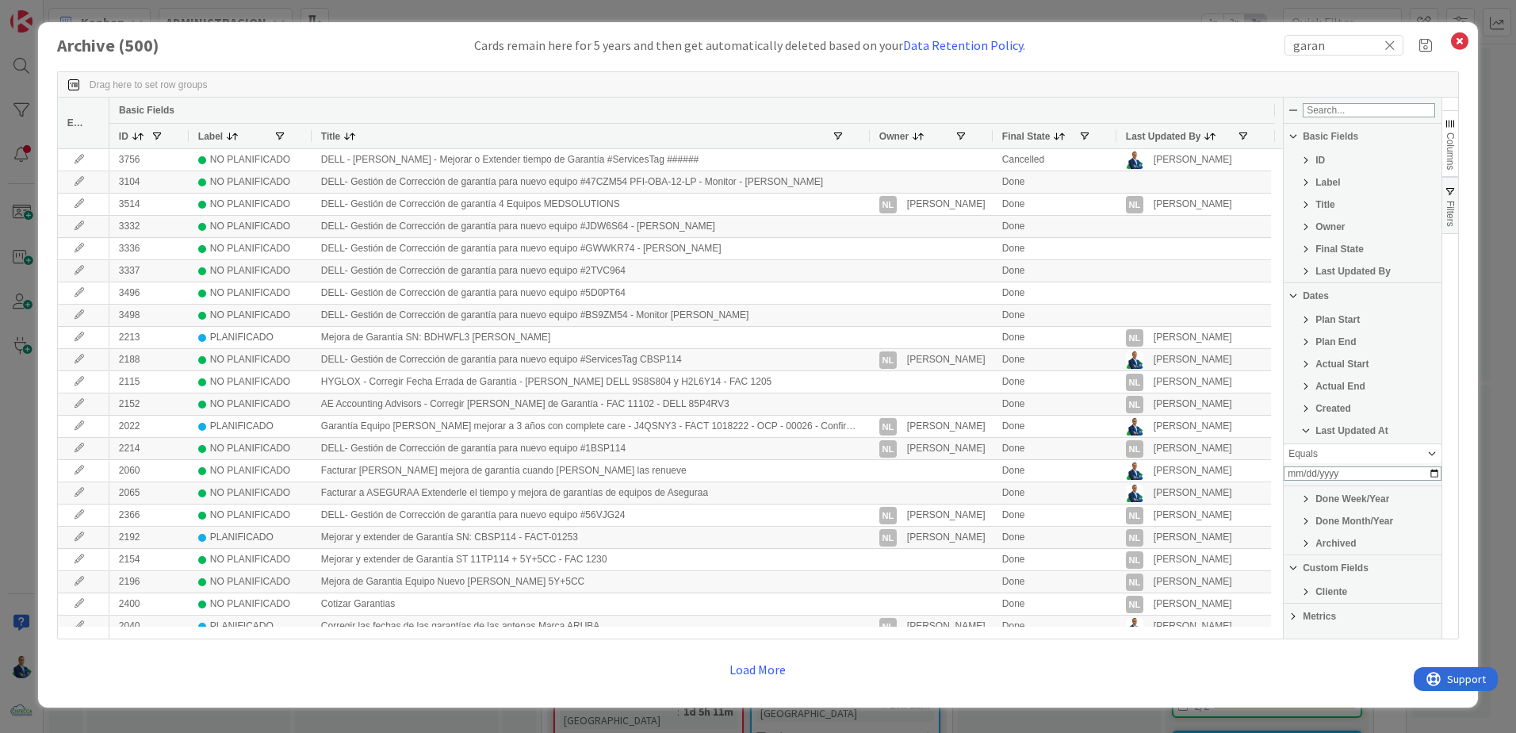
click at [752, 319] on div "Archive ( 500 ) Cards remain here for 5 years and then get automatically delete…" at bounding box center [758, 364] width 1440 height 685
click at [752, 211] on span "Filters" at bounding box center [1450, 214] width 11 height 26
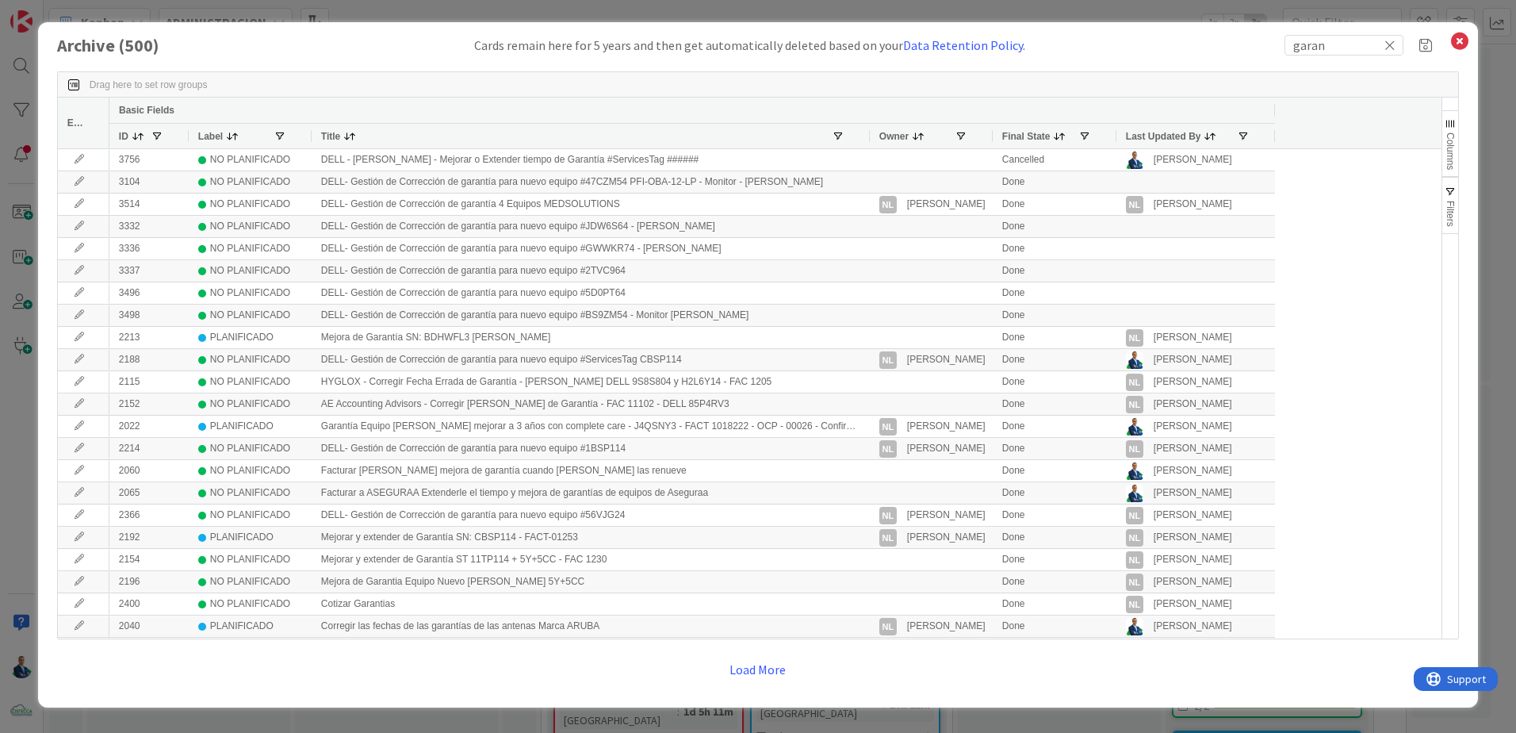
click at [752, 211] on span "Filters" at bounding box center [1450, 214] width 11 height 26
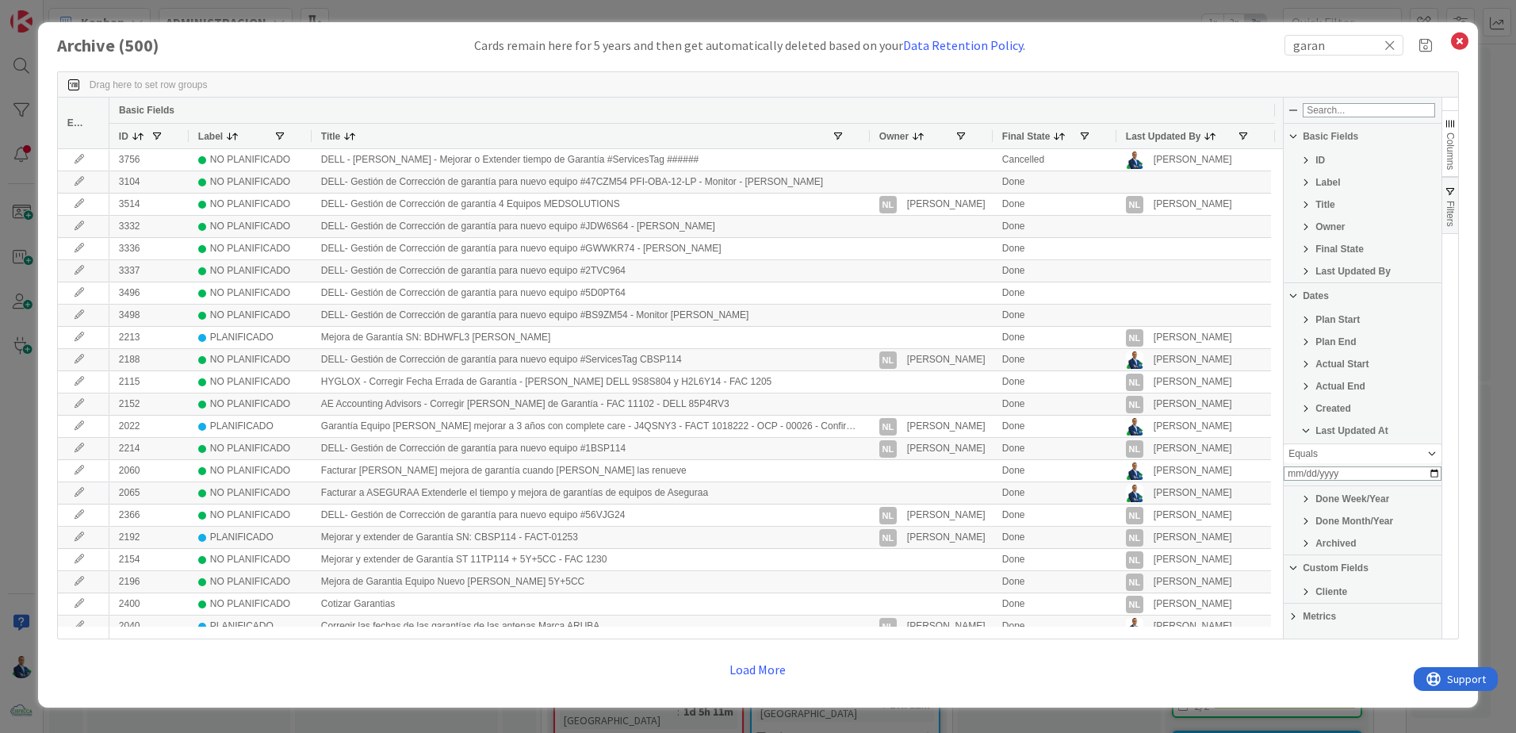
drag, startPoint x: 1310, startPoint y: 599, endPoint x: 1318, endPoint y: 590, distance: 12.4
click at [752, 598] on span "Filter List 24 Filters" at bounding box center [1306, 591] width 13 height 13
click at [752, 503] on div "(Select All)" at bounding box center [1365, 505] width 153 height 19
click at [752, 504] on input "Filter List" at bounding box center [1295, 505] width 13 height 13
checkbox input "false"
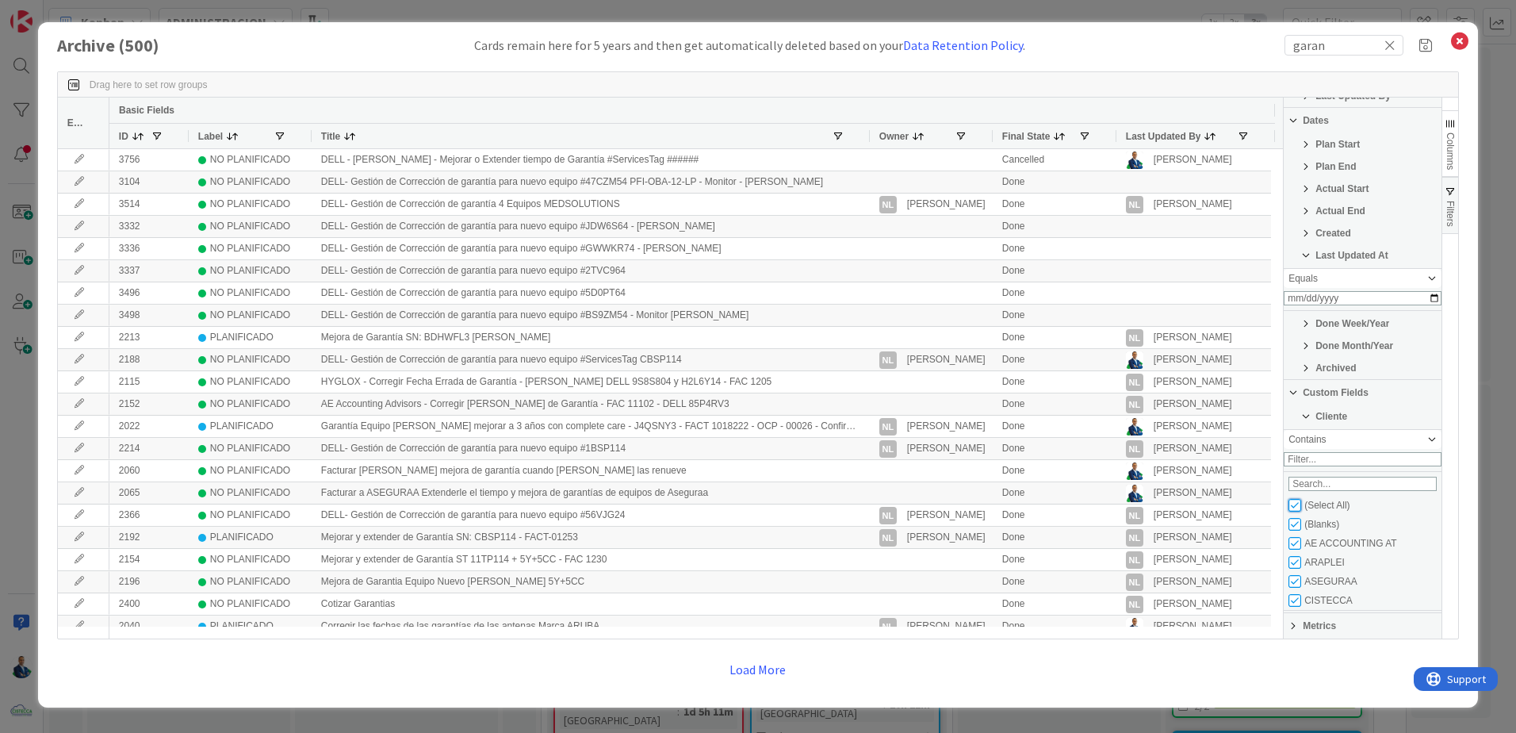
checkbox input "false"
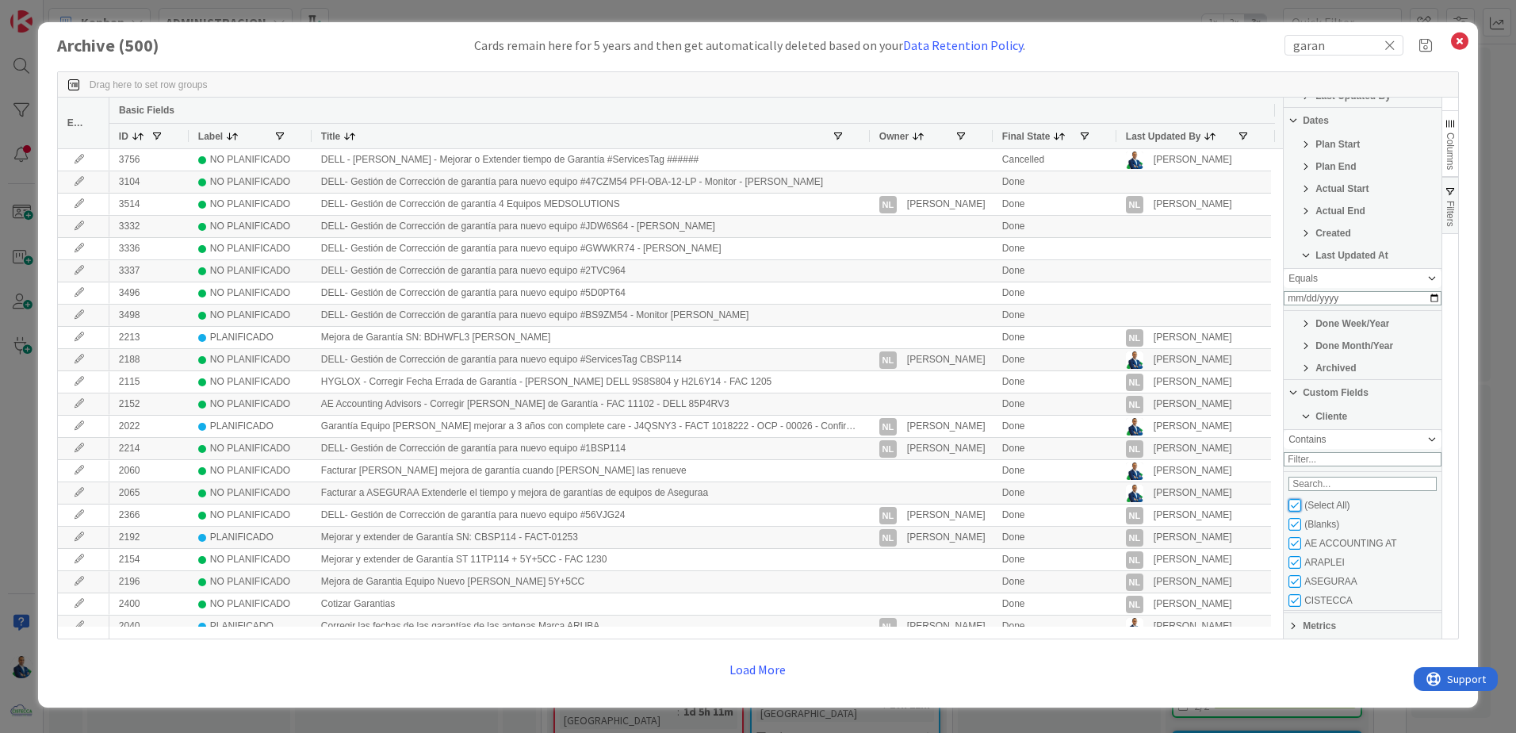
checkbox input "false"
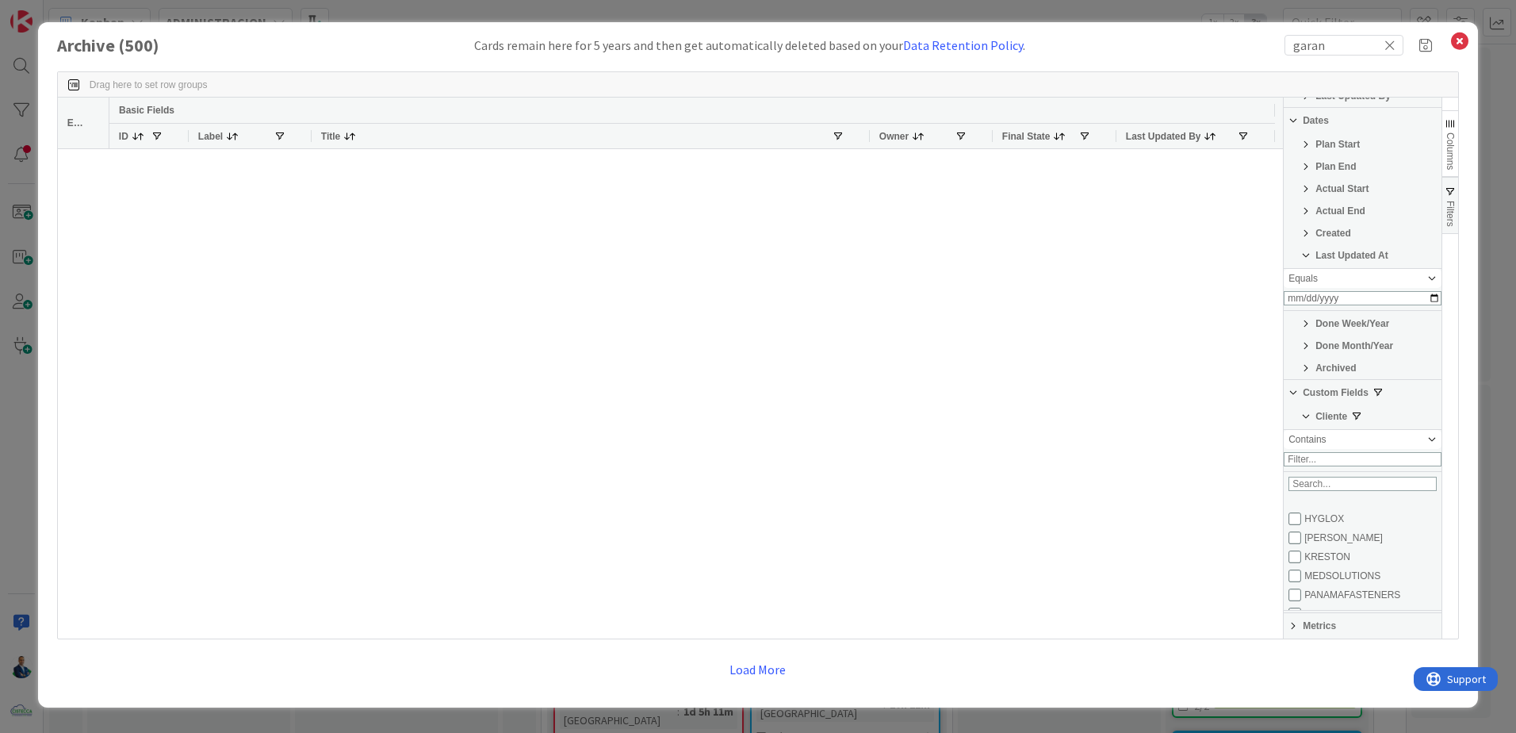
scroll to position [152, 0]
click at [752, 507] on input "Filter List" at bounding box center [1295, 505] width 13 height 13
checkbox input "true"
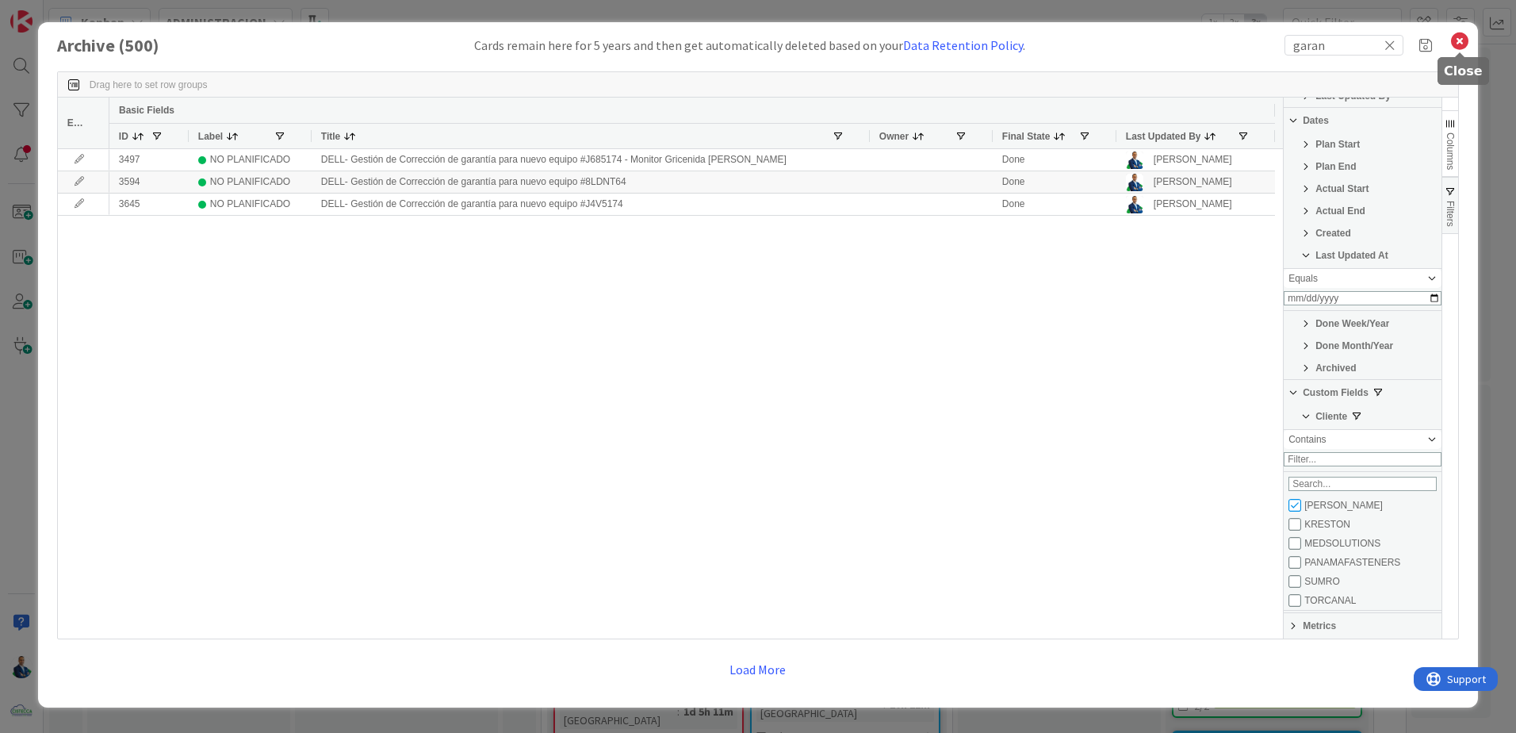
click at [752, 47] on icon at bounding box center [1459, 41] width 21 height 22
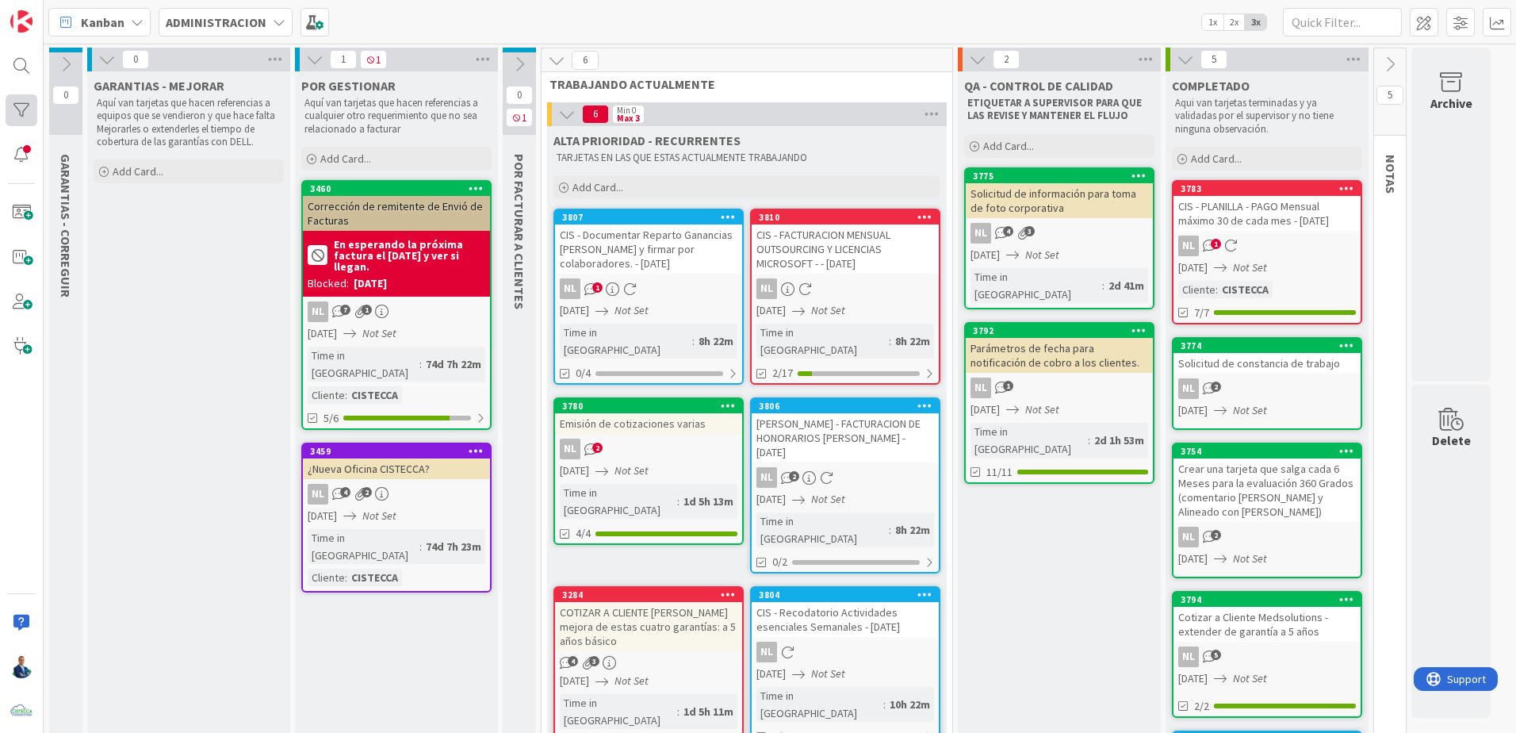
click at [27, 112] on div at bounding box center [22, 110] width 32 height 32
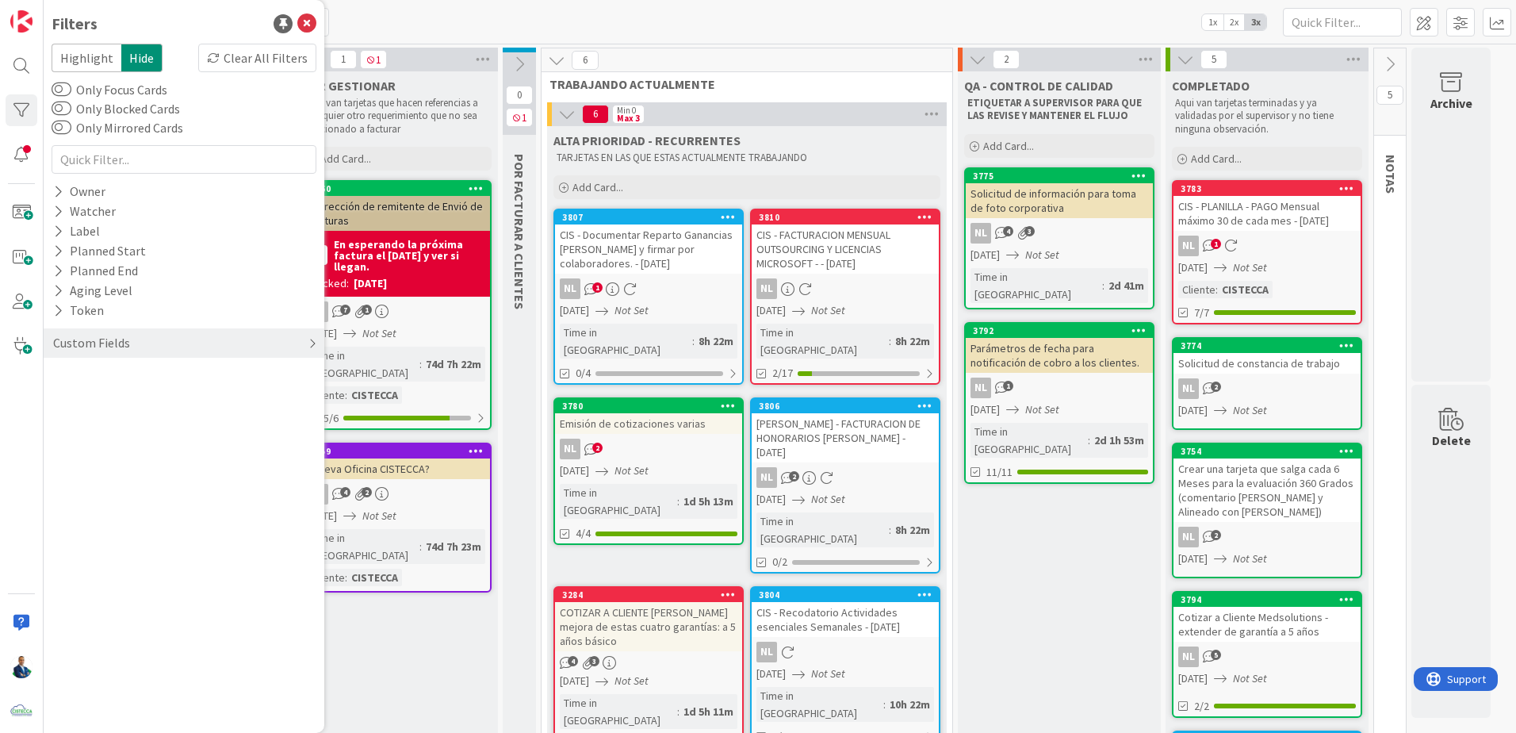
click at [58, 339] on div "Custom Fields" at bounding box center [92, 343] width 80 height 20
click at [68, 368] on button "Cliente" at bounding box center [81, 376] width 59 height 20
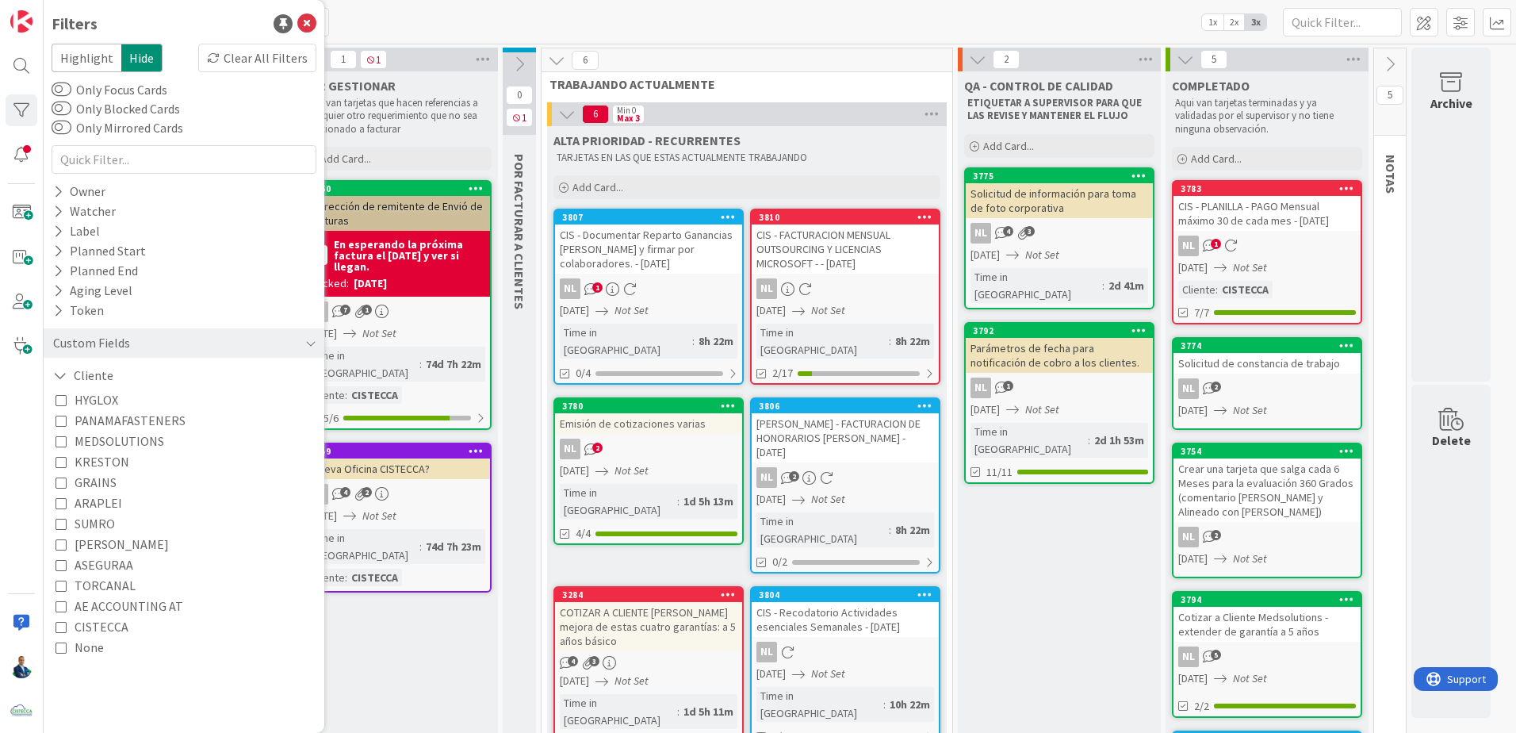
click at [66, 548] on icon at bounding box center [61, 543] width 11 height 11
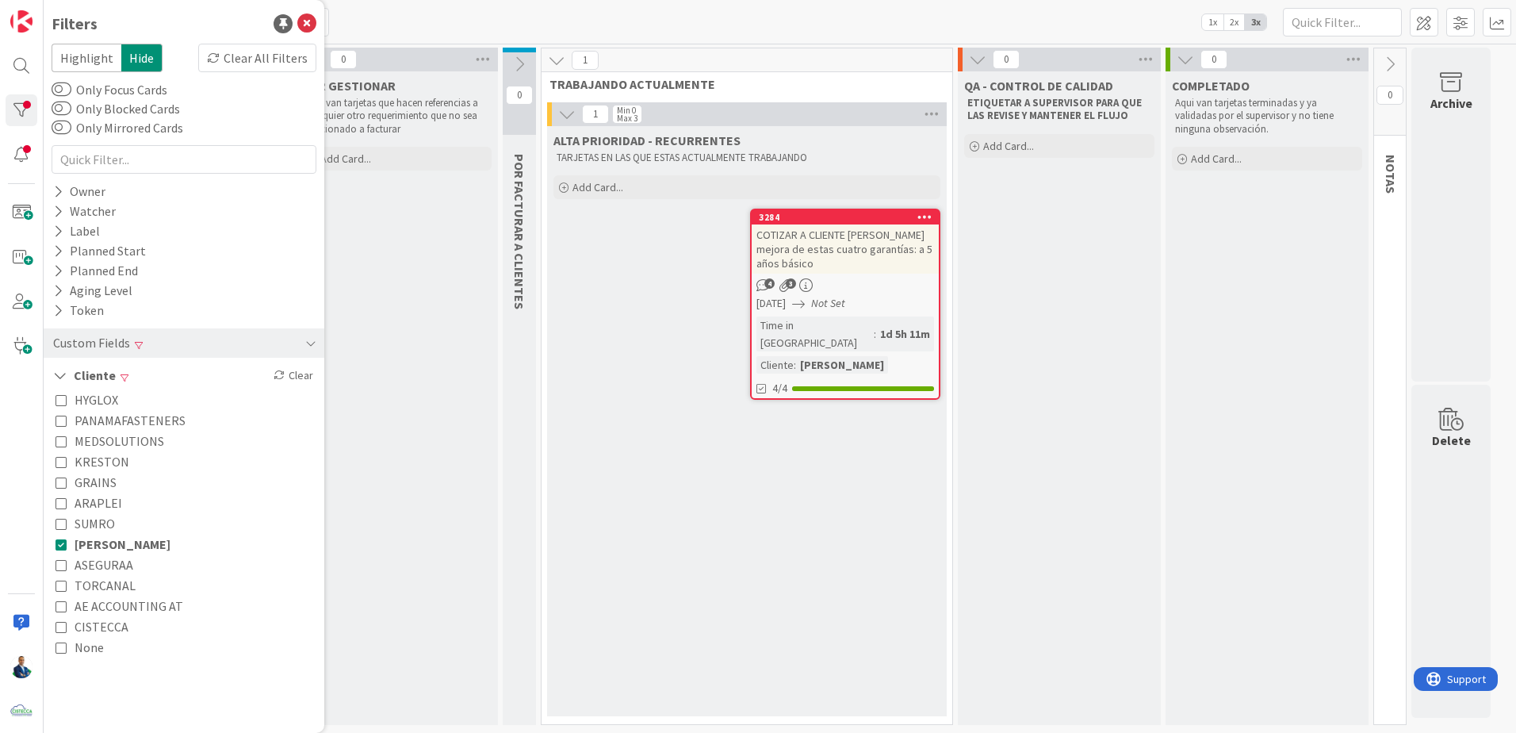
click at [749, 507] on div "ALTA PRIORIDAD - RECURRENTES TARJETAS EN LAS QUE ESTAS ACTUALMENTE TRABAJANDO A…" at bounding box center [747, 421] width 400 height 590
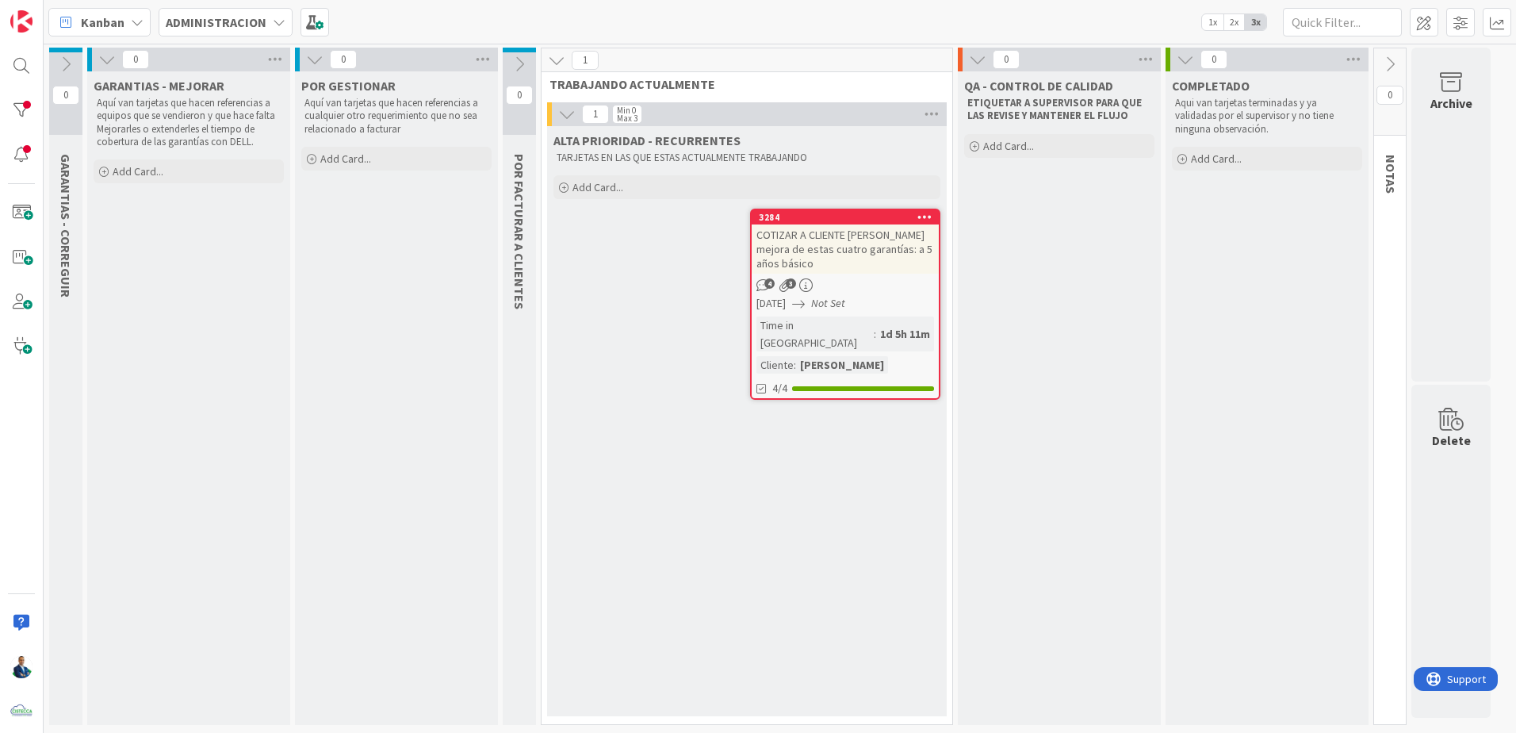
click at [752, 248] on div "COTIZAR A CLIENTE IVOR mejora de estas cuatro garantías: a 5 años básico" at bounding box center [845, 248] width 187 height 49
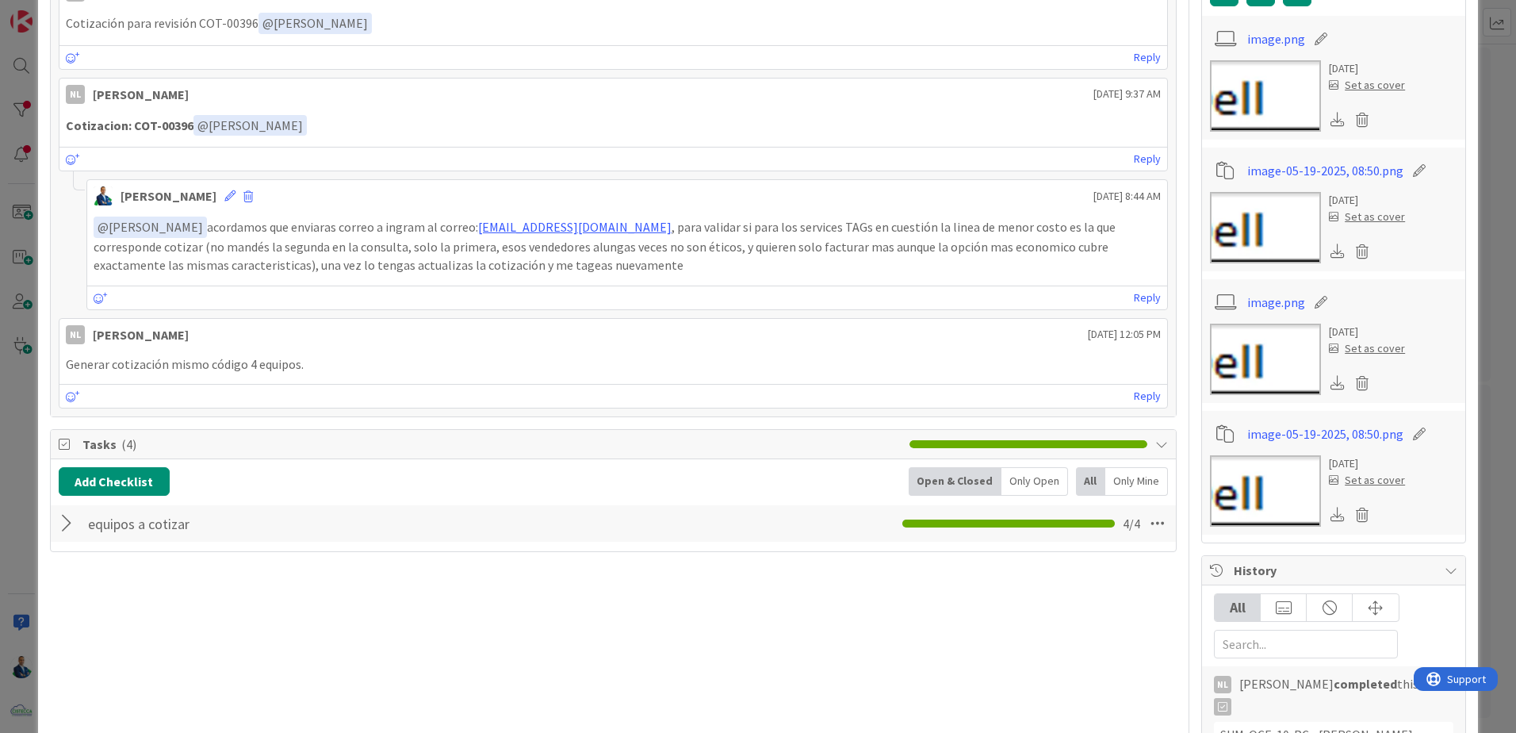
scroll to position [634, 0]
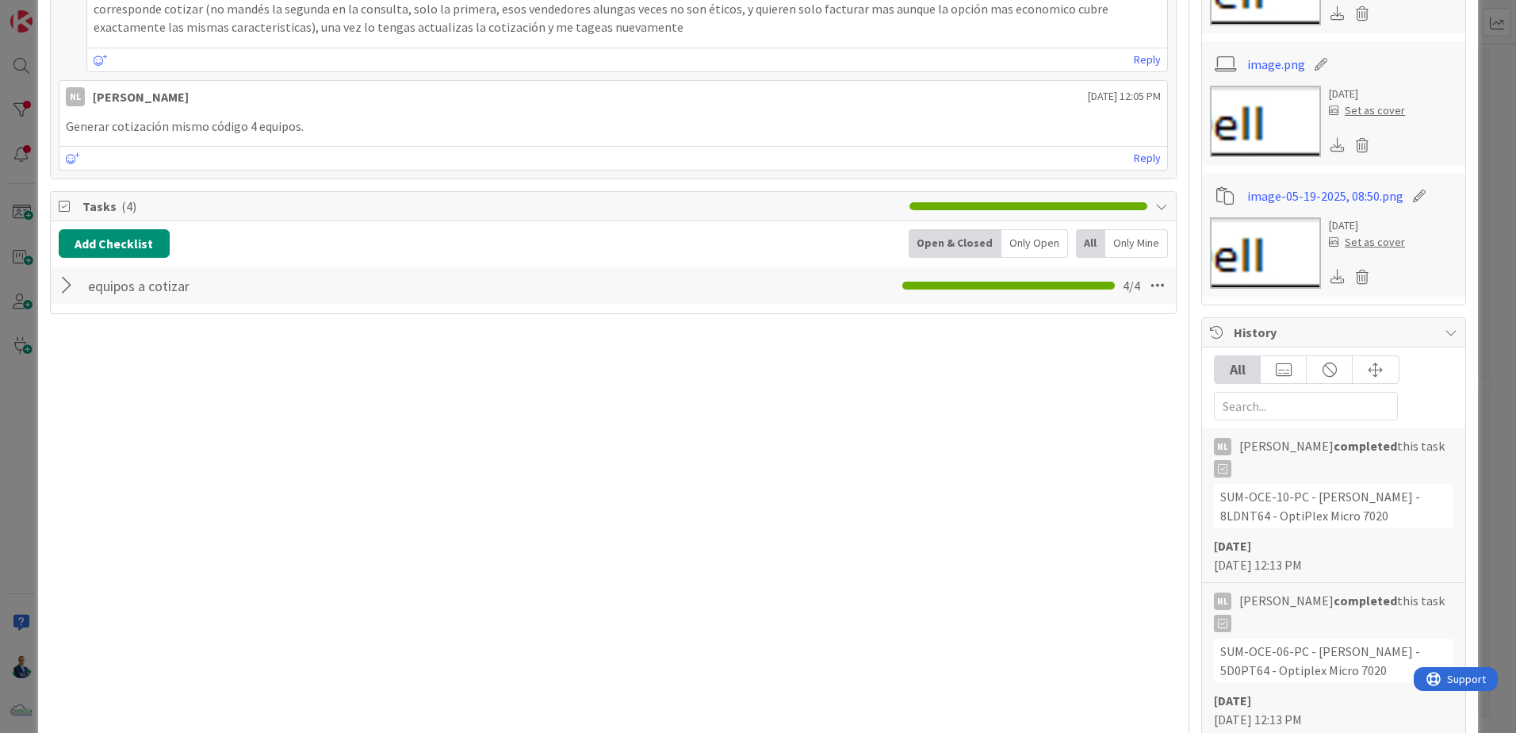
click at [66, 290] on div at bounding box center [69, 285] width 21 height 29
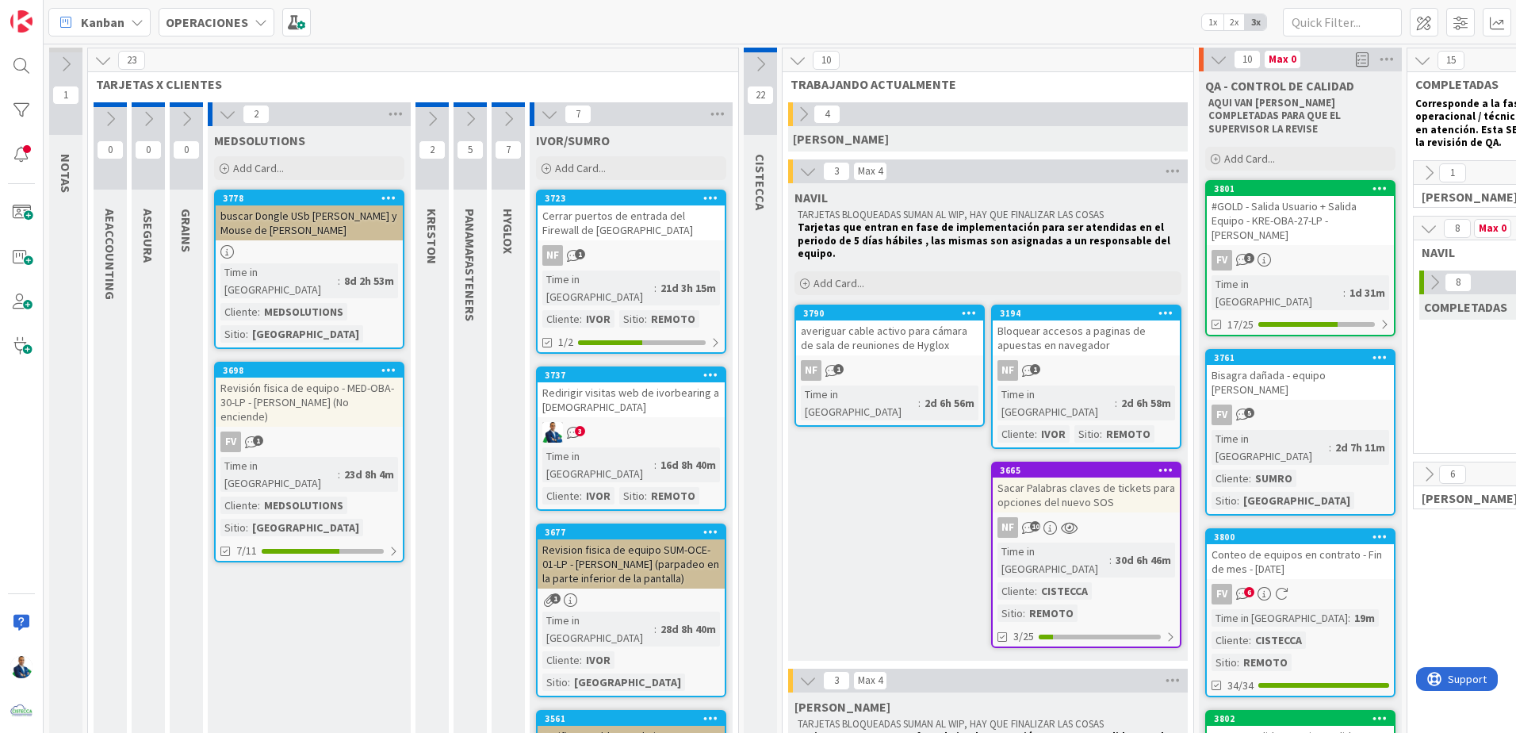
click at [270, 3] on div "Kanban OPERACIONES 1x 2x 3x" at bounding box center [780, 22] width 1472 height 44
click at [239, 36] on div "Kanban OPERACIONES 1x 2x 3x" at bounding box center [780, 22] width 1472 height 44
click at [225, 22] on b "OPERACIONES" at bounding box center [207, 22] width 82 height 16
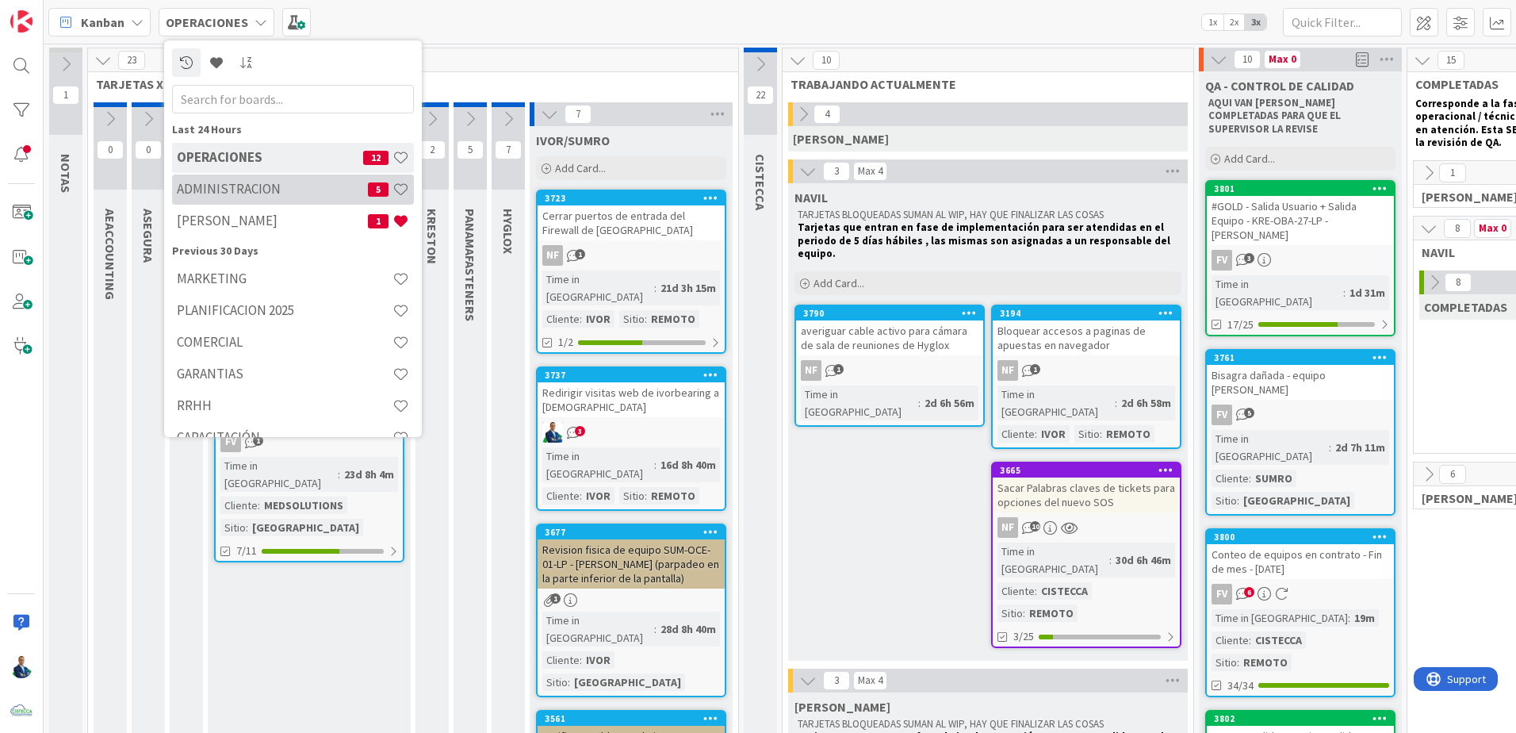
click at [238, 192] on h4 "ADMINISTRACION" at bounding box center [272, 189] width 191 height 16
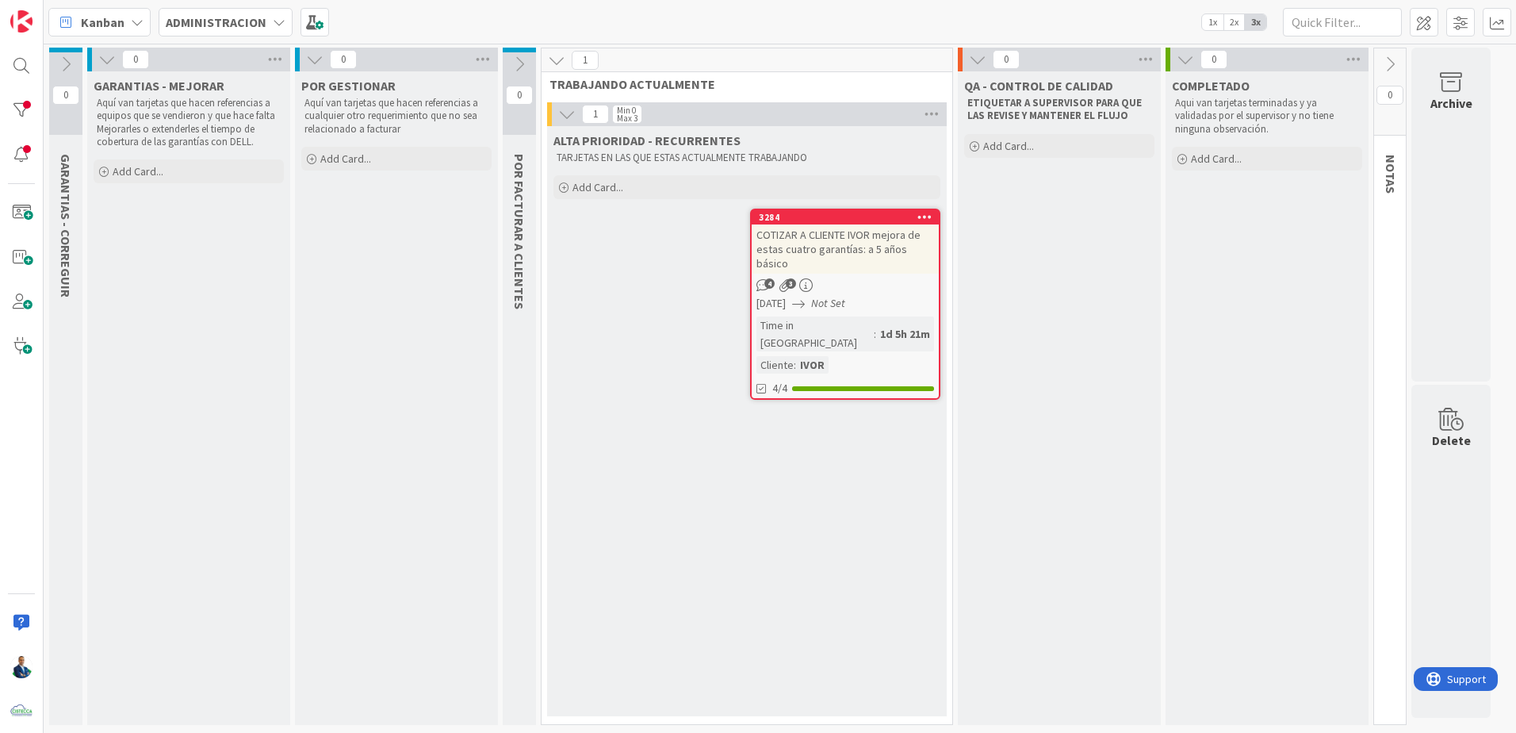
click at [890, 237] on div "COTIZAR A CLIENTE IVOR mejora de estas cuatro garantías: a 5 años básico" at bounding box center [845, 248] width 187 height 49
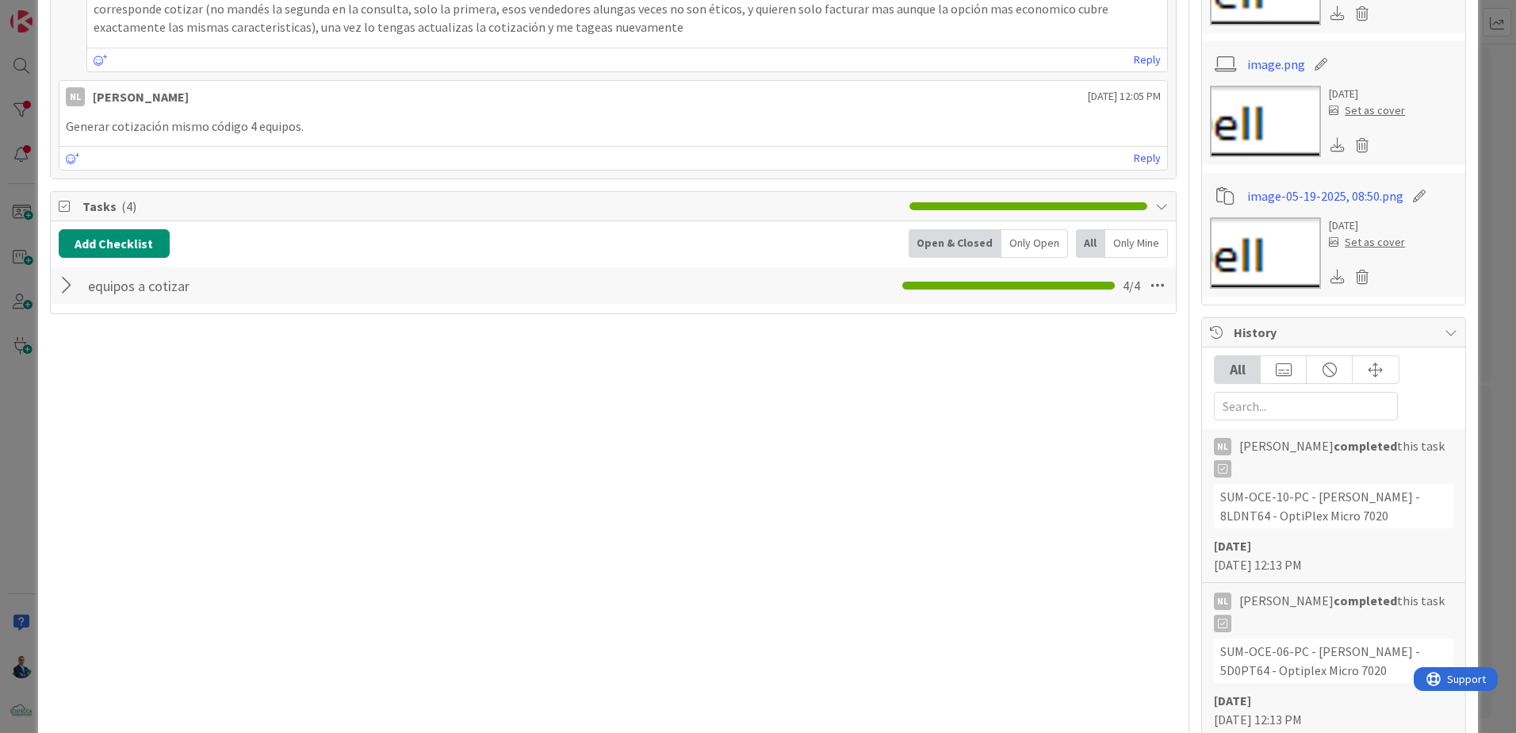
click at [63, 283] on div at bounding box center [69, 285] width 21 height 29
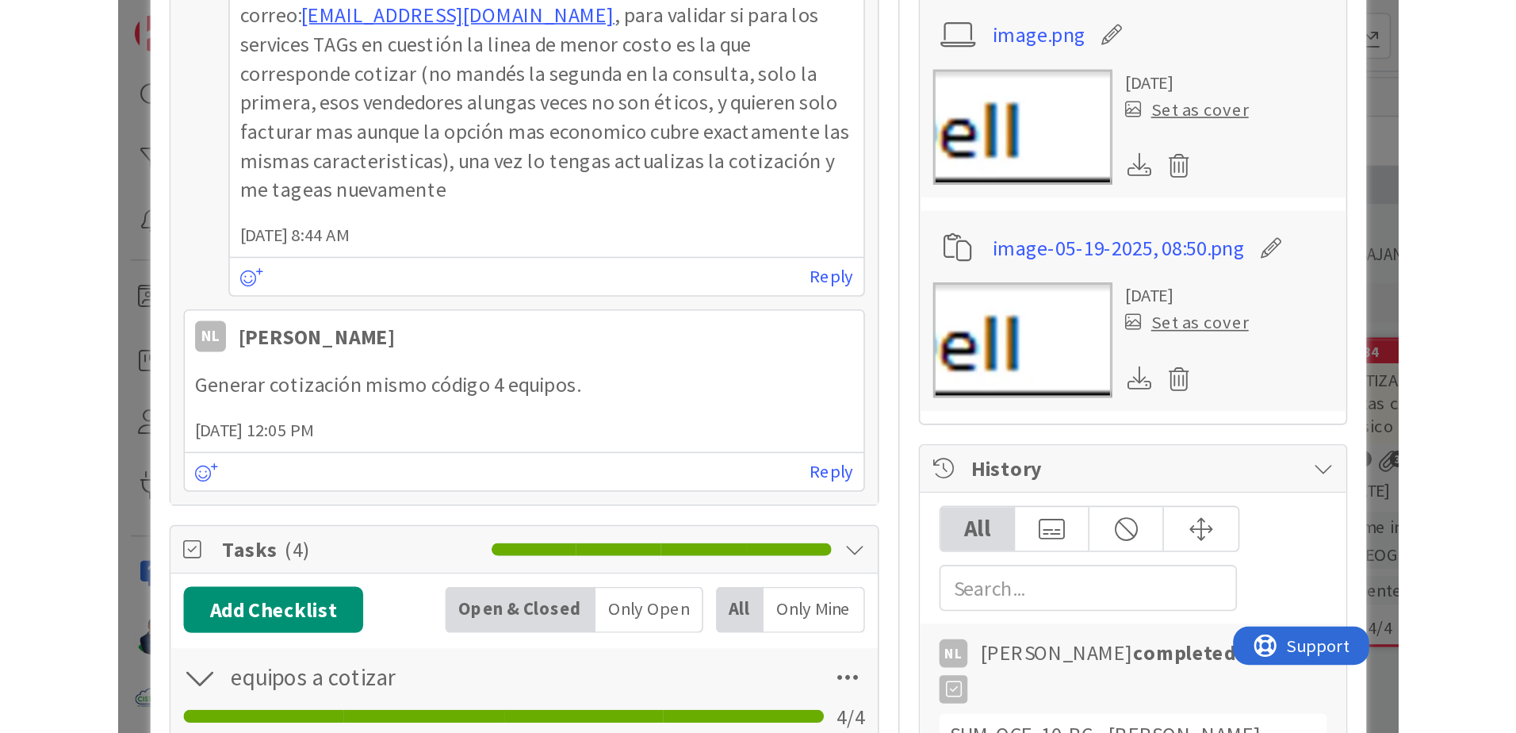
scroll to position [634, 0]
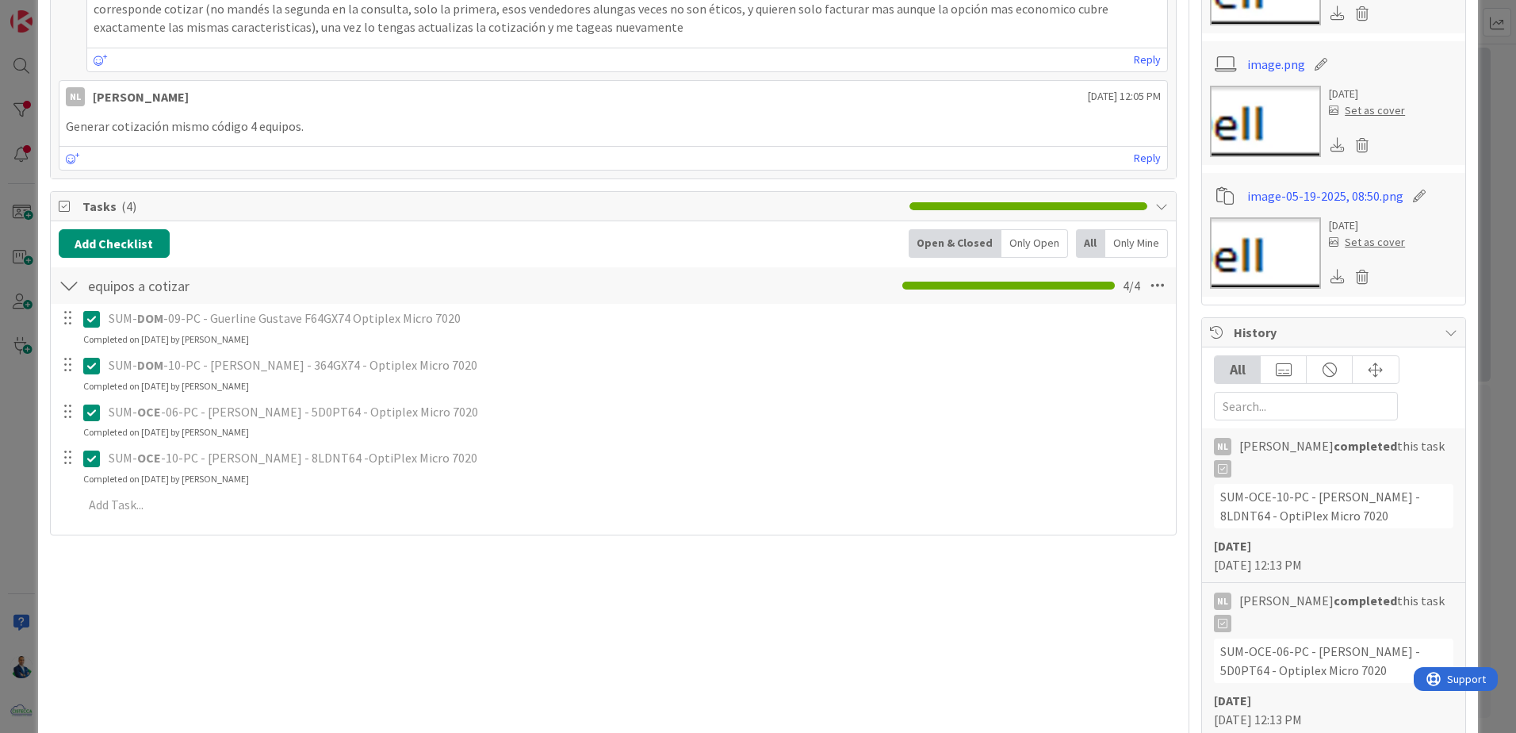
click at [1476, 223] on div "ID 3284 ADMINISTRACION ALTA PRIORIDAD - RECURRENTES Title 73 / 128 COTIZAR A CL…" at bounding box center [758, 366] width 1516 height 733
